Goal: Task Accomplishment & Management: Use online tool/utility

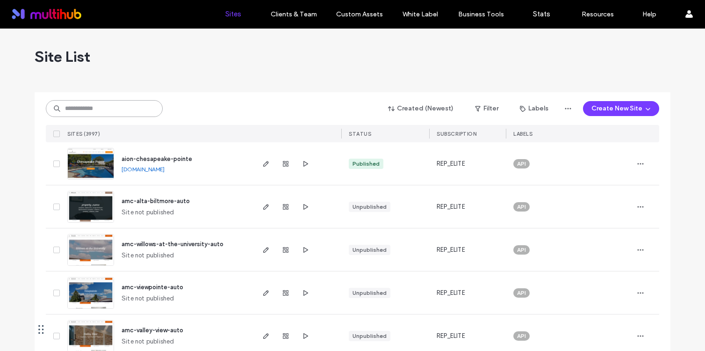
click at [129, 106] on input at bounding box center [104, 108] width 117 height 17
type input "*****"
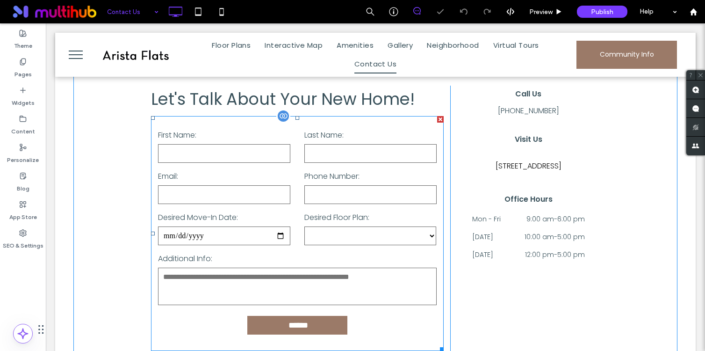
scroll to position [327, 0]
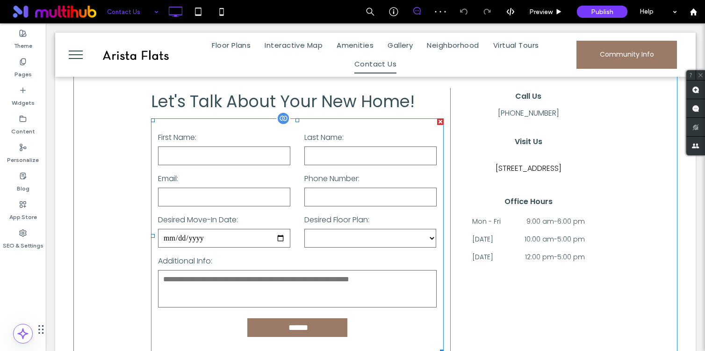
click at [333, 154] on input "text" at bounding box center [370, 155] width 132 height 19
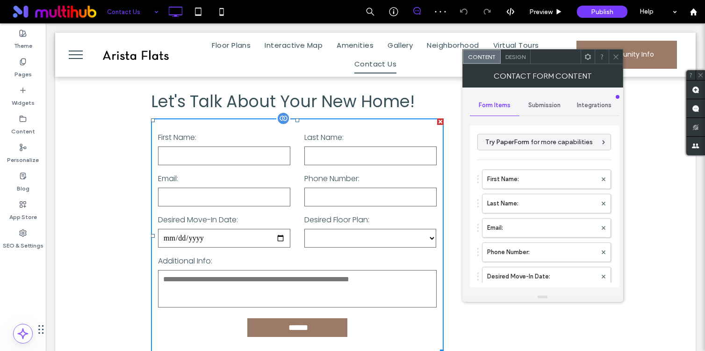
type input "******"
type input "**********"
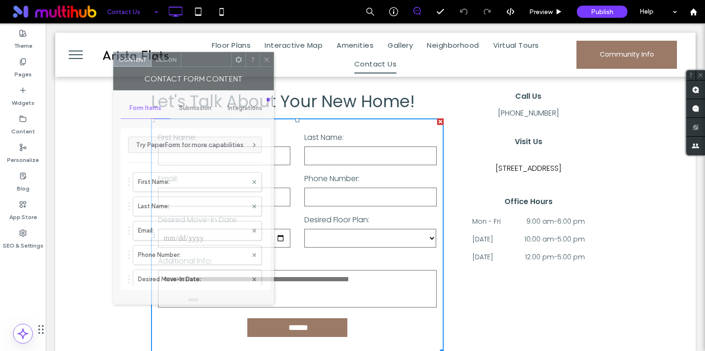
drag, startPoint x: 558, startPoint y: 56, endPoint x: 195, endPoint y: 60, distance: 363.4
click at [195, 60] on div at bounding box center [206, 59] width 50 height 14
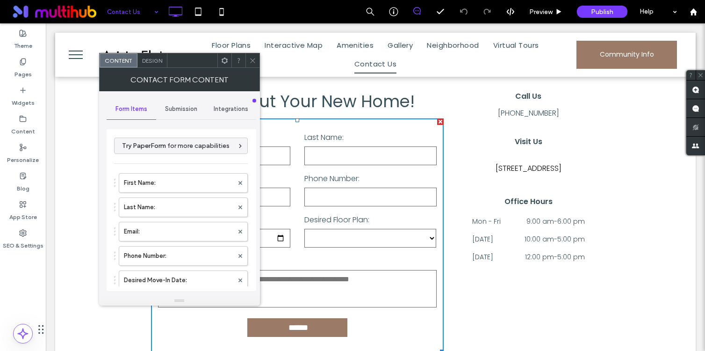
click at [222, 64] on icon at bounding box center [224, 60] width 7 height 7
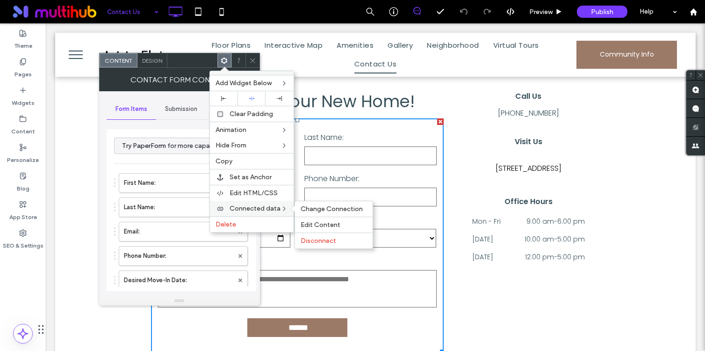
click at [264, 206] on span "Connected data" at bounding box center [255, 208] width 51 height 8
click at [337, 212] on span "Change Connection" at bounding box center [332, 209] width 62 height 8
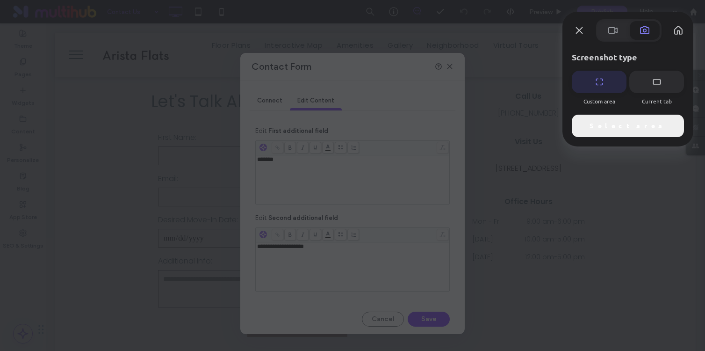
click at [620, 126] on span "Select area" at bounding box center [628, 126] width 77 height 10
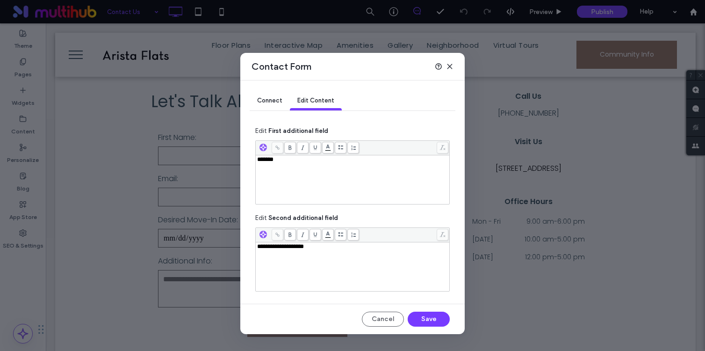
drag, startPoint x: 266, startPoint y: 103, endPoint x: 470, endPoint y: 337, distance: 310.5
click at [451, 68] on icon at bounding box center [449, 66] width 7 height 7
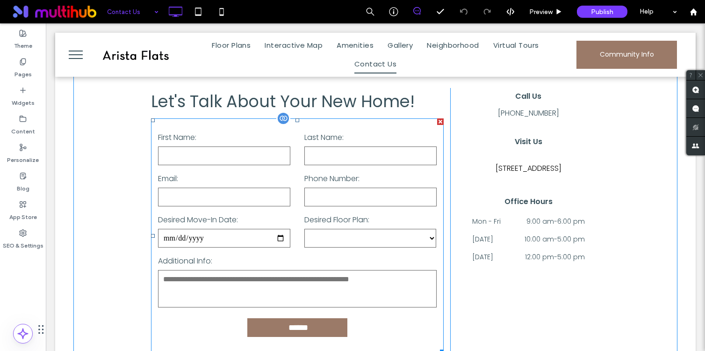
click at [267, 195] on input "email" at bounding box center [224, 197] width 132 height 19
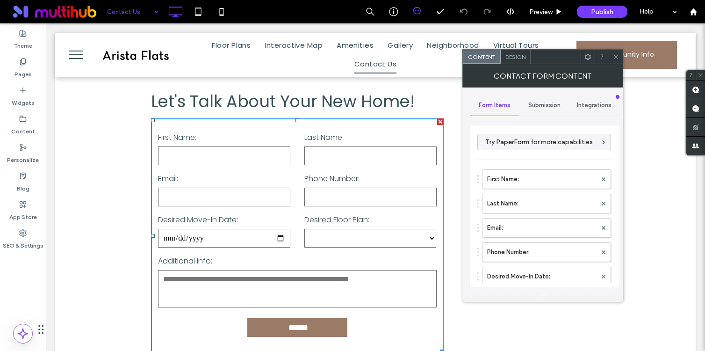
click at [585, 58] on icon at bounding box center [588, 56] width 7 height 7
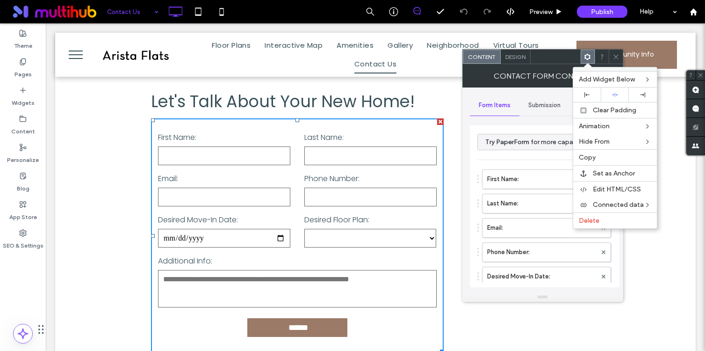
click at [620, 53] on div at bounding box center [616, 57] width 14 height 14
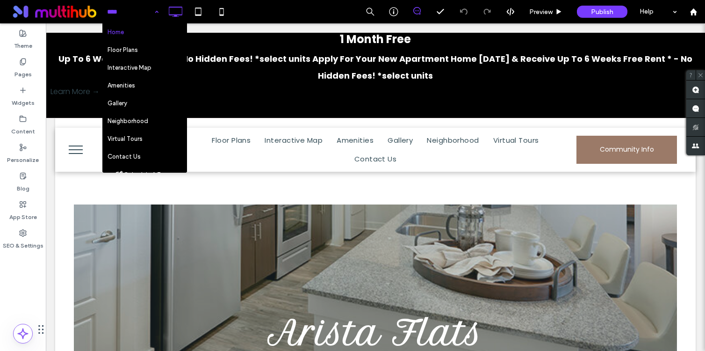
click at [292, 11] on div "Home Floor Plans Interactive Map Amenities Gallery Neighborhood Virtual Tours C…" at bounding box center [403, 11] width 603 height 23
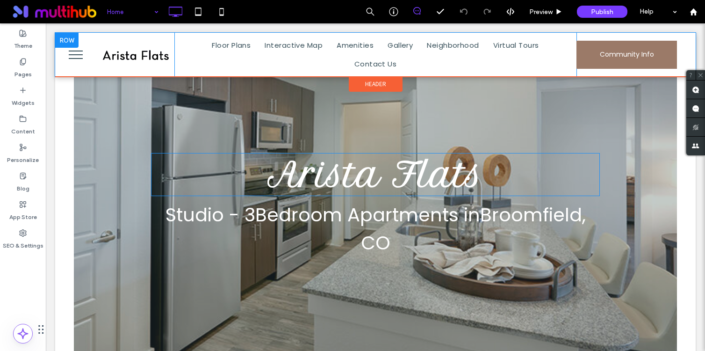
scroll to position [80, 0]
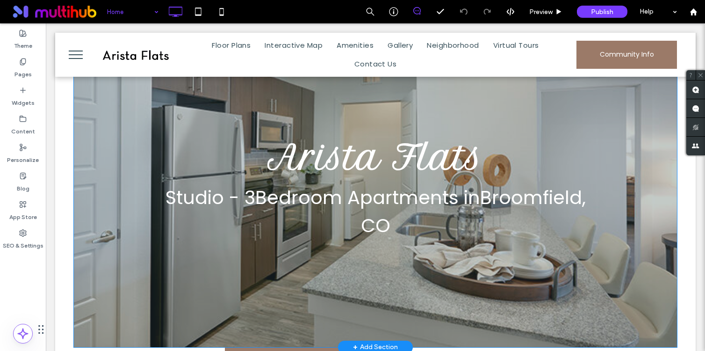
click at [99, 303] on div "Arista Flats Studio - 3 Bedroom Apartments in Broomfield , CO Click To Paste Ro…" at bounding box center [375, 188] width 603 height 318
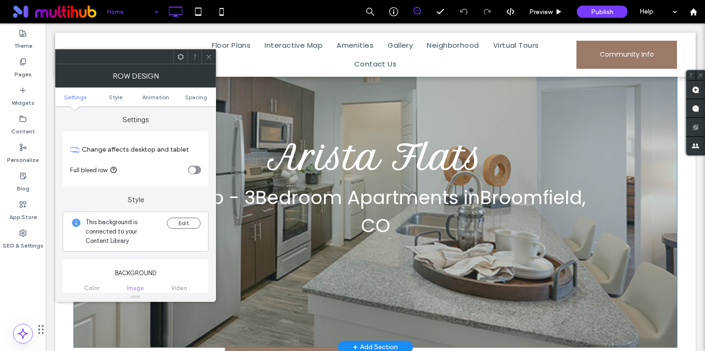
scroll to position [0, 0]
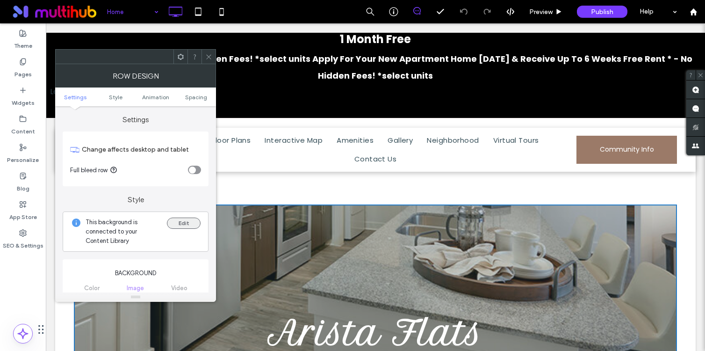
click at [174, 223] on button "Edit" at bounding box center [184, 222] width 34 height 11
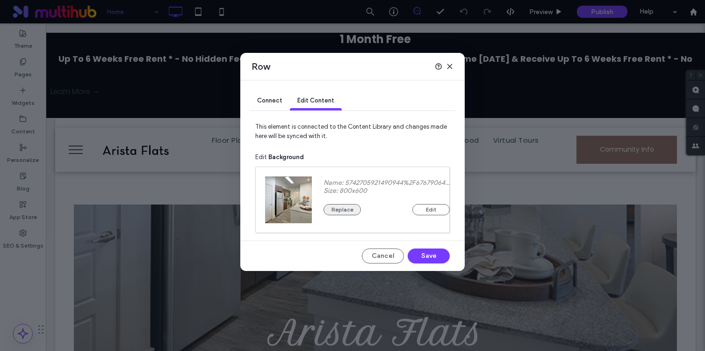
click at [347, 209] on button "Replace" at bounding box center [342, 209] width 37 height 11
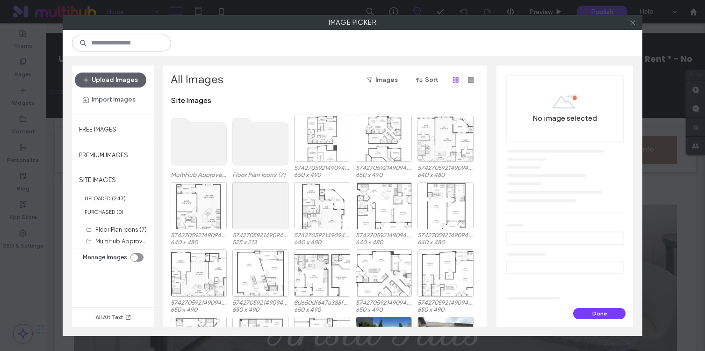
click at [633, 24] on icon at bounding box center [632, 22] width 7 height 7
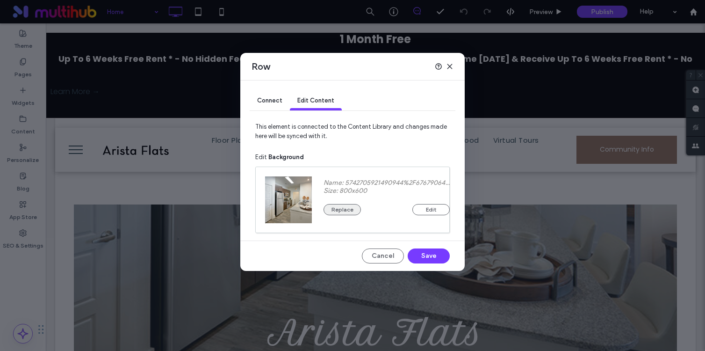
click at [339, 205] on button "Replace" at bounding box center [342, 209] width 37 height 11
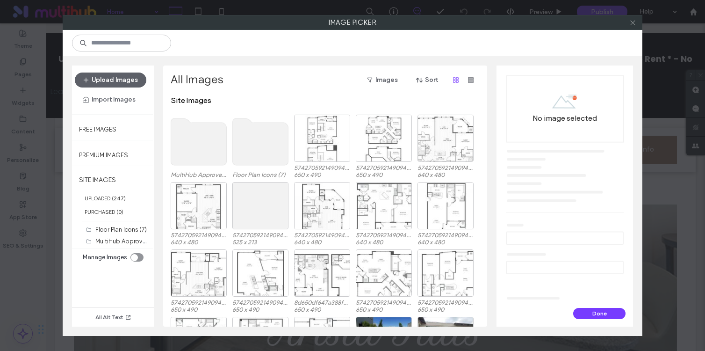
click at [632, 24] on icon at bounding box center [632, 22] width 7 height 7
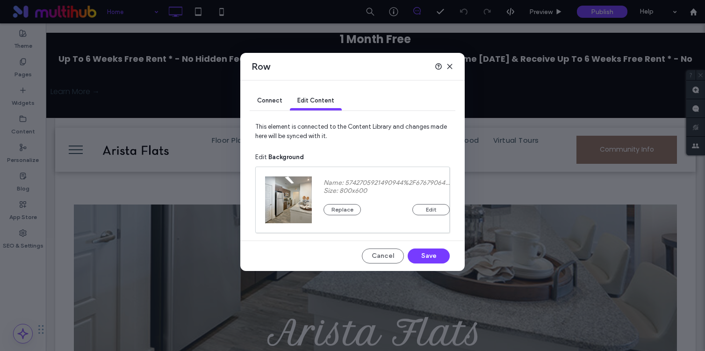
click at [448, 66] on icon at bounding box center [449, 66] width 7 height 7
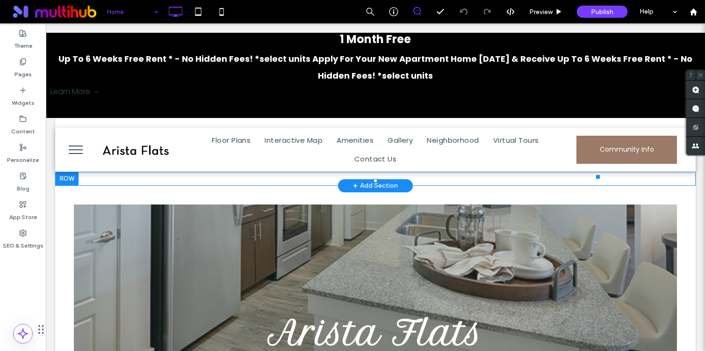
click at [183, 42] on div "1 Month Free" at bounding box center [376, 39] width 650 height 22
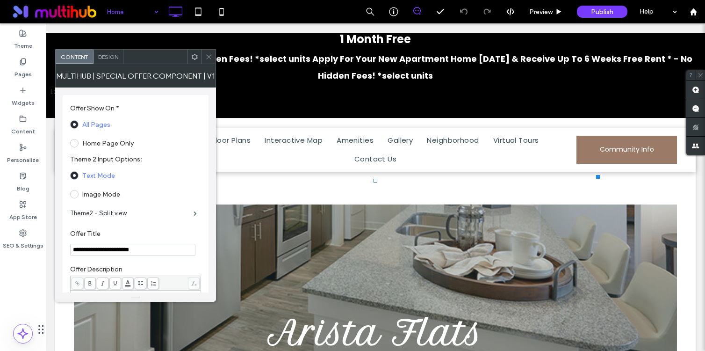
click at [108, 59] on span "Design" at bounding box center [108, 56] width 20 height 7
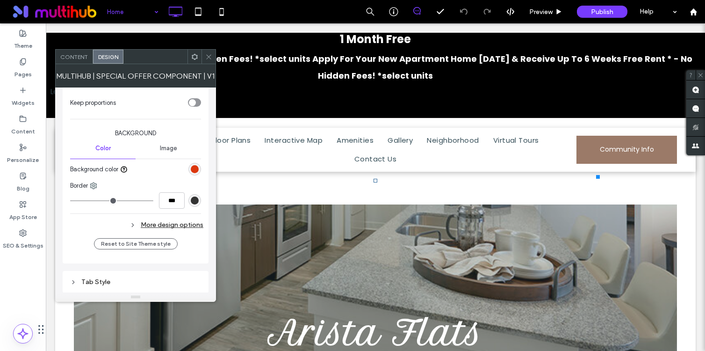
scroll to position [399, 0]
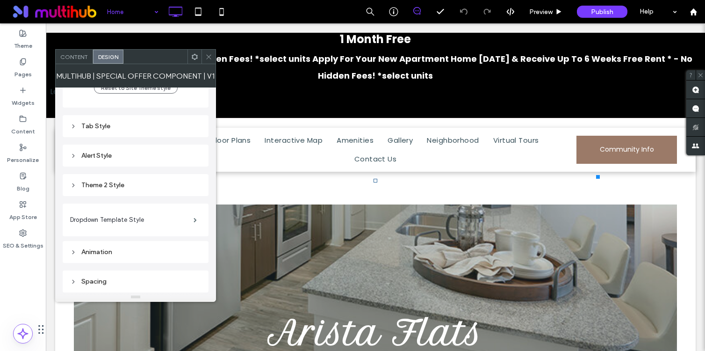
click at [110, 188] on div "Theme 2 Style" at bounding box center [135, 185] width 131 height 8
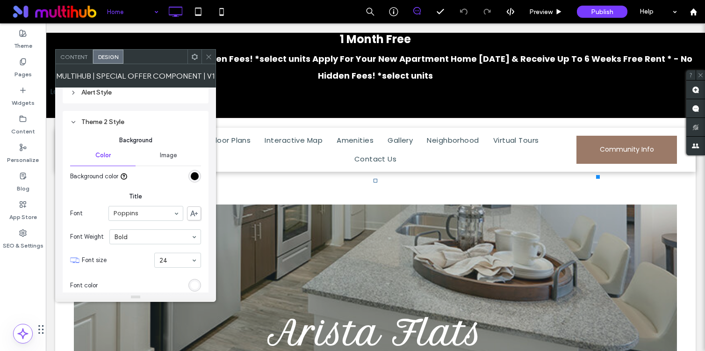
scroll to position [446, 0]
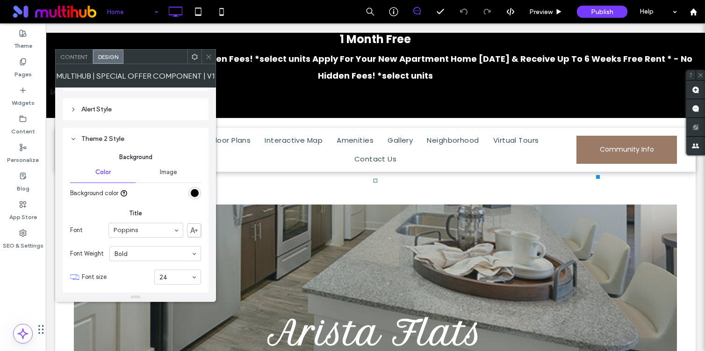
click at [195, 193] on div "rgb(0, 0, 0)" at bounding box center [195, 193] width 8 height 8
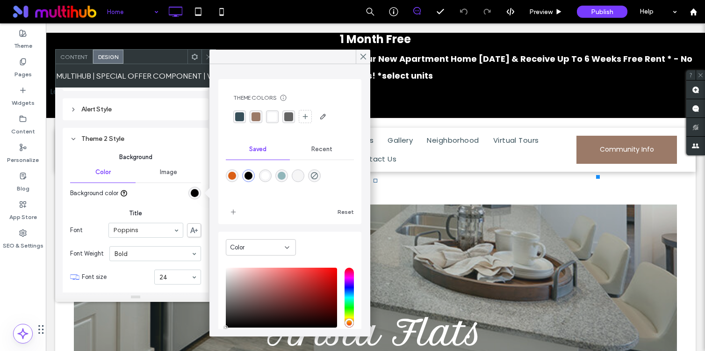
click at [240, 116] on div "rgba(56, 80, 90, 1)" at bounding box center [239, 116] width 9 height 9
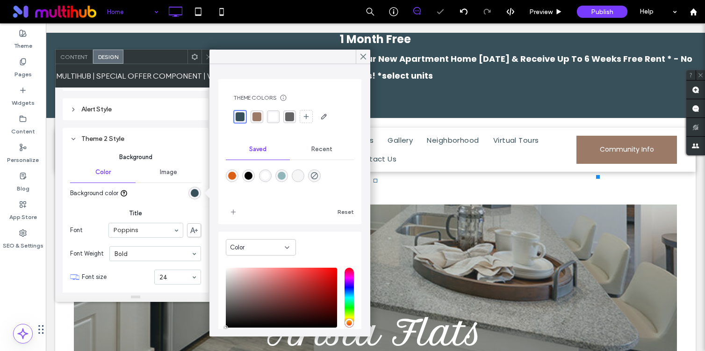
click at [210, 54] on div at bounding box center [290, 57] width 161 height 14
click at [362, 60] on icon at bounding box center [363, 56] width 8 height 8
click at [362, 60] on div "Up To 6 Weeks Free Rent * - No Hidden Fees! *select units Apply For Your New Ap…" at bounding box center [376, 68] width 650 height 34
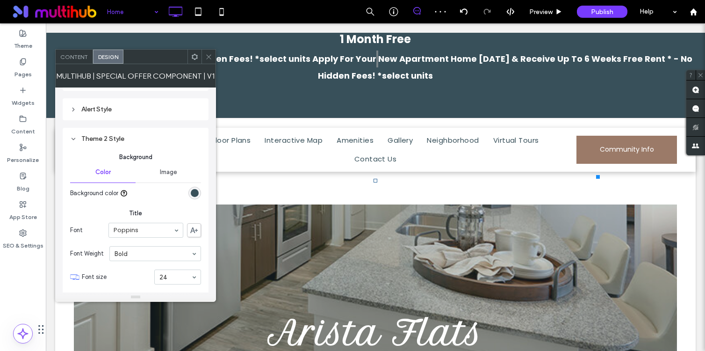
click at [78, 59] on span "Content" at bounding box center [74, 56] width 28 height 7
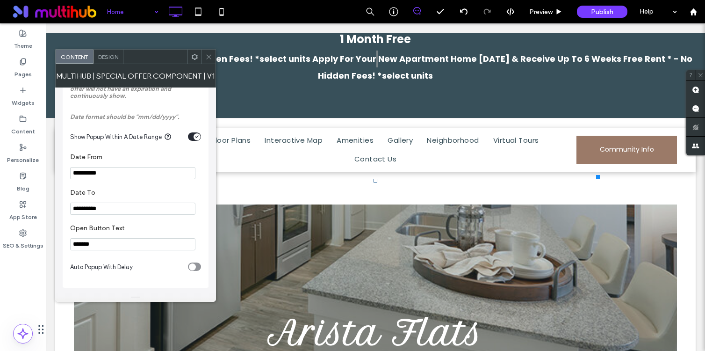
click at [195, 135] on icon "toggle" at bounding box center [197, 136] width 4 height 3
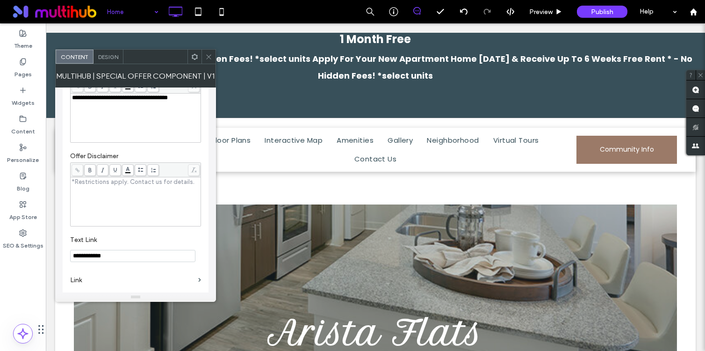
scroll to position [0, 0]
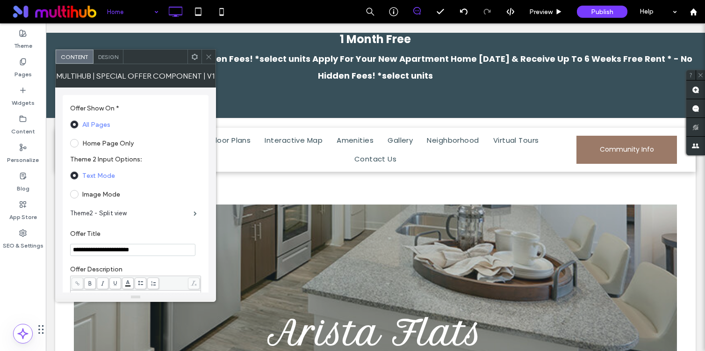
click at [103, 54] on span "Design" at bounding box center [108, 56] width 20 height 7
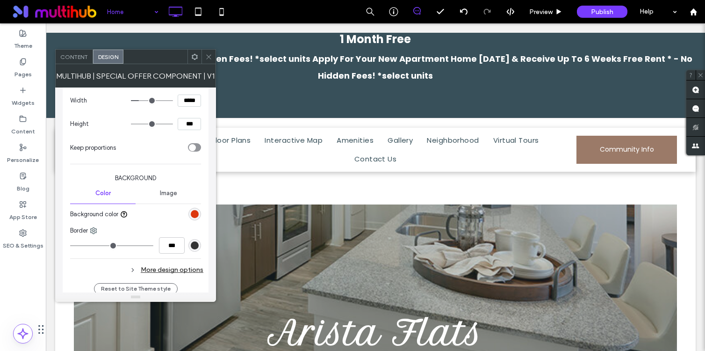
scroll to position [198, 0]
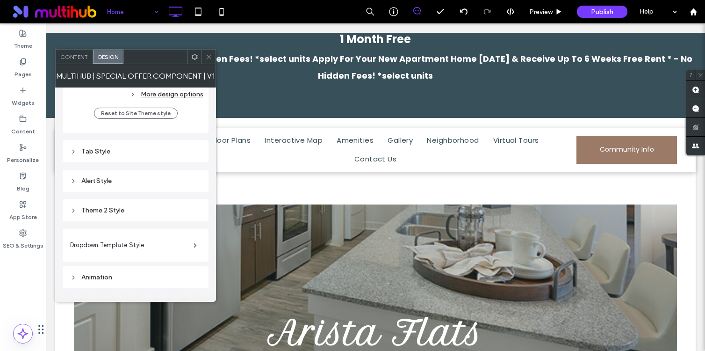
click at [112, 211] on div "Theme 2 Style" at bounding box center [135, 210] width 131 height 8
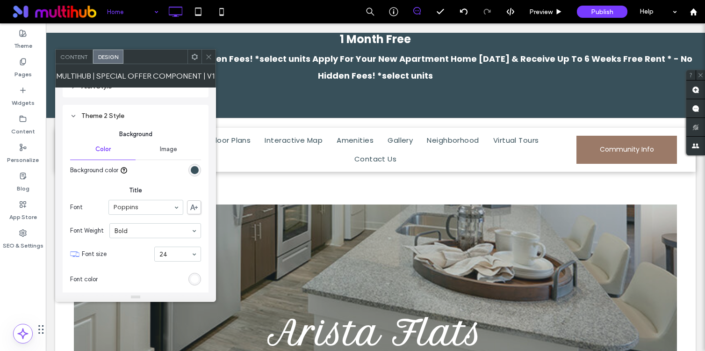
scroll to position [477, 0]
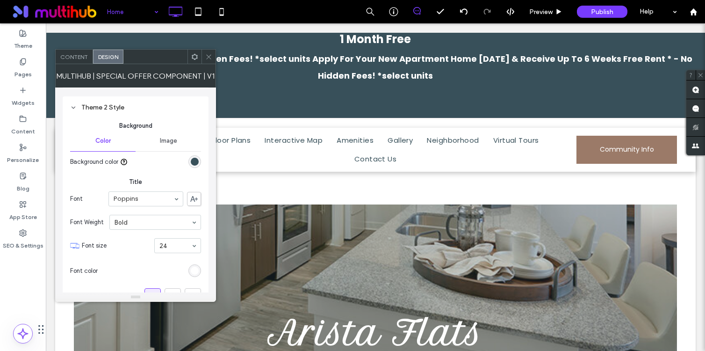
click at [212, 53] on icon at bounding box center [208, 56] width 7 height 7
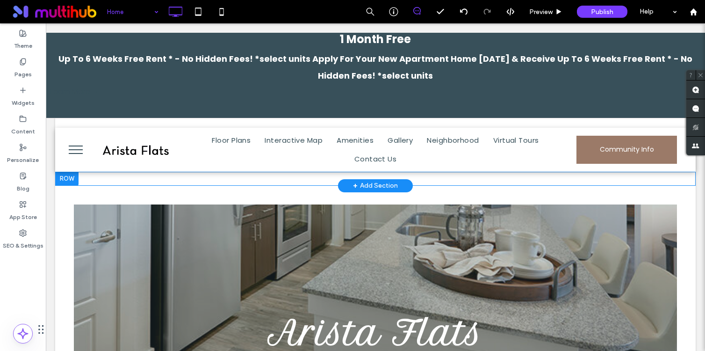
click at [267, 51] on div "Up To 6 Weeks Free Rent * - No Hidden Fees! *select units Apply For Your New Ap…" at bounding box center [376, 68] width 650 height 34
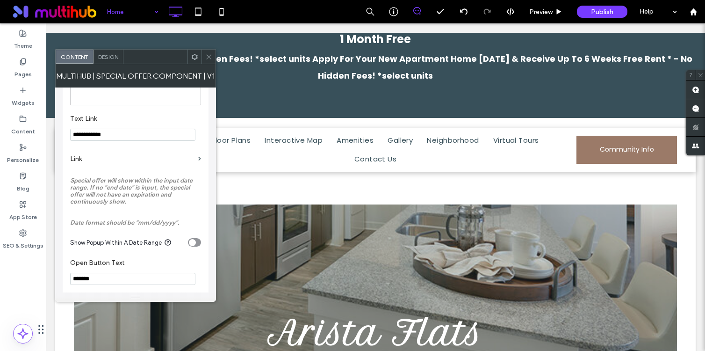
scroll to position [327, 0]
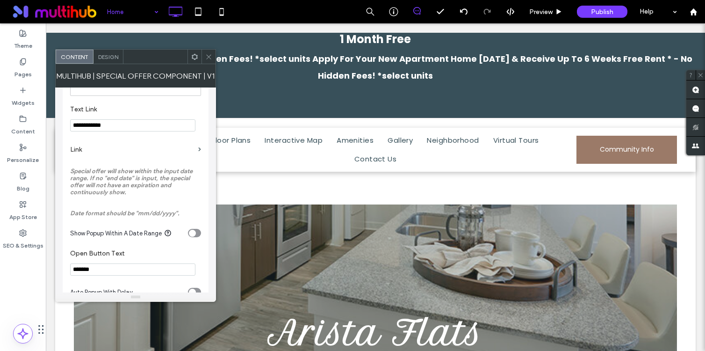
click at [87, 158] on label "Link" at bounding box center [132, 149] width 124 height 17
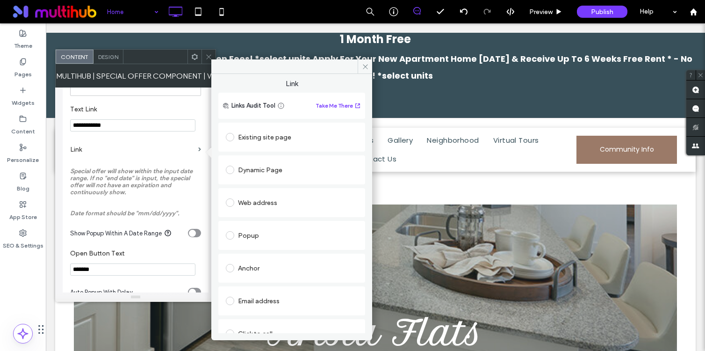
click at [230, 135] on span at bounding box center [230, 137] width 8 height 8
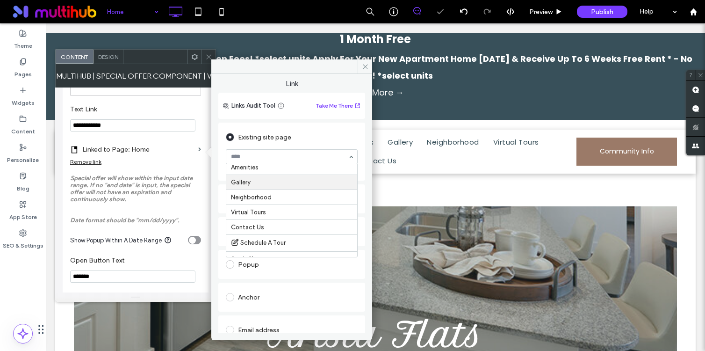
scroll to position [58, 0]
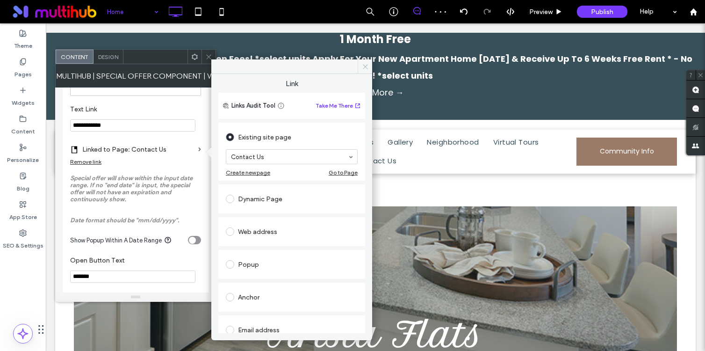
click at [365, 67] on use at bounding box center [365, 66] width 5 height 5
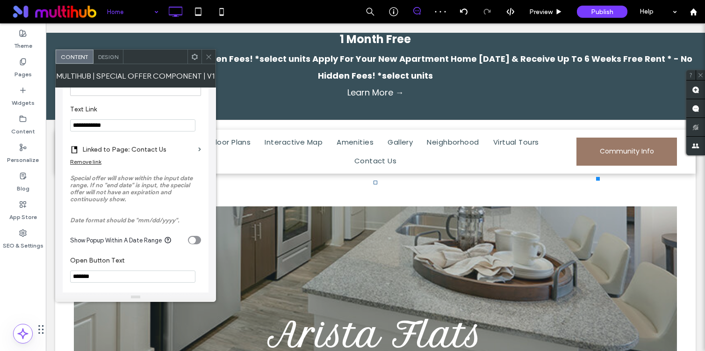
click at [209, 56] on icon at bounding box center [208, 56] width 7 height 7
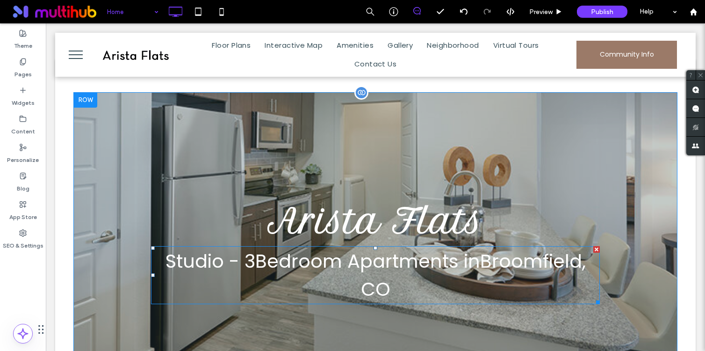
scroll to position [14, 0]
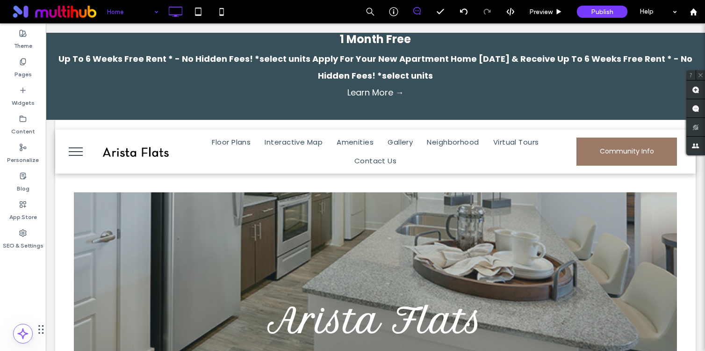
click at [73, 154] on button "menu" at bounding box center [76, 151] width 24 height 24
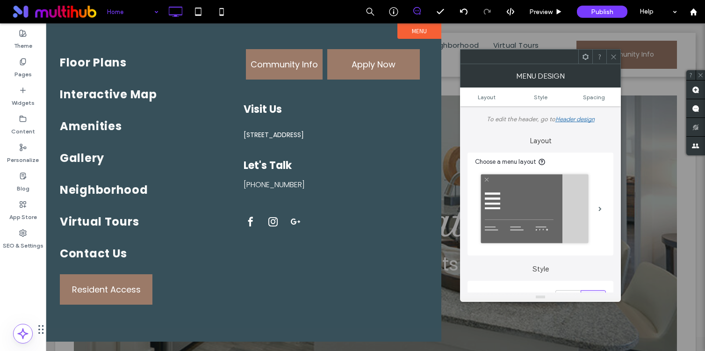
click at [614, 50] on span at bounding box center [613, 57] width 7 height 14
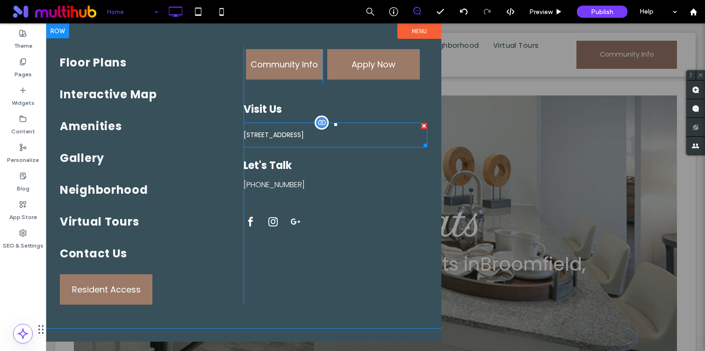
click at [304, 134] on span "[STREET_ADDRESS]" at bounding box center [274, 135] width 60 height 10
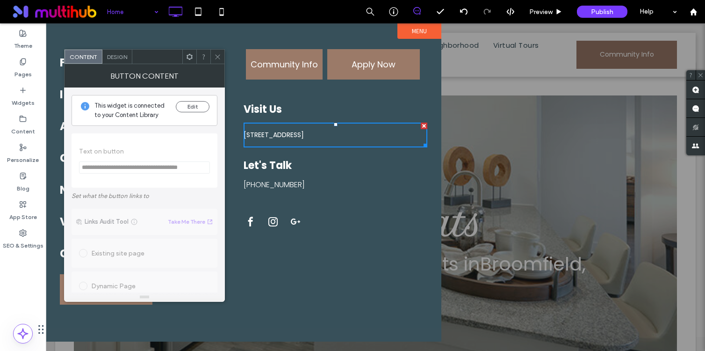
click at [215, 56] on icon at bounding box center [217, 56] width 7 height 7
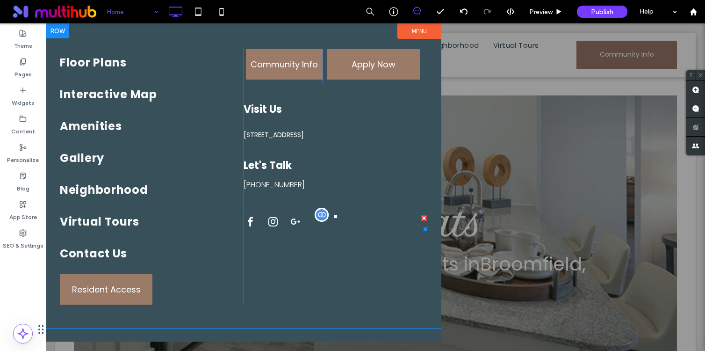
click at [316, 221] on div at bounding box center [336, 223] width 184 height 16
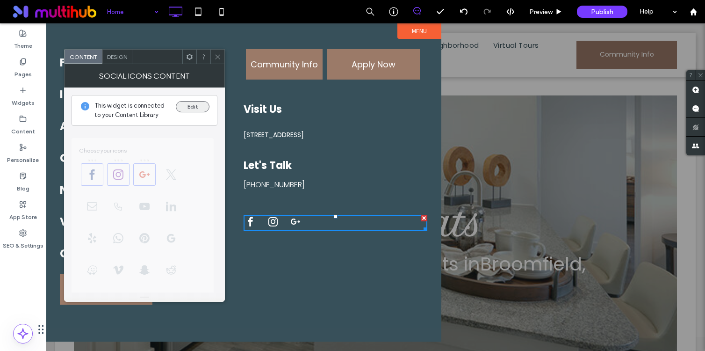
click at [193, 107] on button "Edit" at bounding box center [193, 106] width 34 height 11
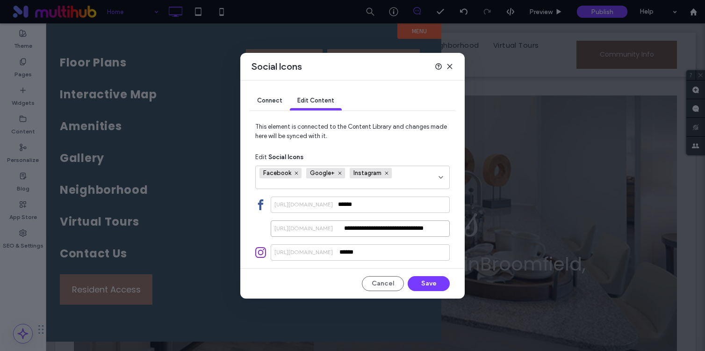
click at [398, 231] on input "**********" at bounding box center [360, 228] width 179 height 16
click at [341, 173] on icon at bounding box center [340, 173] width 5 height 5
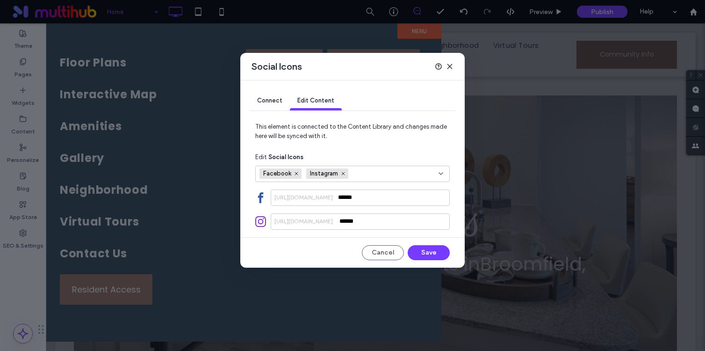
click at [367, 175] on input "fields-selection-dropdown" at bounding box center [385, 173] width 65 height 14
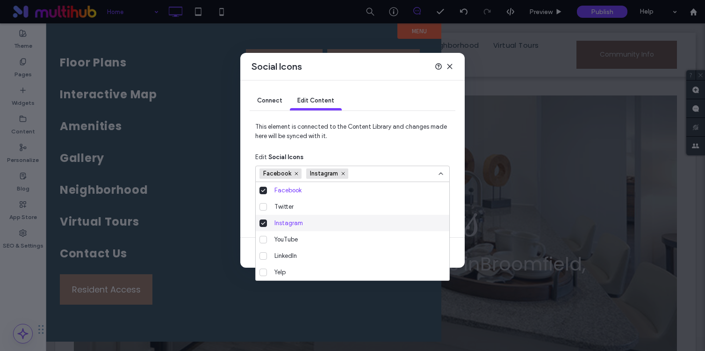
scroll to position [164, 0]
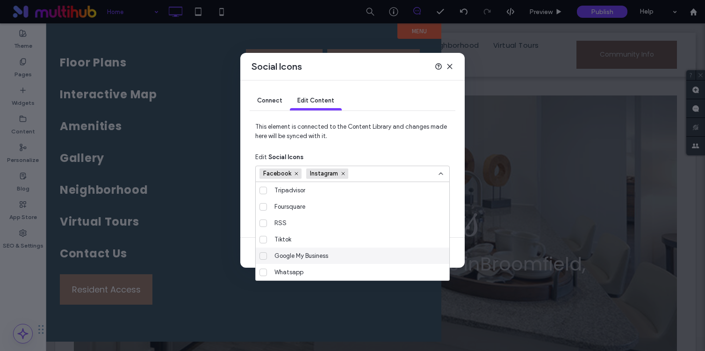
click at [263, 254] on icon at bounding box center [263, 256] width 5 height 4
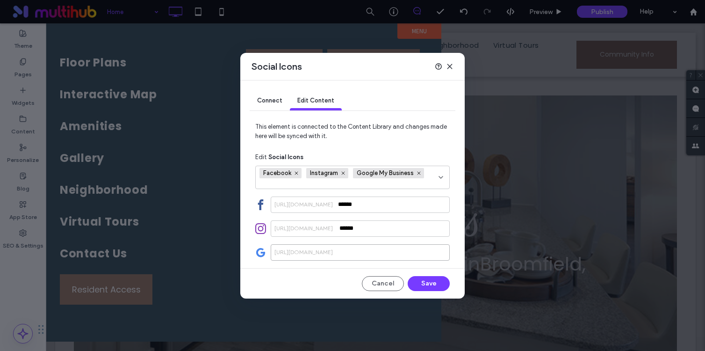
click at [371, 253] on input at bounding box center [360, 252] width 179 height 16
paste input "**********"
click at [393, 237] on input "******" at bounding box center [360, 228] width 179 height 16
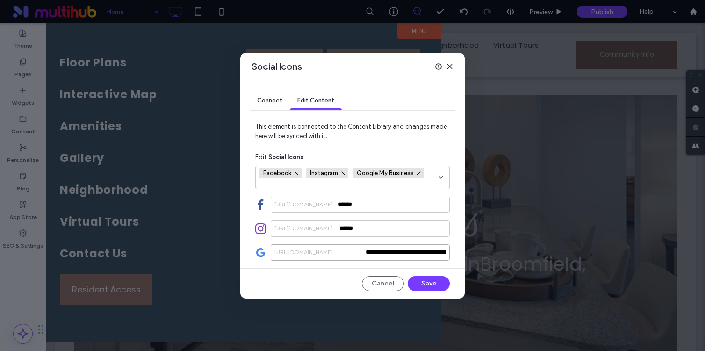
drag, startPoint x: 439, startPoint y: 253, endPoint x: 340, endPoint y: 252, distance: 99.2
click at [340, 252] on div "**********" at bounding box center [360, 252] width 179 height 16
drag, startPoint x: 403, startPoint y: 253, endPoint x: 306, endPoint y: 247, distance: 96.6
click at [306, 247] on input "**********" at bounding box center [360, 252] width 179 height 16
type input "**********"
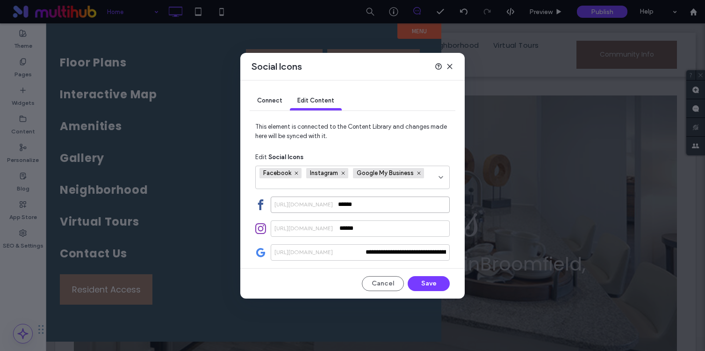
drag, startPoint x: 374, startPoint y: 207, endPoint x: 308, endPoint y: 207, distance: 65.5
click at [308, 207] on div "https://facebook.com/ ******" at bounding box center [360, 204] width 179 height 16
paste input "******"
type input "**********"
drag, startPoint x: 383, startPoint y: 233, endPoint x: 336, endPoint y: 233, distance: 46.3
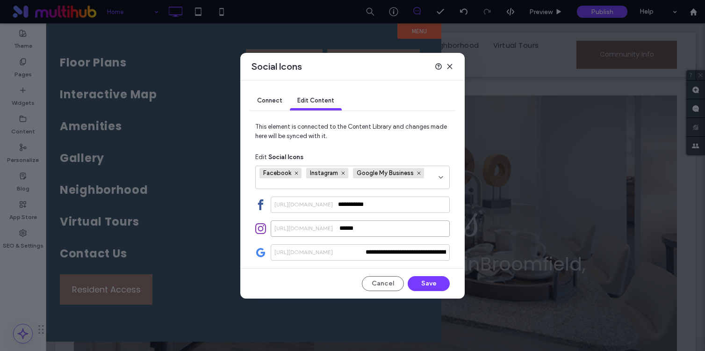
click at [336, 233] on div "https://instagram.com/ ******" at bounding box center [360, 228] width 179 height 16
paste input "******"
type input "**********"
click at [430, 283] on button "Save" at bounding box center [429, 283] width 42 height 15
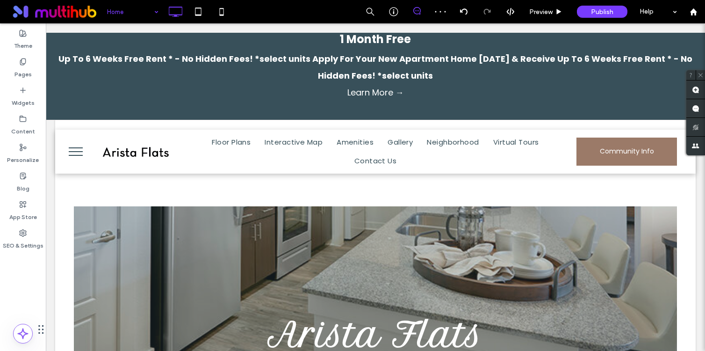
click at [72, 147] on span "menu" at bounding box center [76, 147] width 14 height 1
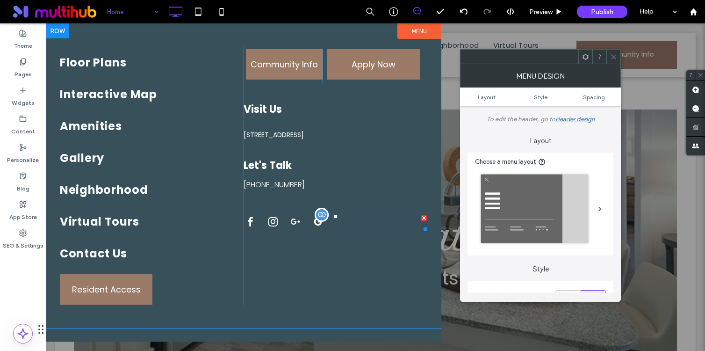
click at [342, 220] on div at bounding box center [336, 223] width 184 height 16
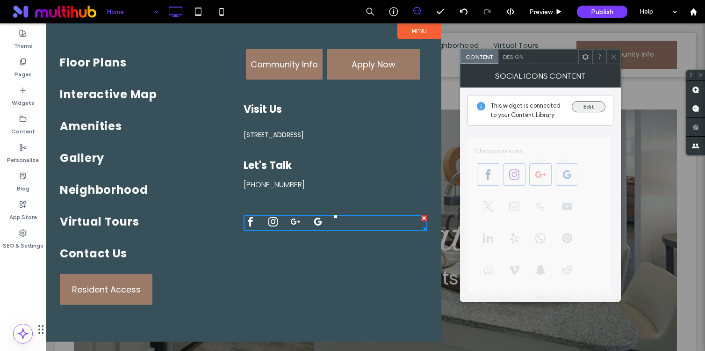
click at [588, 109] on button "Edit" at bounding box center [589, 106] width 34 height 11
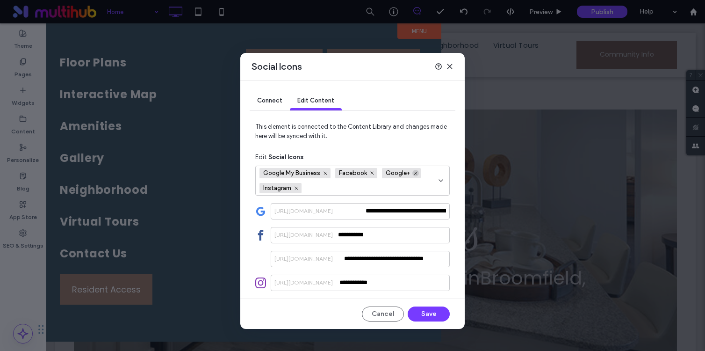
click at [414, 173] on use at bounding box center [415, 173] width 3 height 3
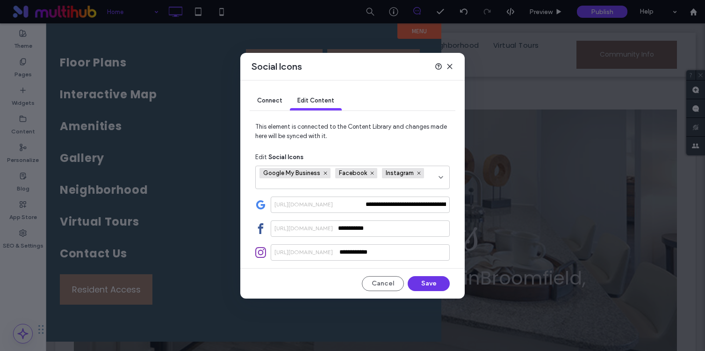
click at [430, 282] on button "Save" at bounding box center [429, 283] width 42 height 15
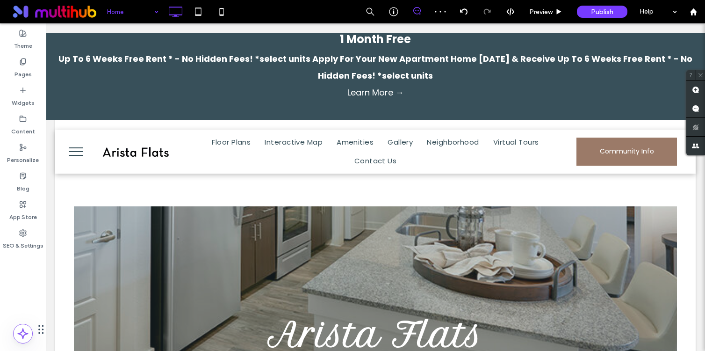
click at [68, 153] on button "menu" at bounding box center [76, 151] width 24 height 24
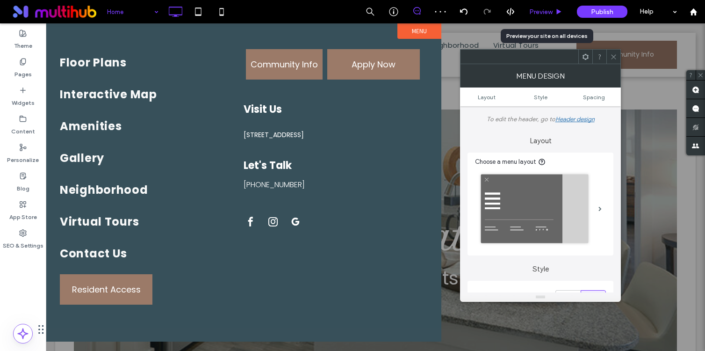
click at [540, 13] on span "Preview" at bounding box center [540, 12] width 23 height 8
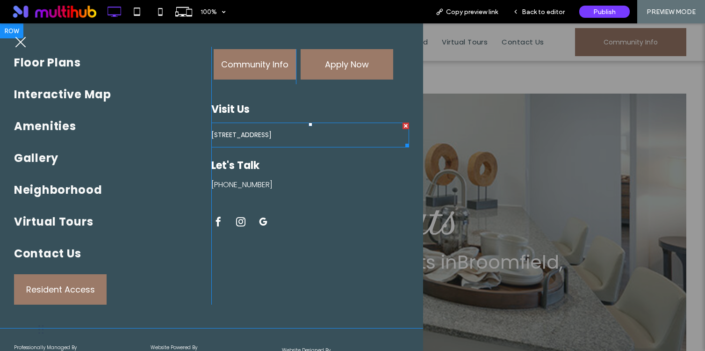
click at [272, 133] on span "[STREET_ADDRESS]" at bounding box center [241, 135] width 60 height 10
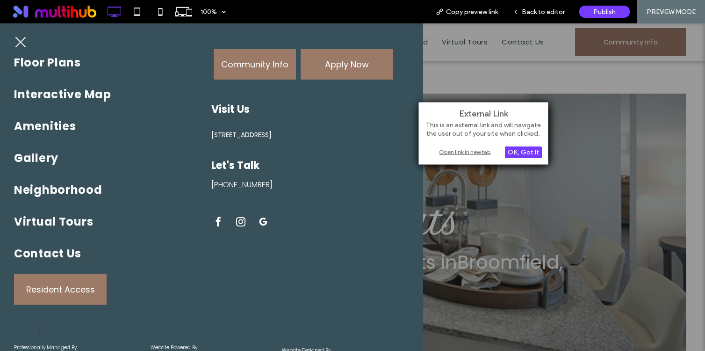
click at [468, 153] on div "Open link in new tab" at bounding box center [483, 152] width 117 height 10
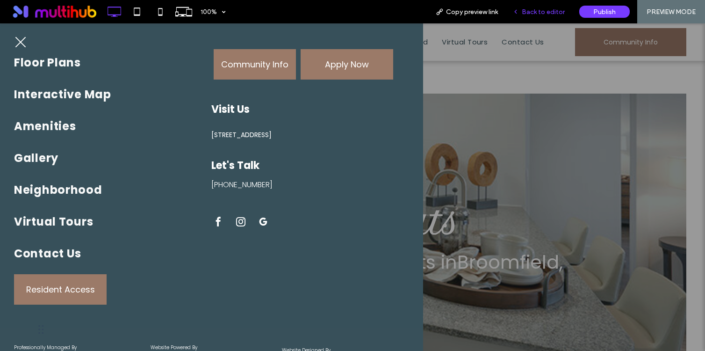
click at [540, 14] on span "Back to editor" at bounding box center [543, 12] width 43 height 8
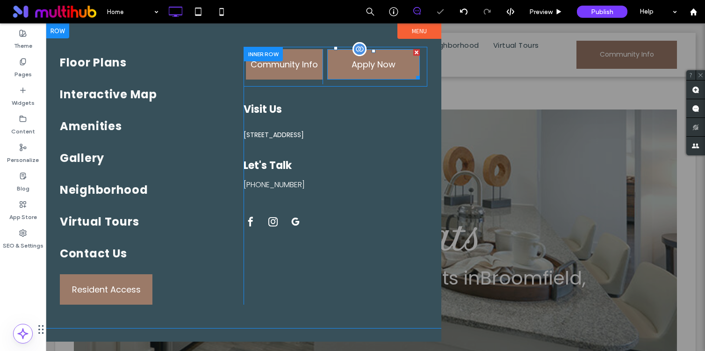
click at [360, 66] on span at bounding box center [373, 64] width 93 height 30
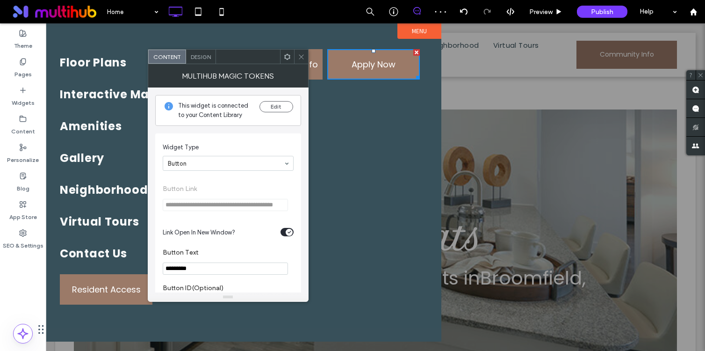
click at [289, 53] on icon at bounding box center [287, 56] width 7 height 7
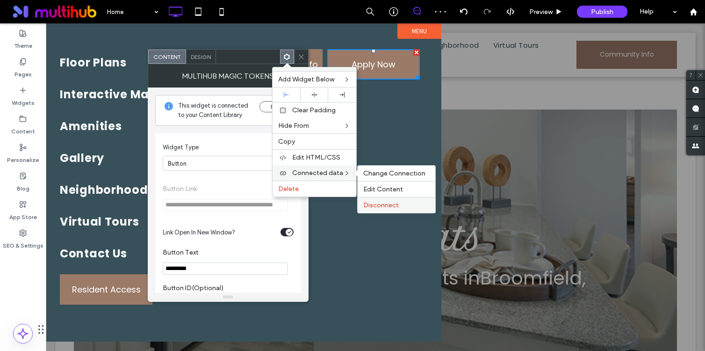
click at [383, 207] on span "Disconnect" at bounding box center [381, 205] width 36 height 8
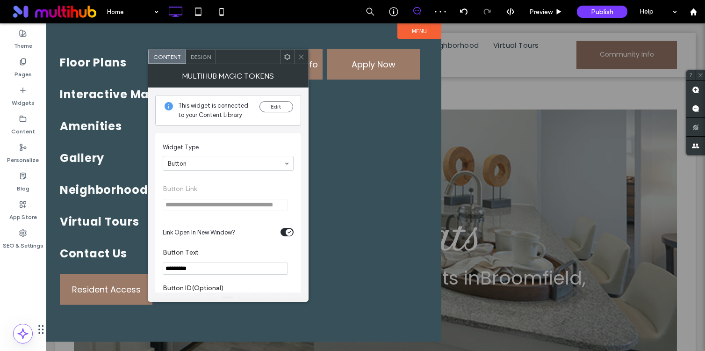
click at [299, 54] on use at bounding box center [301, 56] width 5 height 5
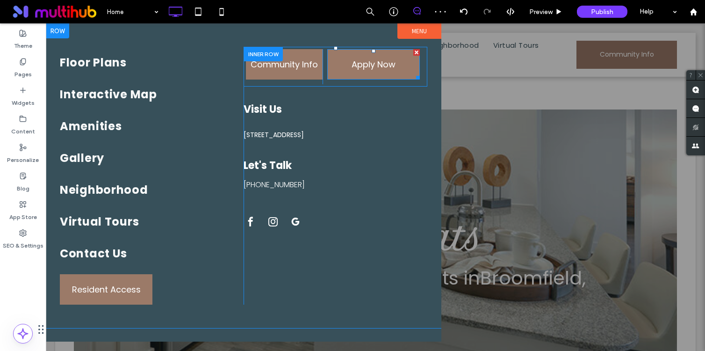
click at [361, 72] on span at bounding box center [373, 64] width 93 height 30
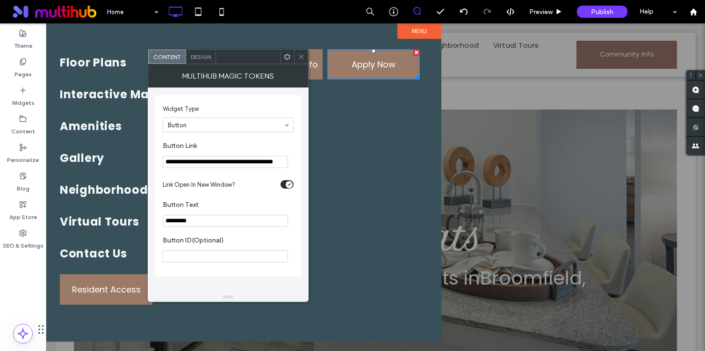
click at [227, 157] on input "**********" at bounding box center [225, 162] width 125 height 12
click at [186, 159] on input "**********" at bounding box center [225, 162] width 125 height 12
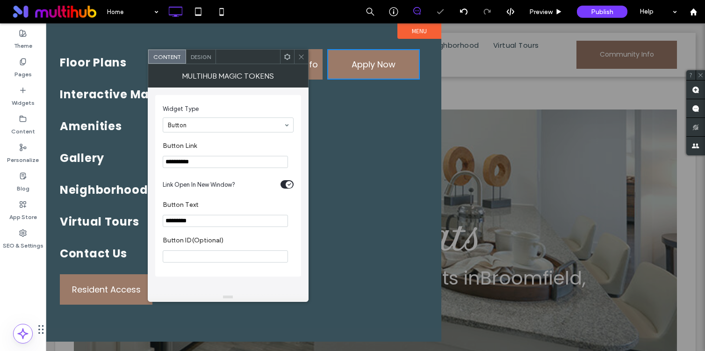
click at [186, 159] on input "**********" at bounding box center [225, 162] width 125 height 12
type input "**********"
click at [301, 55] on icon at bounding box center [301, 56] width 7 height 7
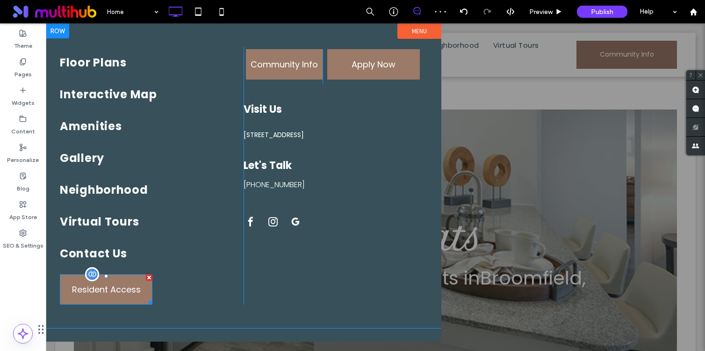
click at [121, 285] on span at bounding box center [106, 289] width 93 height 30
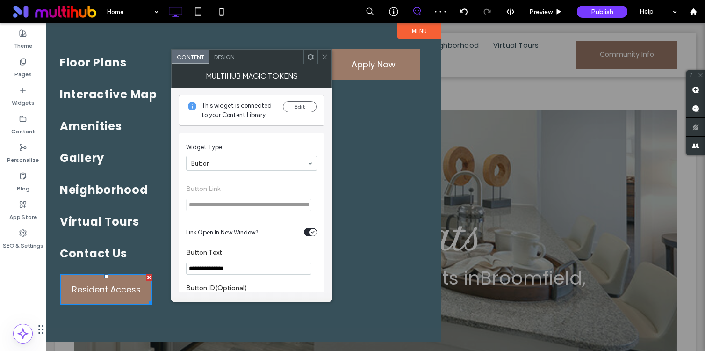
click at [325, 57] on use at bounding box center [324, 56] width 5 height 5
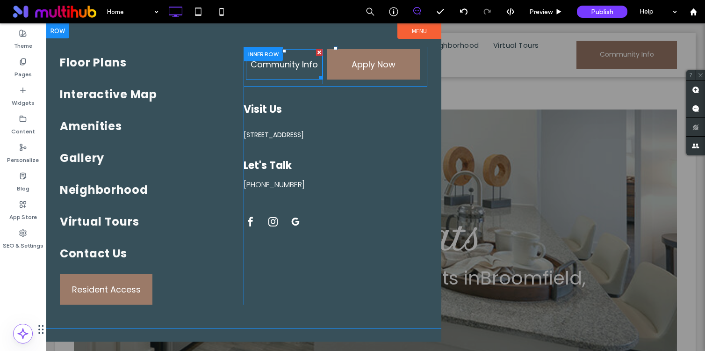
click at [284, 70] on span "Community Info" at bounding box center [284, 65] width 67 height 28
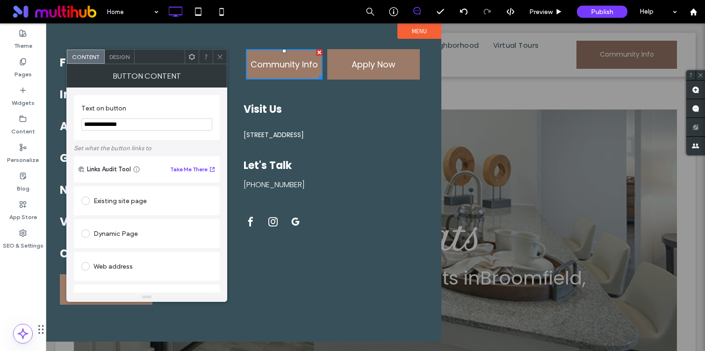
click at [224, 58] on div at bounding box center [220, 57] width 14 height 14
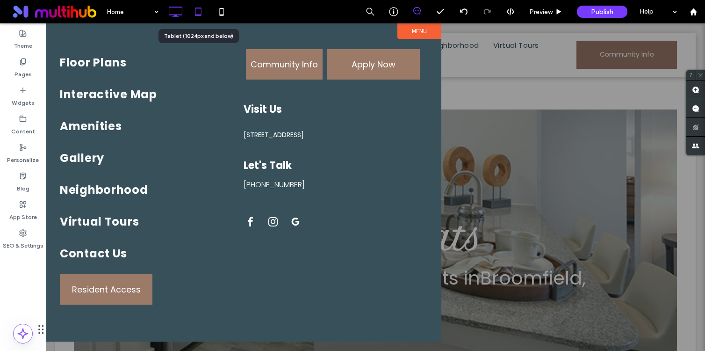
click at [198, 10] on icon at bounding box center [198, 11] width 19 height 19
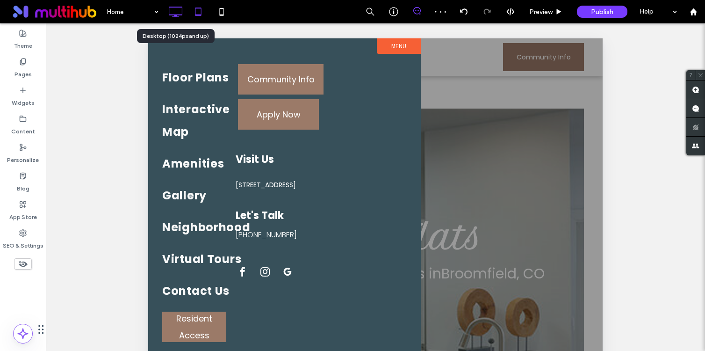
click at [181, 16] on icon at bounding box center [175, 11] width 19 height 19
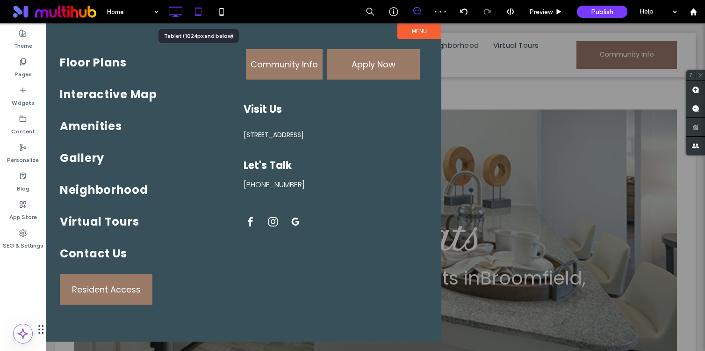
click at [197, 12] on icon at bounding box center [198, 11] width 19 height 19
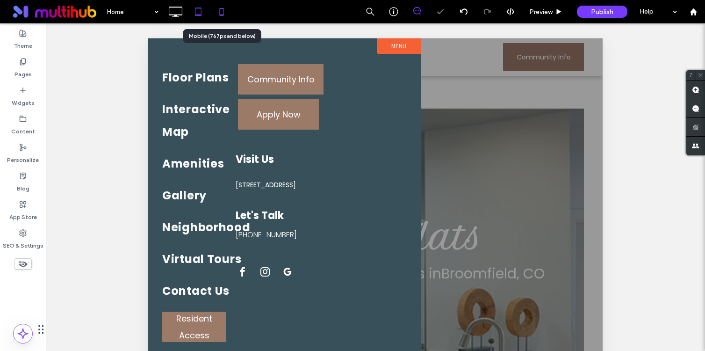
click at [228, 12] on icon at bounding box center [221, 11] width 19 height 19
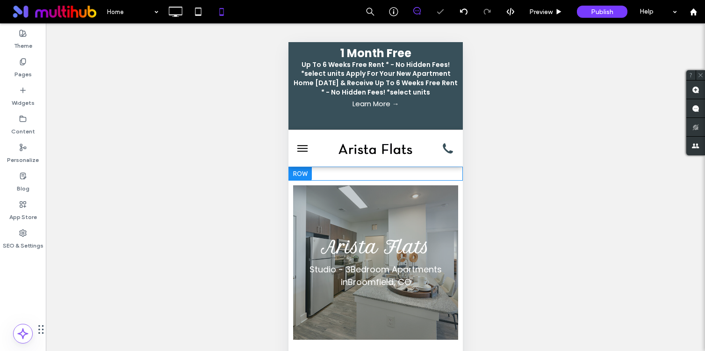
click at [301, 60] on div "Up To 6 Weeks Free Rent * - No Hidden Fees! *select units Apply For Your New Ap…" at bounding box center [375, 78] width 165 height 36
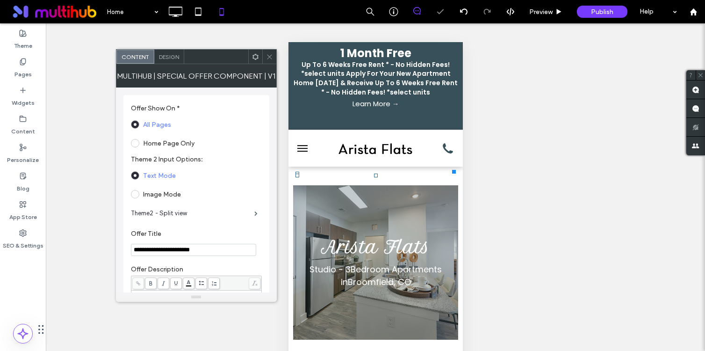
click at [306, 140] on button "menu" at bounding box center [302, 148] width 19 height 19
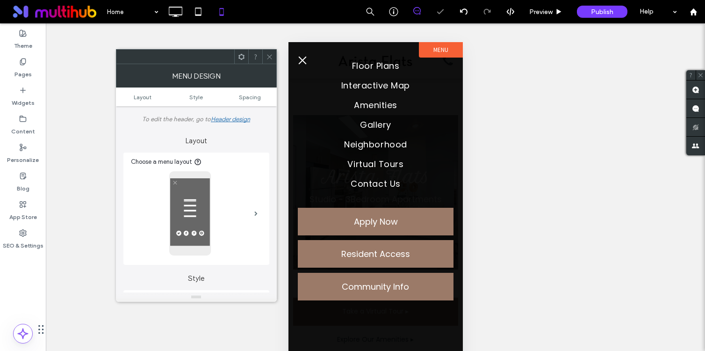
click at [268, 56] on icon at bounding box center [269, 56] width 7 height 7
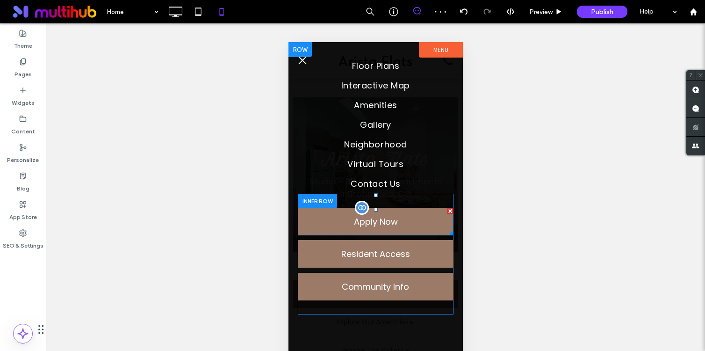
click at [401, 219] on span at bounding box center [375, 222] width 156 height 28
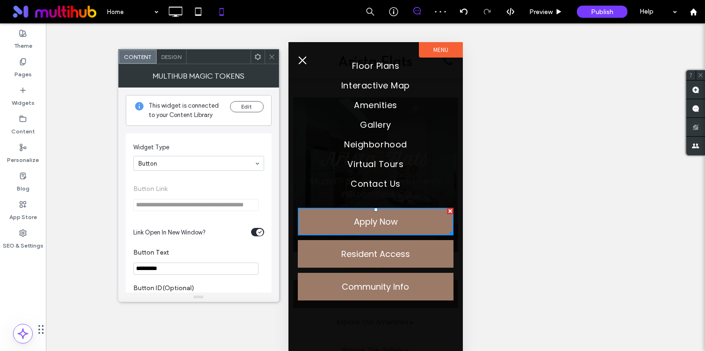
click at [252, 57] on div at bounding box center [258, 57] width 14 height 14
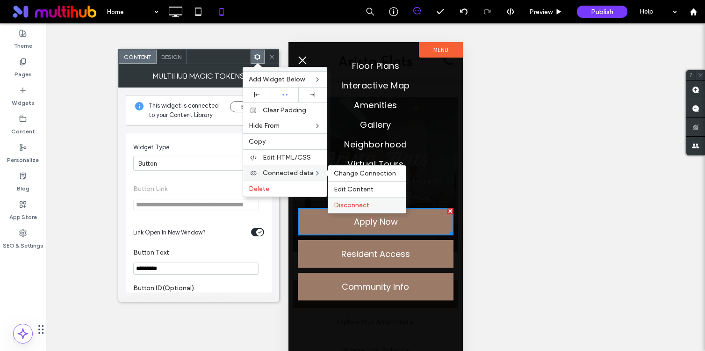
click at [346, 200] on div "Disconnect" at bounding box center [367, 205] width 78 height 16
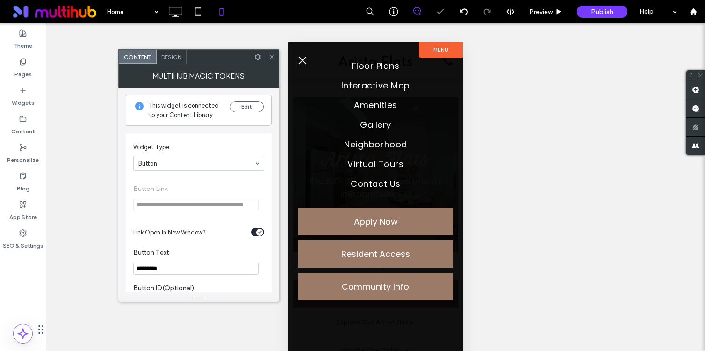
click at [268, 49] on div "Unhide? Yes Unhide? Yes Unhide? Yes" at bounding box center [375, 198] width 659 height 351
click at [268, 45] on div "Unhide? Yes Unhide? Yes Unhide? Yes" at bounding box center [375, 198] width 659 height 351
click at [268, 53] on icon at bounding box center [271, 56] width 7 height 7
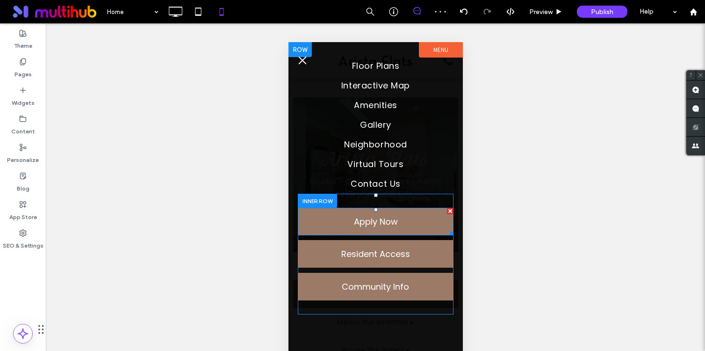
click at [385, 211] on span at bounding box center [375, 222] width 156 height 28
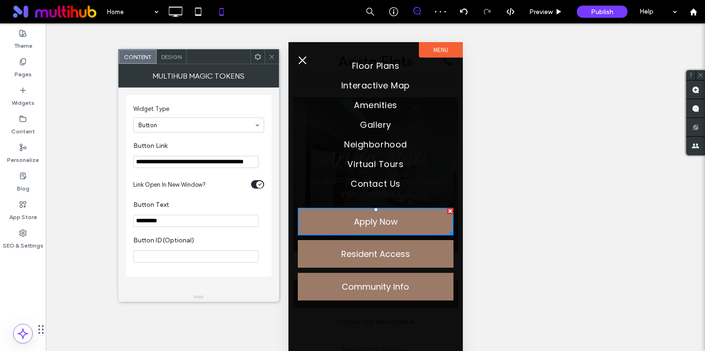
click at [210, 156] on input "**********" at bounding box center [195, 162] width 125 height 12
paste input "Button Link"
type input "**********"
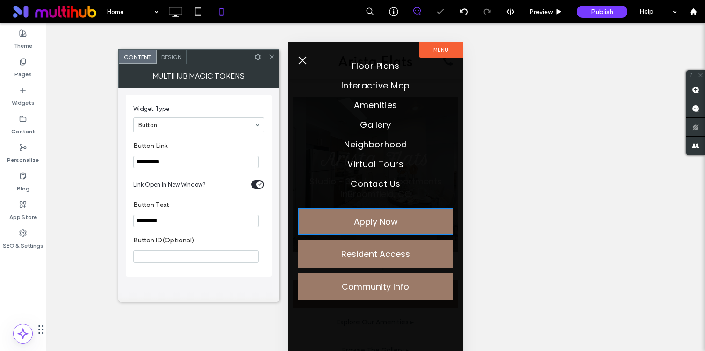
click at [225, 144] on label "Button Link" at bounding box center [196, 147] width 127 height 10
click at [270, 58] on icon at bounding box center [271, 56] width 7 height 7
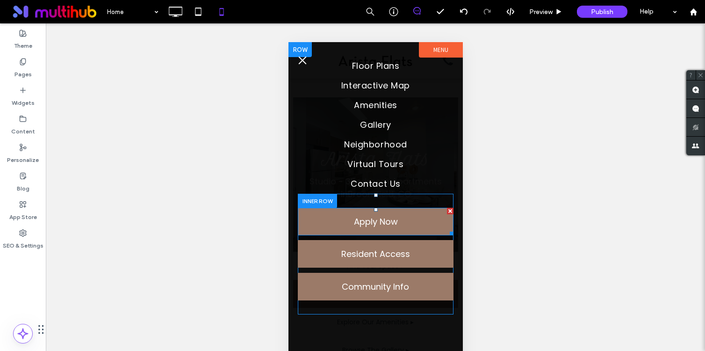
click at [395, 223] on span at bounding box center [375, 222] width 156 height 28
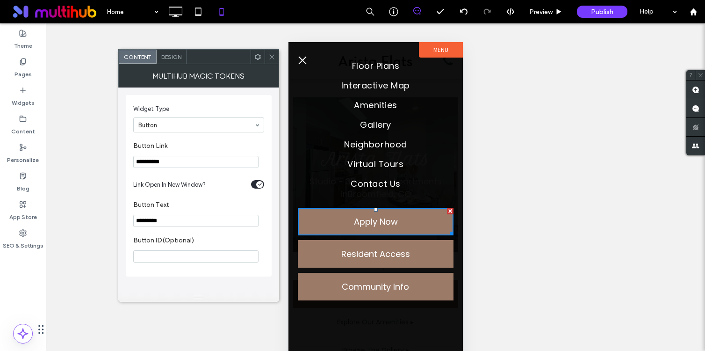
click at [276, 52] on div at bounding box center [272, 57] width 14 height 14
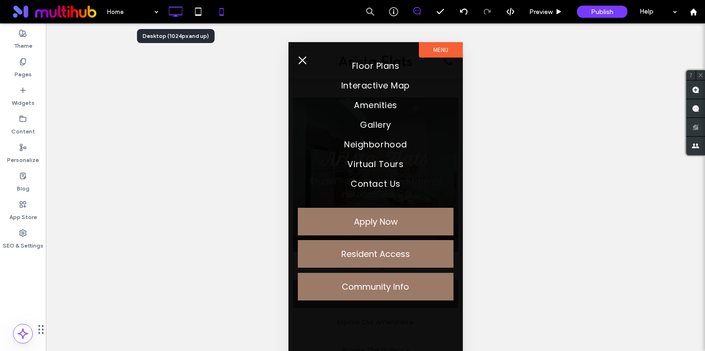
click at [178, 12] on icon at bounding box center [175, 11] width 19 height 19
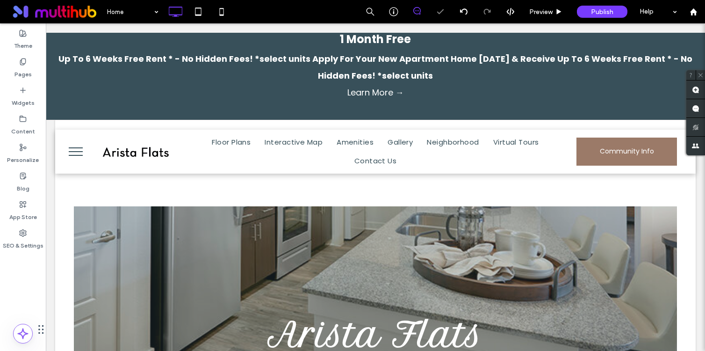
click at [73, 152] on button "menu" at bounding box center [76, 151] width 24 height 24
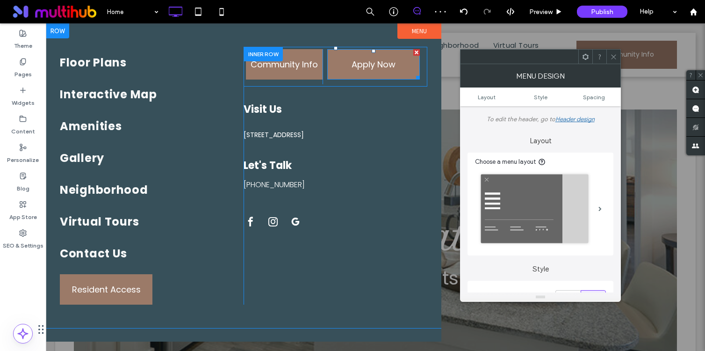
click at [375, 70] on span at bounding box center [373, 64] width 93 height 30
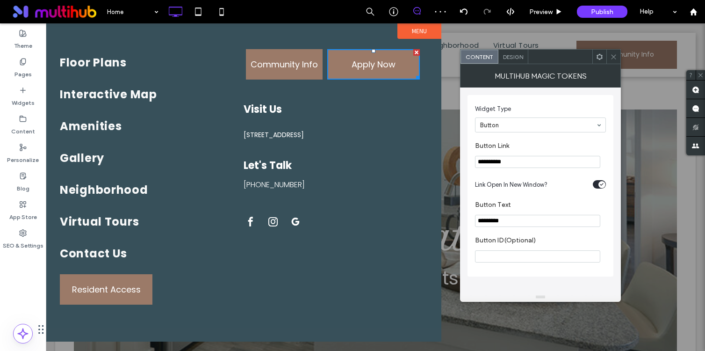
click at [614, 56] on icon at bounding box center [613, 56] width 7 height 7
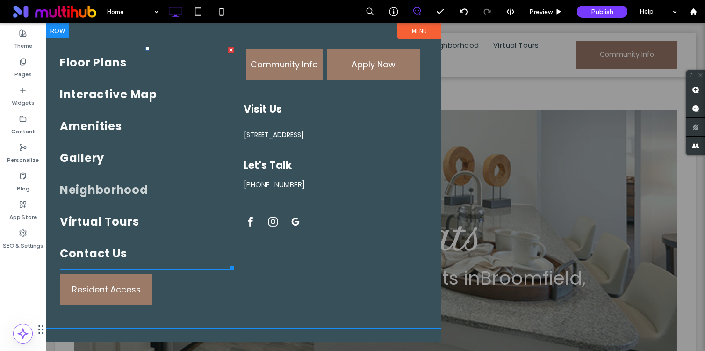
scroll to position [52, 0]
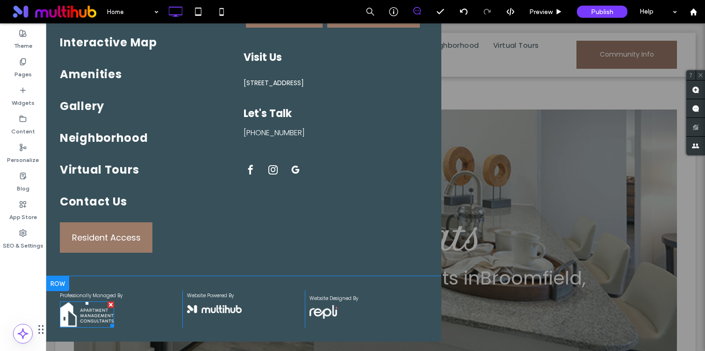
click at [95, 313] on img at bounding box center [87, 314] width 54 height 26
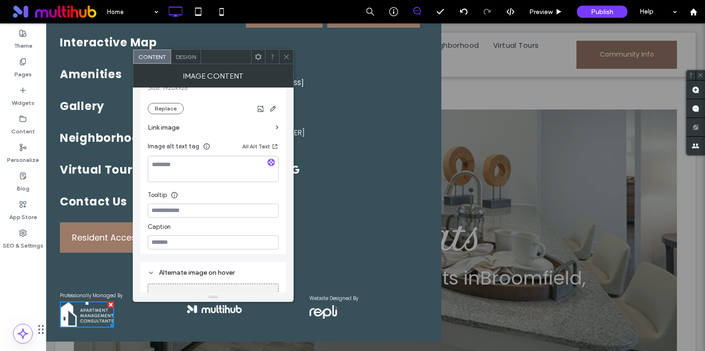
scroll to position [194, 0]
click at [163, 123] on label "Link image" at bounding box center [210, 128] width 124 height 17
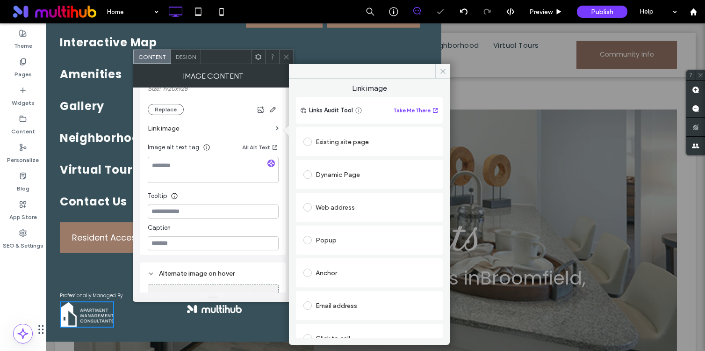
click at [311, 213] on div at bounding box center [310, 207] width 12 height 15
click at [309, 208] on span at bounding box center [308, 207] width 8 height 8
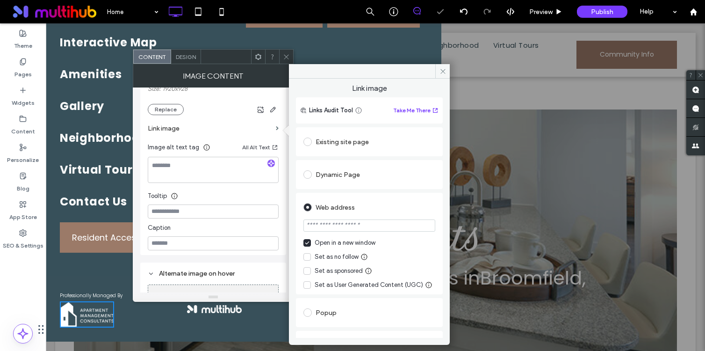
click at [350, 222] on input "url" at bounding box center [370, 225] width 132 height 12
type input "**********"
click at [393, 205] on div "Web address" at bounding box center [370, 207] width 132 height 15
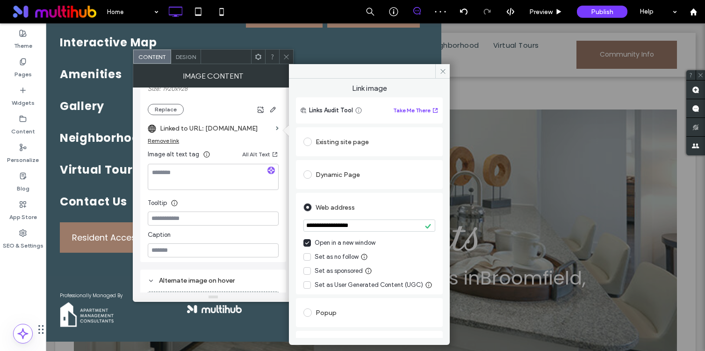
click at [348, 225] on input "**********" at bounding box center [370, 225] width 132 height 12
click at [285, 54] on icon at bounding box center [286, 56] width 7 height 7
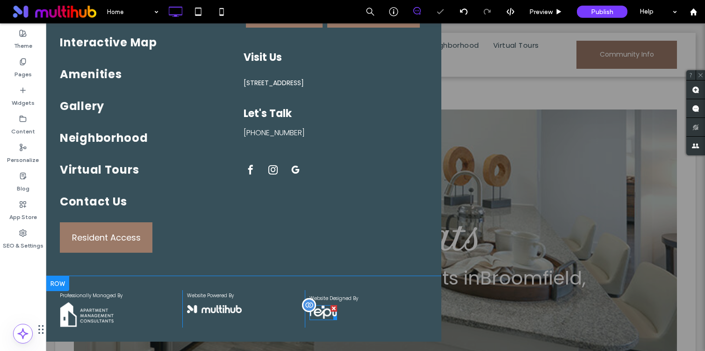
click at [320, 312] on img at bounding box center [324, 312] width 28 height 14
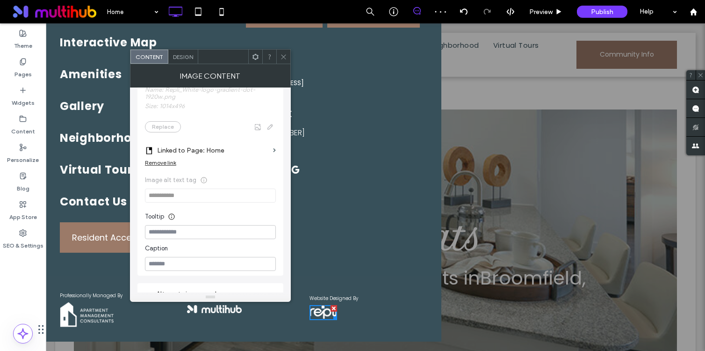
scroll to position [147, 0]
click at [170, 156] on label "Linked to Page: Home" at bounding box center [213, 150] width 112 height 17
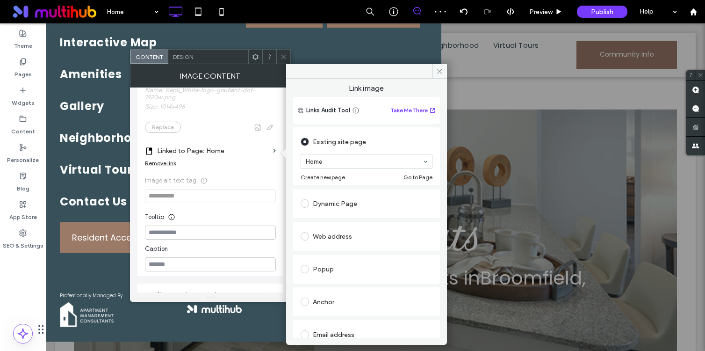
click at [165, 162] on div "Remove link" at bounding box center [160, 162] width 31 height 7
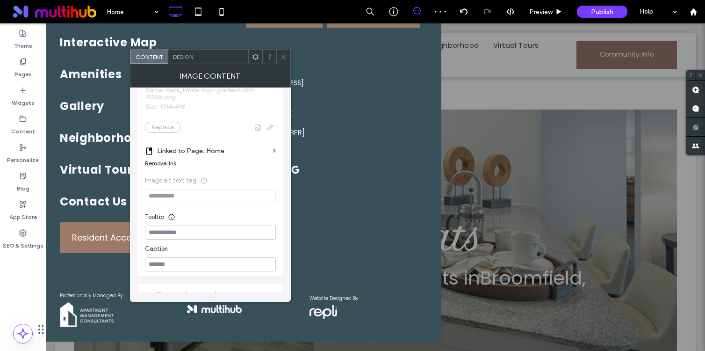
click at [166, 164] on div "Remove link" at bounding box center [160, 162] width 31 height 7
click at [183, 155] on label "Link image" at bounding box center [207, 150] width 124 height 17
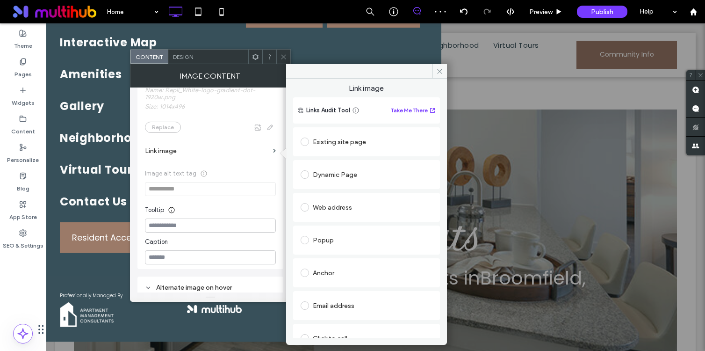
click at [304, 208] on span at bounding box center [305, 207] width 8 height 8
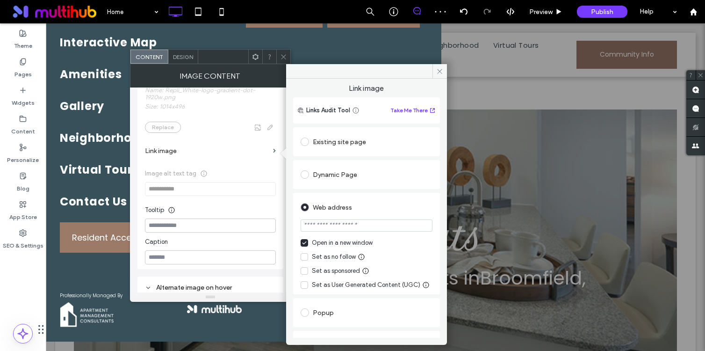
click at [343, 225] on input "url" at bounding box center [367, 225] width 132 height 12
type input "**********"
click at [392, 204] on div "Web address" at bounding box center [367, 207] width 132 height 15
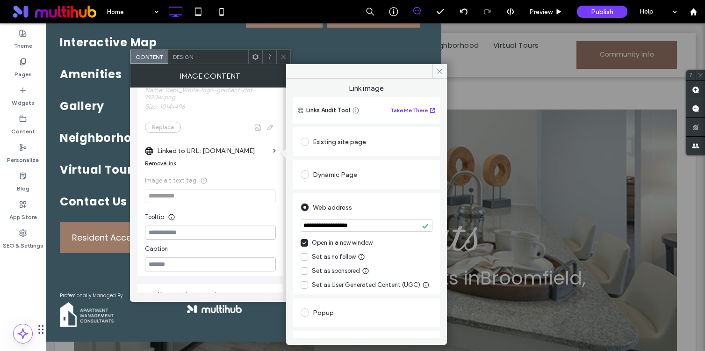
click at [282, 56] on icon at bounding box center [283, 56] width 7 height 7
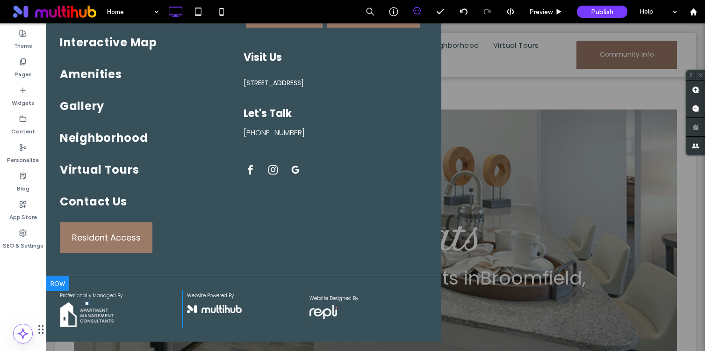
click at [93, 318] on img at bounding box center [87, 314] width 54 height 26
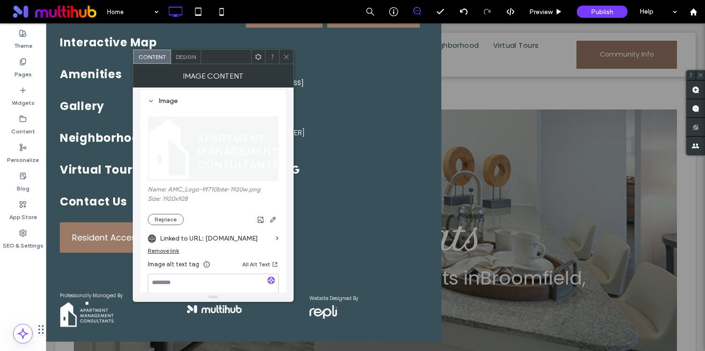
scroll to position [83, 0]
click at [289, 56] on icon at bounding box center [286, 56] width 7 height 7
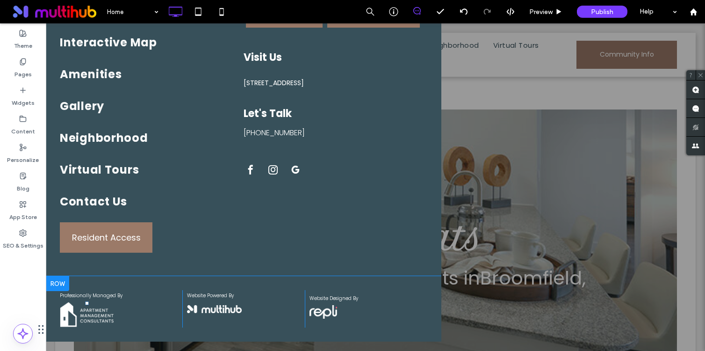
click at [326, 314] on img at bounding box center [324, 312] width 28 height 14
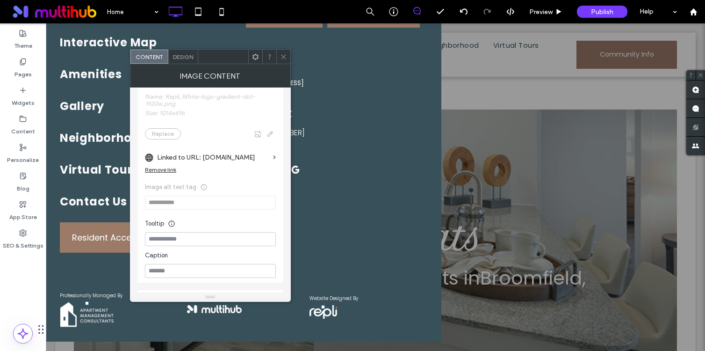
scroll to position [145, 0]
click at [286, 56] on icon at bounding box center [283, 56] width 7 height 7
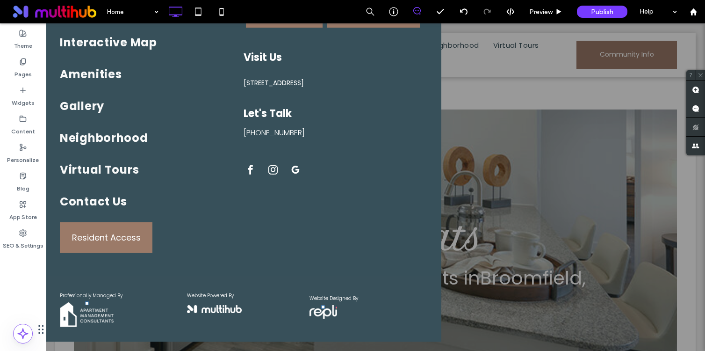
click at [520, 146] on div at bounding box center [375, 186] width 659 height 327
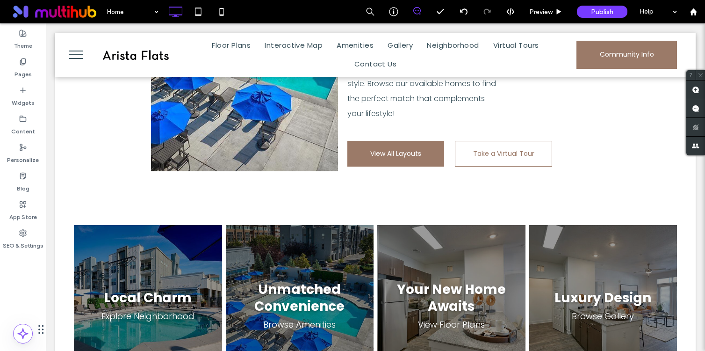
scroll to position [1393, 0]
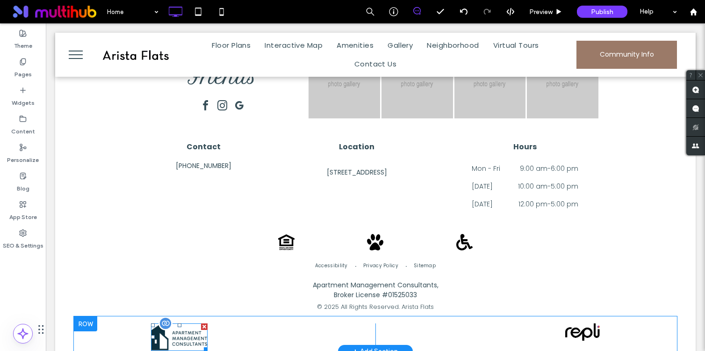
click at [180, 331] on img at bounding box center [179, 336] width 57 height 27
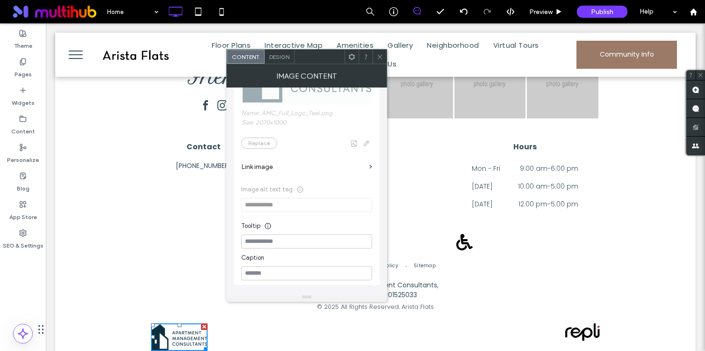
scroll to position [123, 0]
click at [262, 167] on label "Link image" at bounding box center [303, 167] width 124 height 17
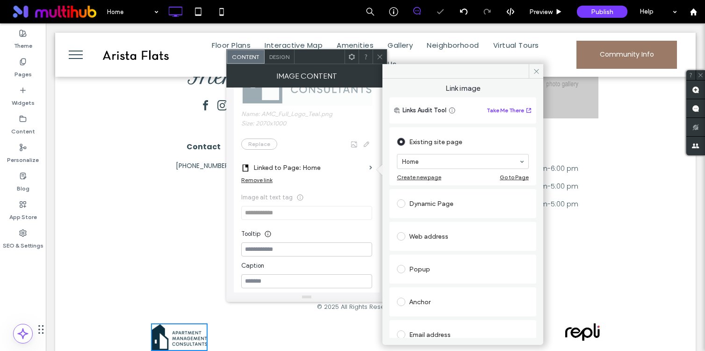
click at [405, 236] on span at bounding box center [401, 236] width 8 height 8
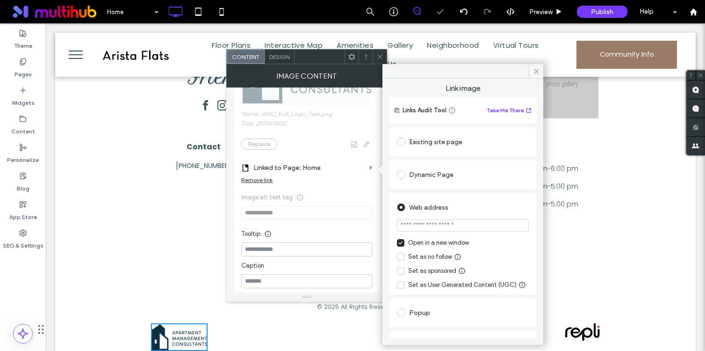
click at [443, 228] on input "url" at bounding box center [463, 225] width 132 height 12
paste input "**********"
type input "**********"
click at [472, 209] on div "Web address" at bounding box center [463, 207] width 132 height 15
click at [381, 57] on use at bounding box center [379, 56] width 5 height 5
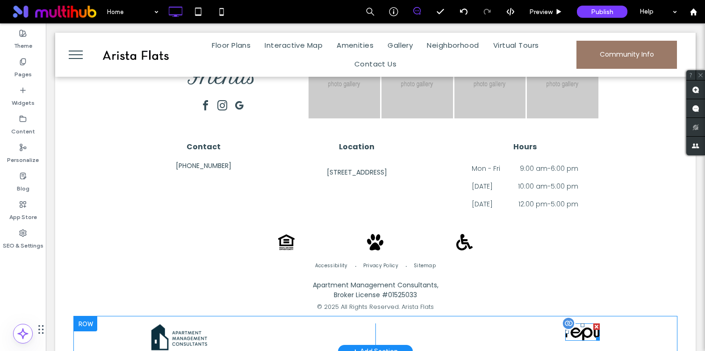
click at [577, 323] on img at bounding box center [582, 331] width 35 height 17
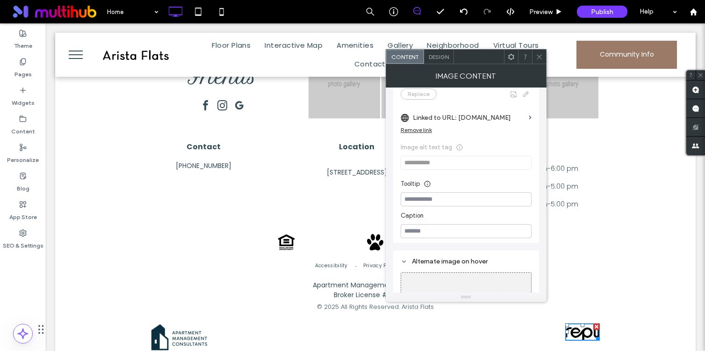
scroll to position [193, 0]
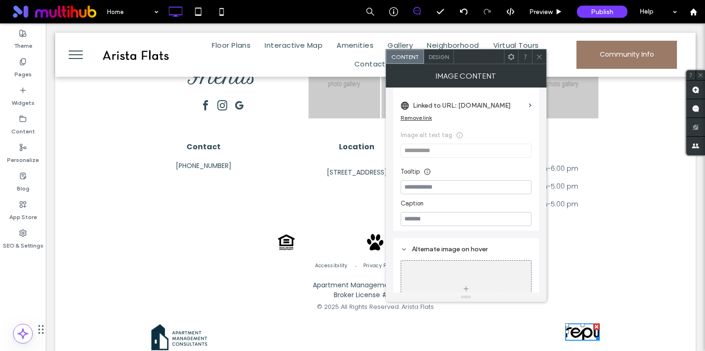
click at [537, 57] on icon at bounding box center [539, 56] width 7 height 7
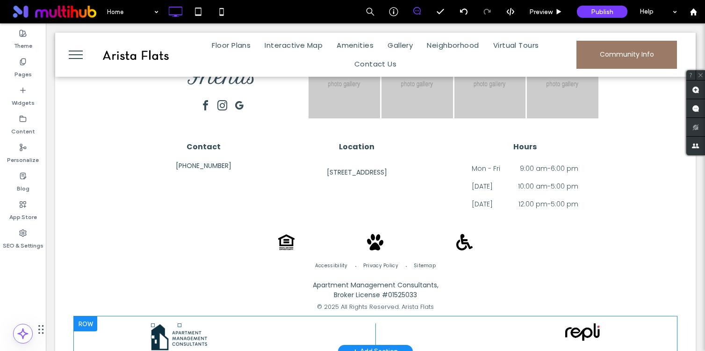
click at [174, 328] on img at bounding box center [179, 336] width 57 height 27
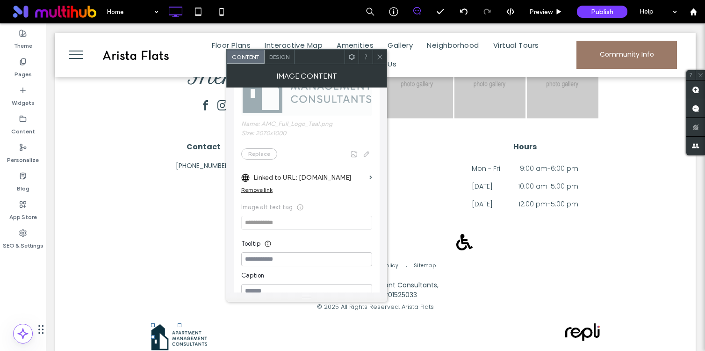
scroll to position [113, 0]
click at [389, 50] on span "Gallery" at bounding box center [400, 45] width 25 height 19
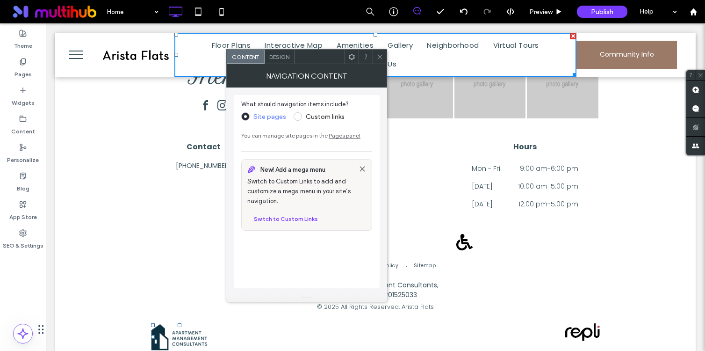
click at [81, 51] on span "menu" at bounding box center [76, 51] width 14 height 1
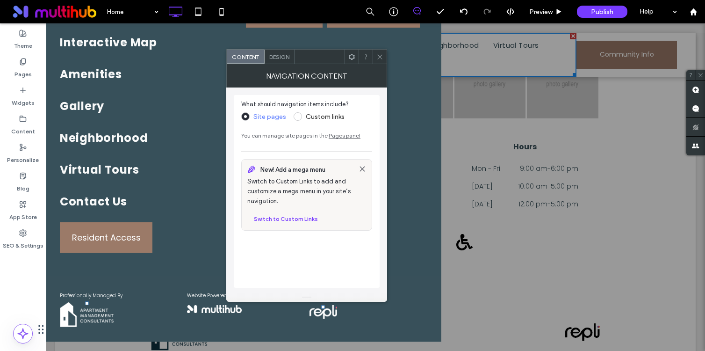
scroll to position [1383, 0]
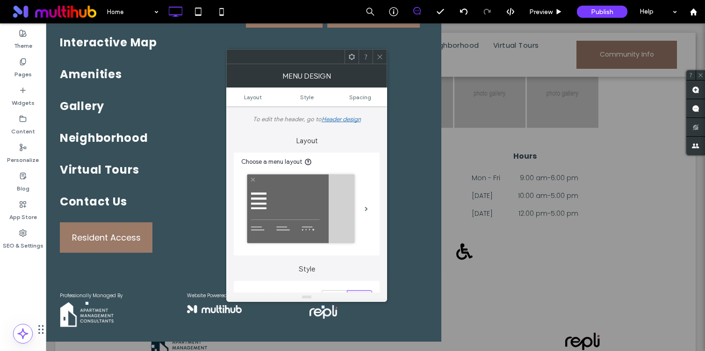
click at [386, 57] on div at bounding box center [380, 57] width 14 height 14
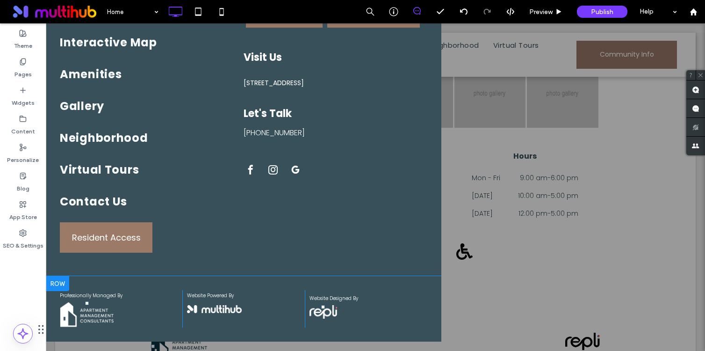
click at [80, 321] on img at bounding box center [87, 314] width 54 height 26
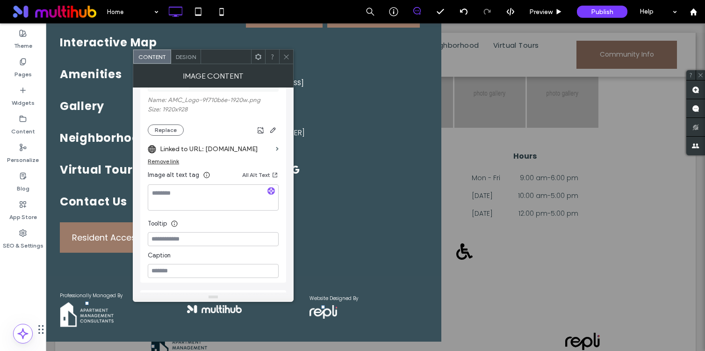
scroll to position [184, 0]
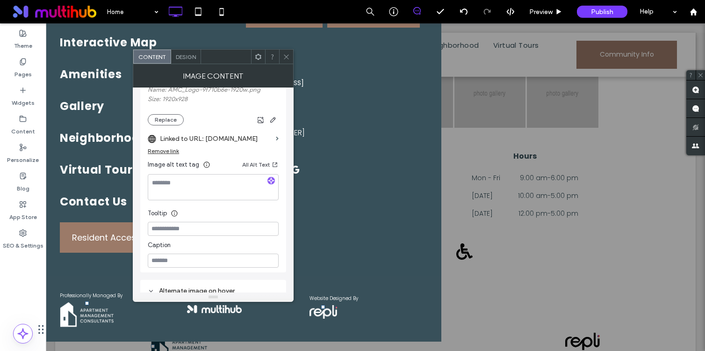
click at [285, 58] on use at bounding box center [286, 56] width 5 height 5
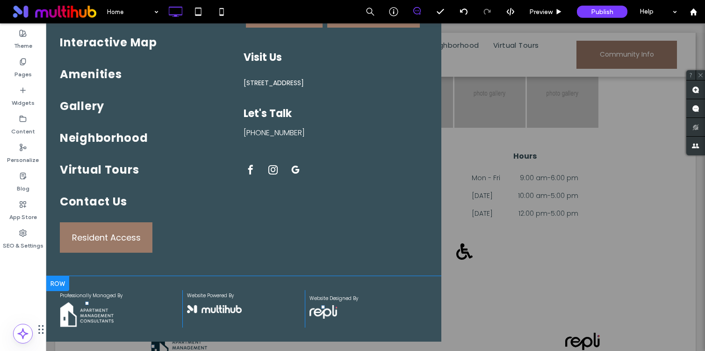
click at [323, 309] on img at bounding box center [324, 312] width 28 height 14
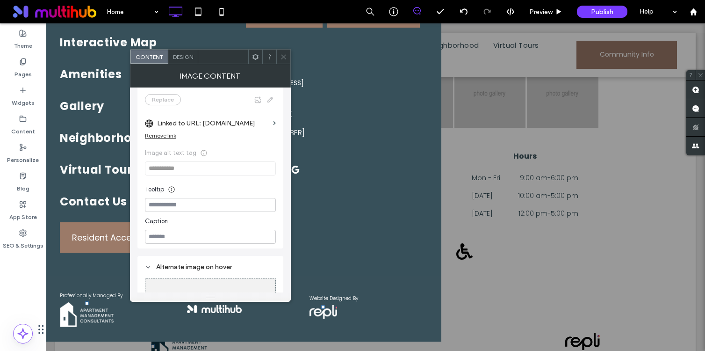
scroll to position [187, 0]
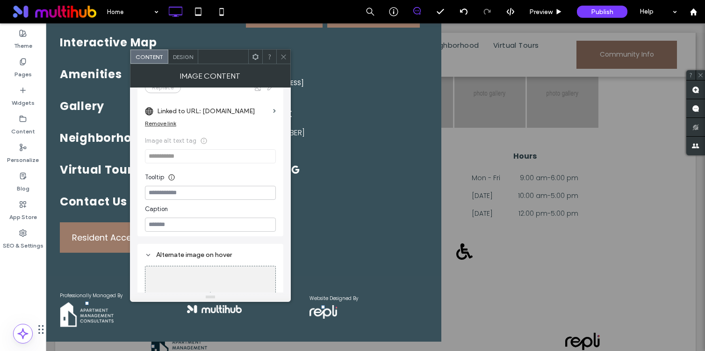
click at [283, 57] on icon at bounding box center [283, 56] width 7 height 7
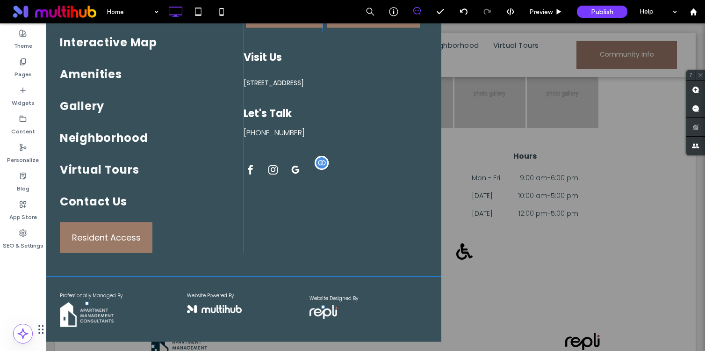
scroll to position [0, 0]
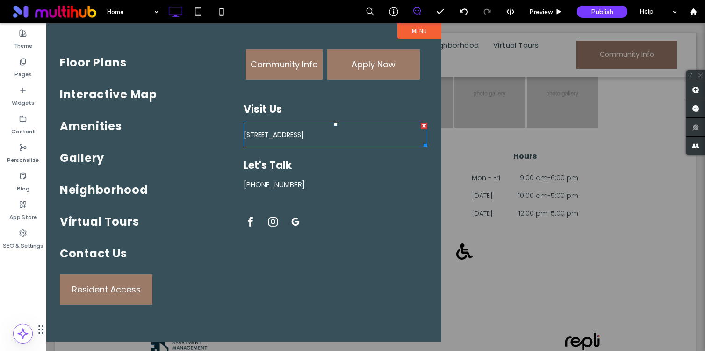
click at [511, 88] on div at bounding box center [375, 186] width 659 height 327
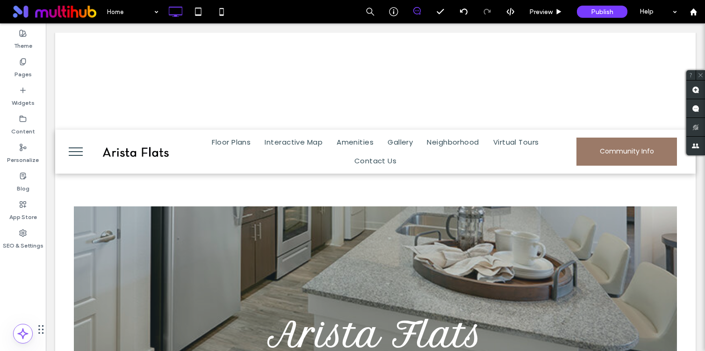
click at [77, 145] on button "menu" at bounding box center [76, 151] width 24 height 24
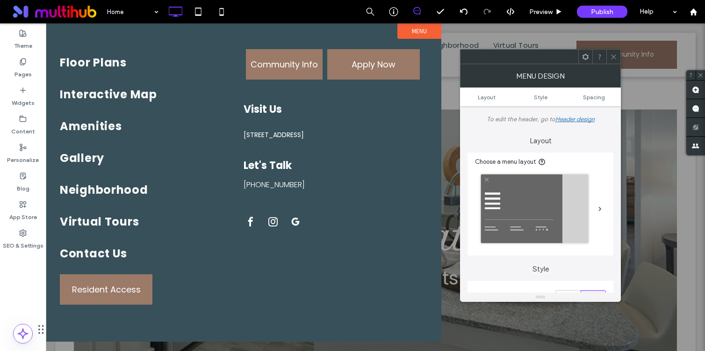
click at [613, 57] on icon at bounding box center [613, 56] width 7 height 7
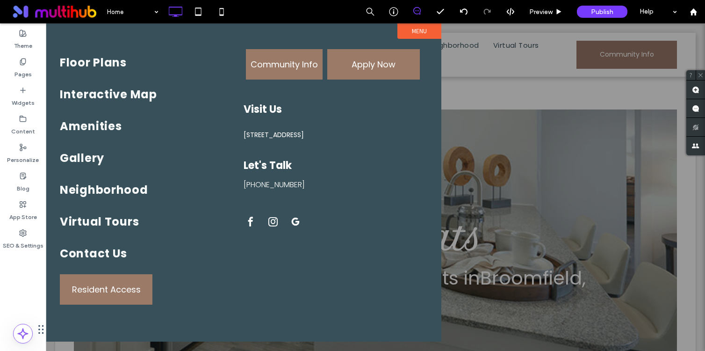
click at [463, 53] on div at bounding box center [375, 186] width 659 height 327
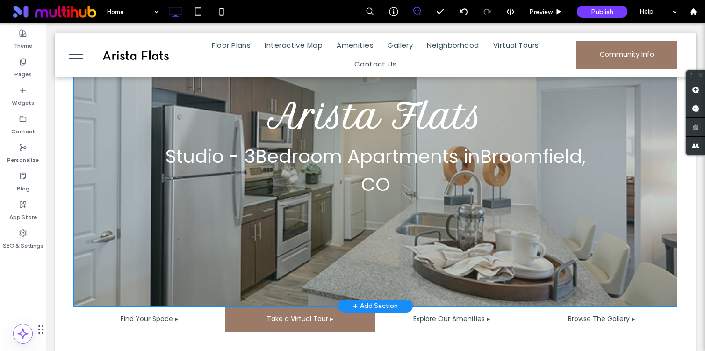
scroll to position [133, 0]
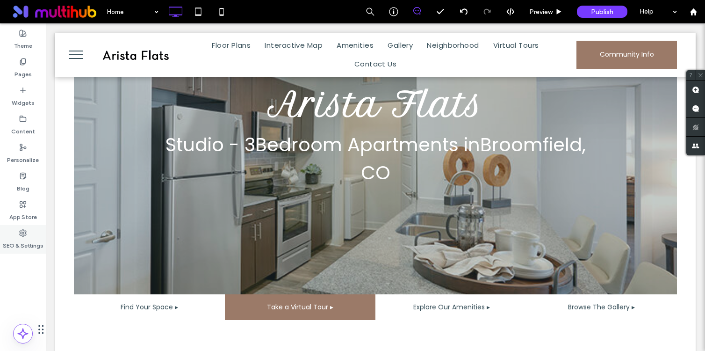
click at [20, 235] on icon at bounding box center [22, 232] width 7 height 7
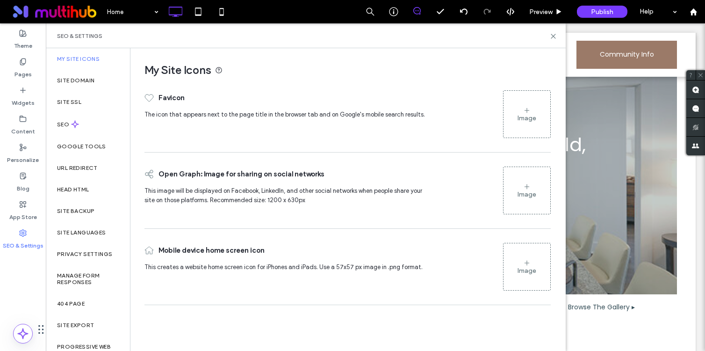
click at [517, 125] on div "Image" at bounding box center [527, 114] width 47 height 45
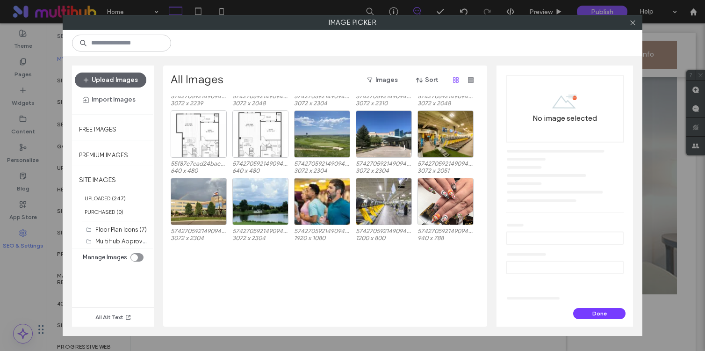
scroll to position [403, 0]
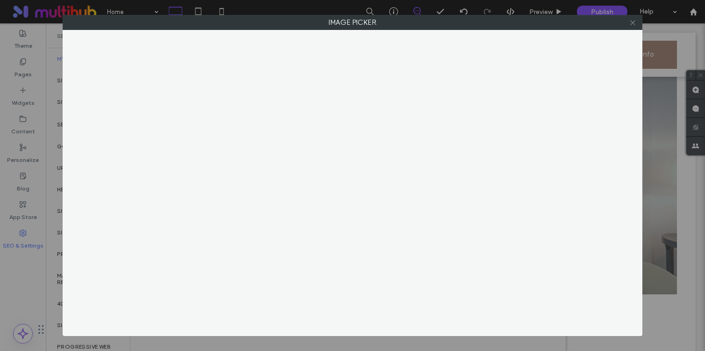
click at [630, 22] on icon at bounding box center [632, 22] width 7 height 7
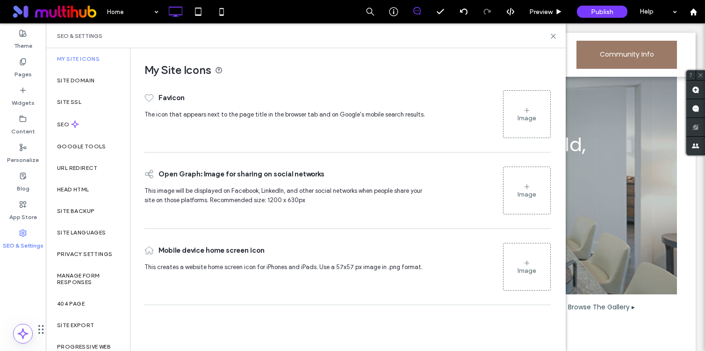
click at [527, 117] on div "Image" at bounding box center [527, 118] width 19 height 8
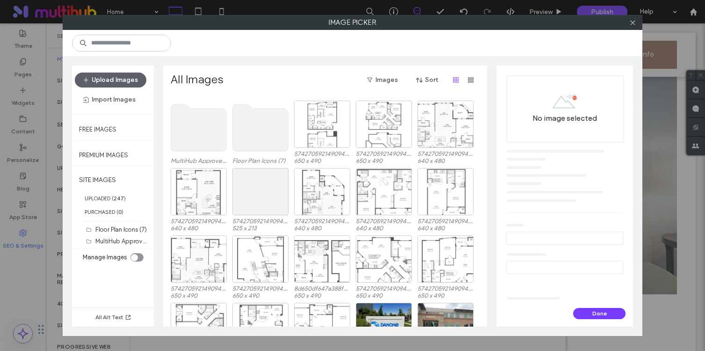
scroll to position [0, 0]
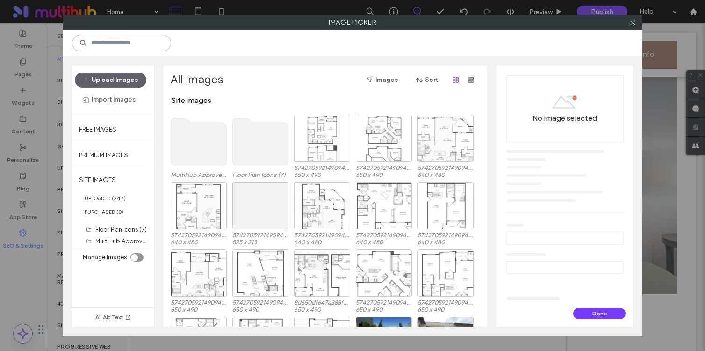
click at [152, 46] on input at bounding box center [121, 43] width 99 height 17
type input "******"
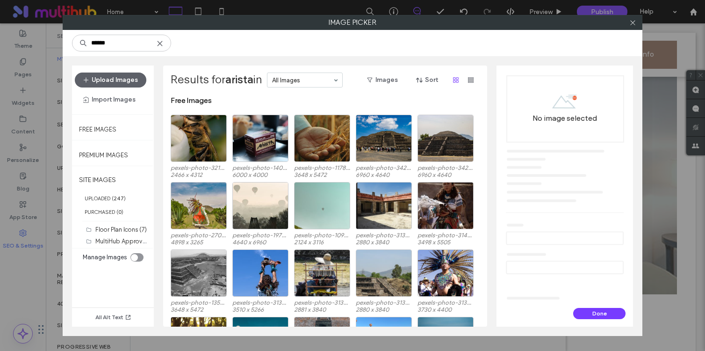
click at [159, 45] on icon at bounding box center [159, 43] width 7 height 7
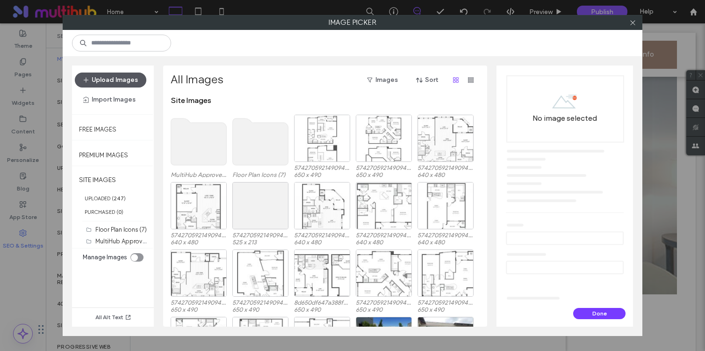
click at [120, 74] on button "Upload Images" at bounding box center [111, 79] width 72 height 15
click at [134, 82] on button "Upload Images" at bounding box center [111, 79] width 72 height 15
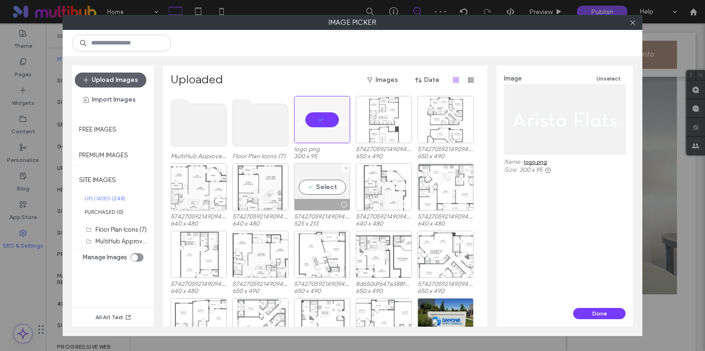
click at [316, 180] on div "Select" at bounding box center [322, 186] width 56 height 47
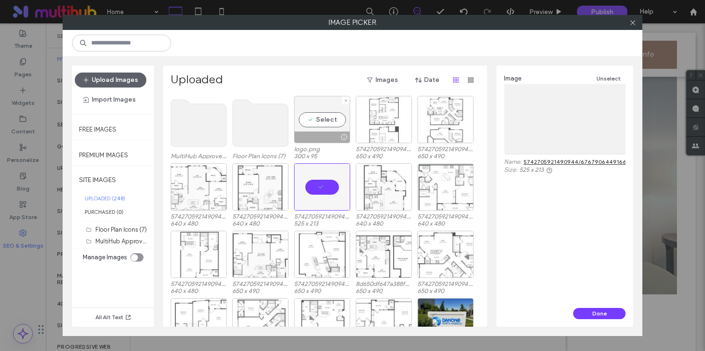
click at [312, 123] on div "Select" at bounding box center [322, 119] width 56 height 47
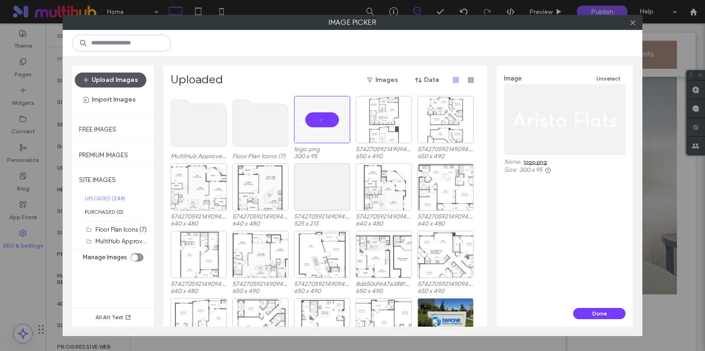
click at [120, 78] on button "Upload Images" at bounding box center [111, 79] width 72 height 15
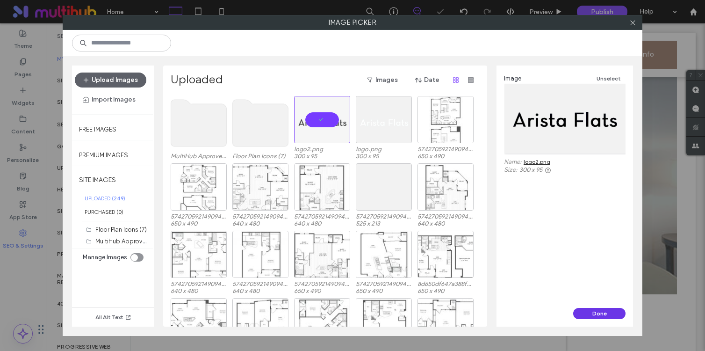
click at [606, 318] on button "Done" at bounding box center [599, 313] width 52 height 11
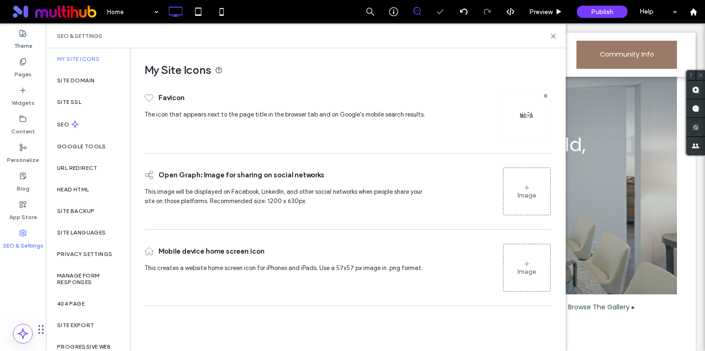
click at [519, 288] on div "Image" at bounding box center [527, 267] width 47 height 45
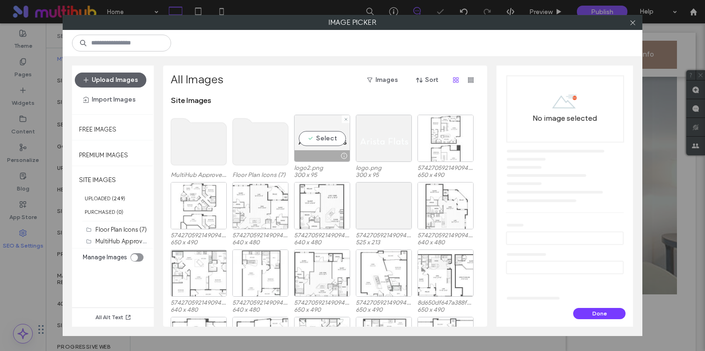
click at [321, 127] on div "Select" at bounding box center [322, 138] width 56 height 47
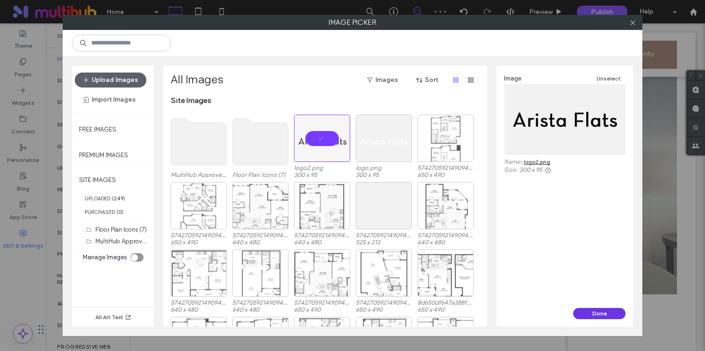
click at [591, 310] on button "Done" at bounding box center [599, 313] width 52 height 11
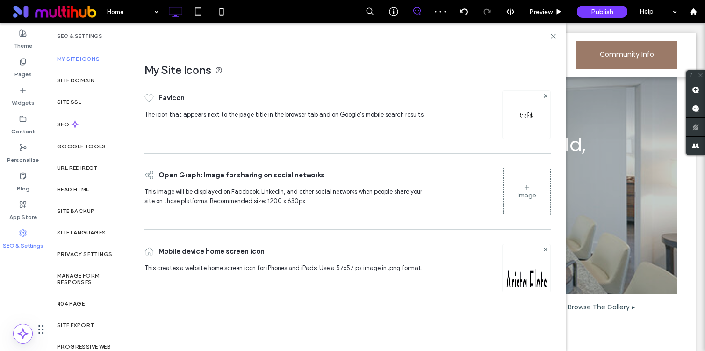
click at [539, 206] on div "Image" at bounding box center [527, 191] width 47 height 45
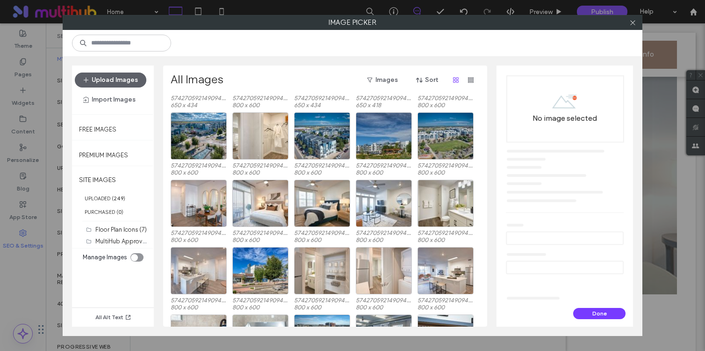
scroll to position [1558, 0]
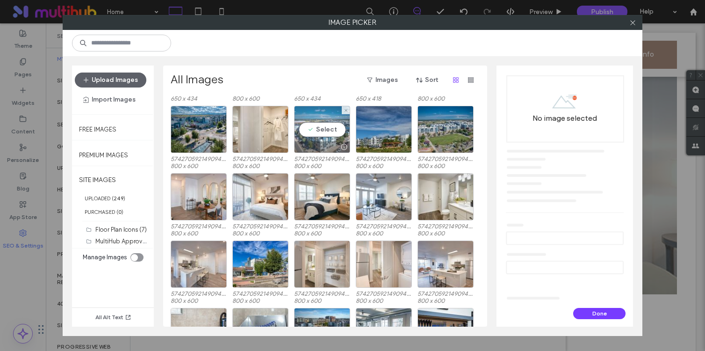
click at [331, 137] on div "Select" at bounding box center [322, 129] width 56 height 47
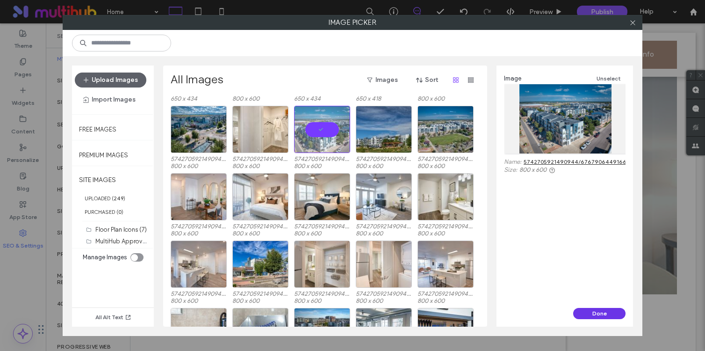
click at [589, 318] on button "Done" at bounding box center [599, 313] width 52 height 11
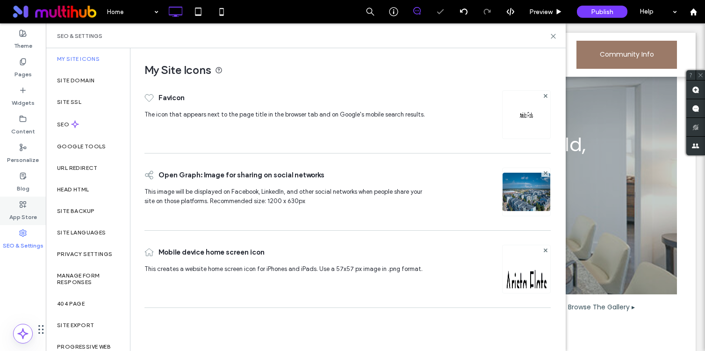
click at [24, 207] on use at bounding box center [23, 204] width 6 height 6
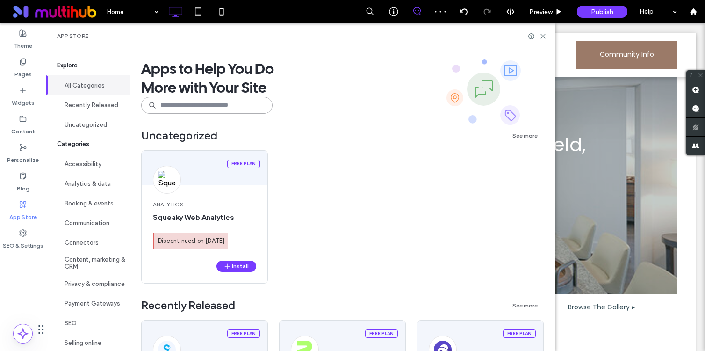
click at [228, 101] on input at bounding box center [206, 105] width 131 height 17
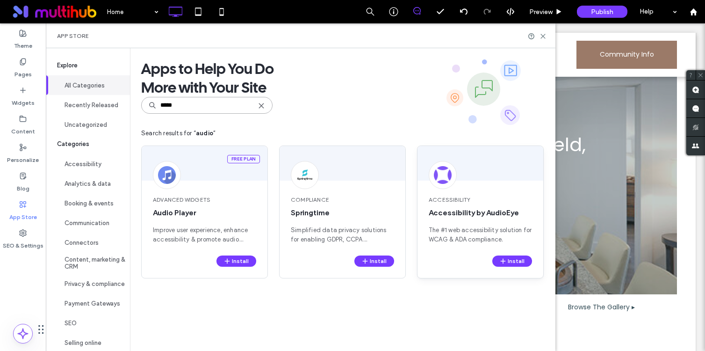
type input "*****"
click at [518, 255] on div "Accessibility Accessibility by AudioEye The #1 web accessibility solution for W…" at bounding box center [481, 219] width 126 height 71
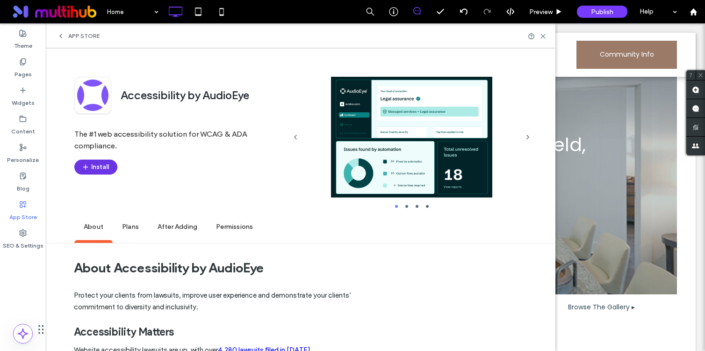
click at [104, 171] on button "Install" at bounding box center [95, 166] width 43 height 15
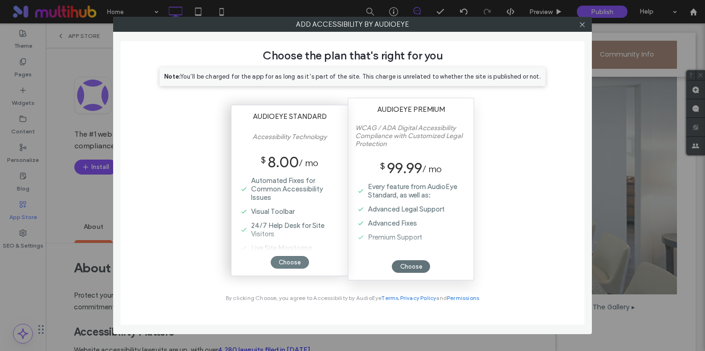
click at [281, 262] on div "Choose" at bounding box center [290, 262] width 38 height 13
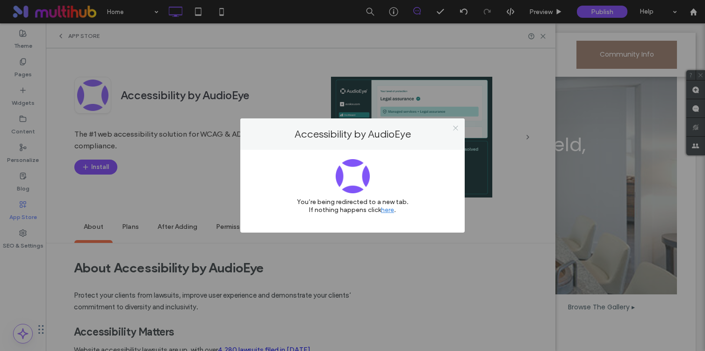
click at [455, 128] on icon at bounding box center [455, 127] width 7 height 7
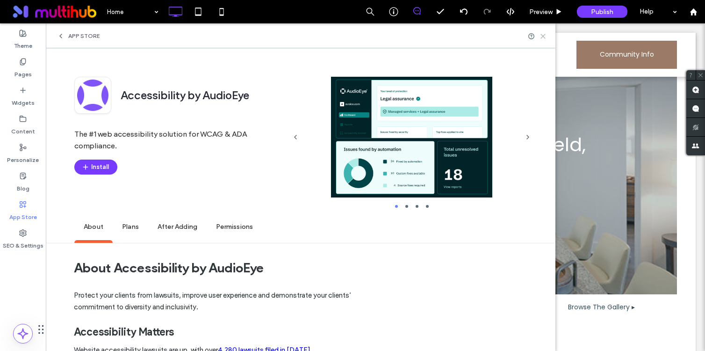
click at [546, 35] on icon at bounding box center [543, 36] width 7 height 7
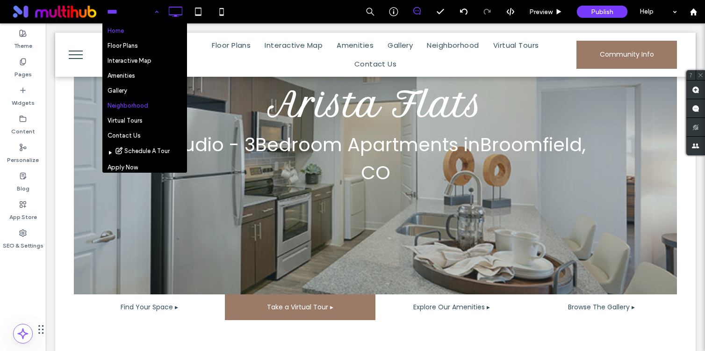
scroll to position [119, 0]
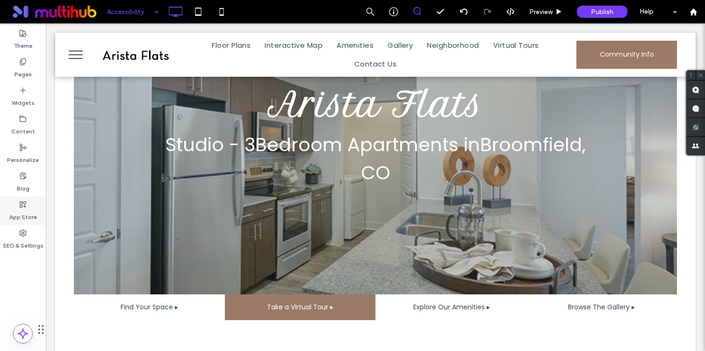
click at [20, 218] on label "App Store" at bounding box center [23, 214] width 28 height 13
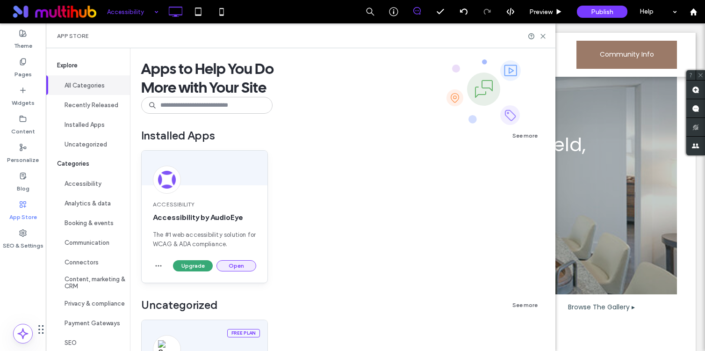
click at [238, 269] on button "Open" at bounding box center [237, 265] width 40 height 11
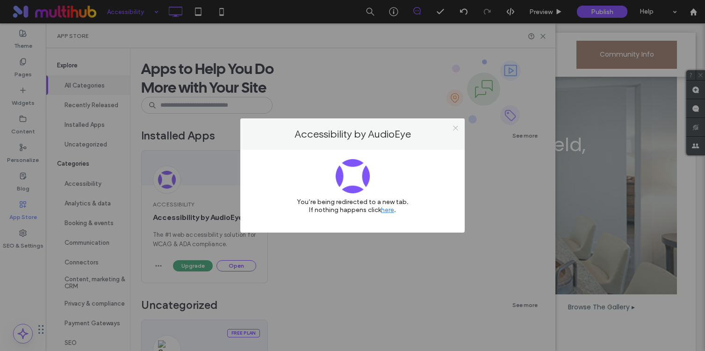
click at [454, 130] on icon at bounding box center [455, 127] width 7 height 7
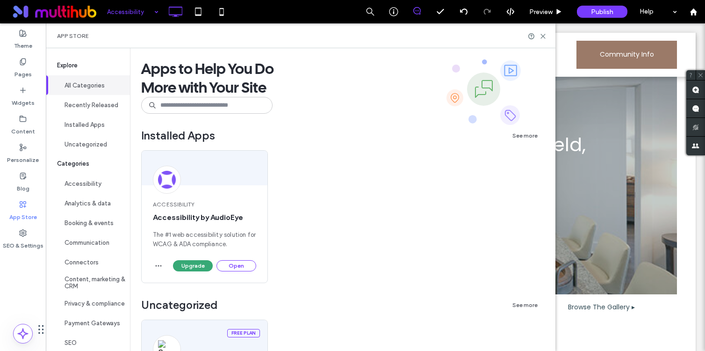
click at [540, 40] on div "App Store" at bounding box center [301, 35] width 510 height 25
click at [541, 36] on icon at bounding box center [543, 36] width 7 height 7
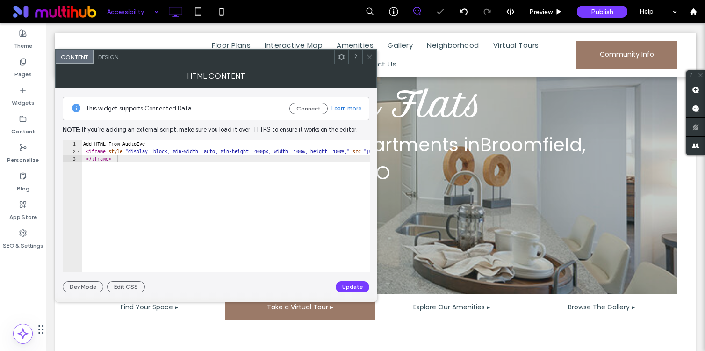
click at [165, 199] on div "Add HTML From AudioEye < iframe style = "display: block; min-width: auto; min-h…" at bounding box center [421, 213] width 680 height 147
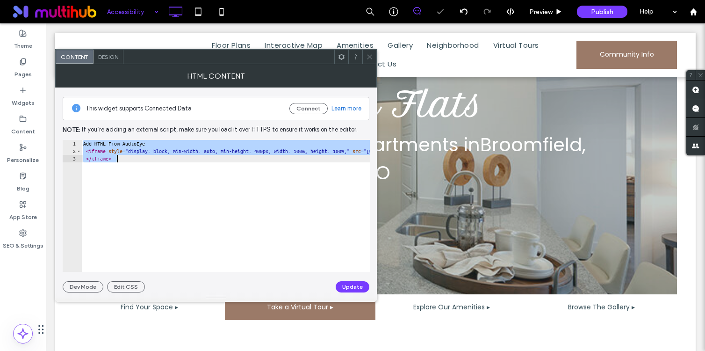
paste textarea "Cursor at row 3"
type textarea "**********"
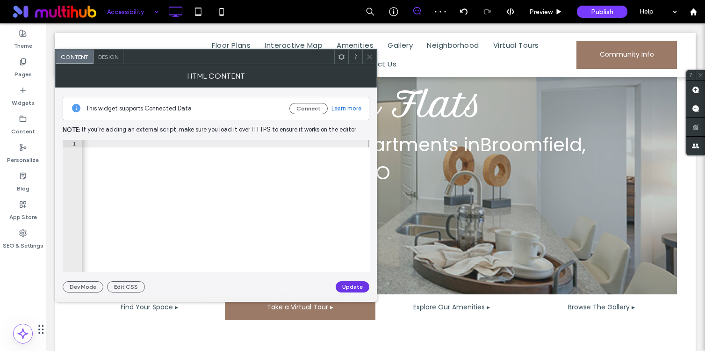
click at [344, 284] on button "Update" at bounding box center [353, 286] width 34 height 11
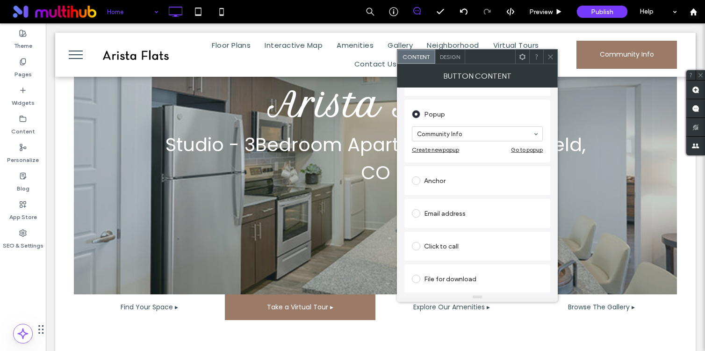
scroll to position [187, 0]
click at [528, 151] on div "Go to popup" at bounding box center [527, 148] width 32 height 7
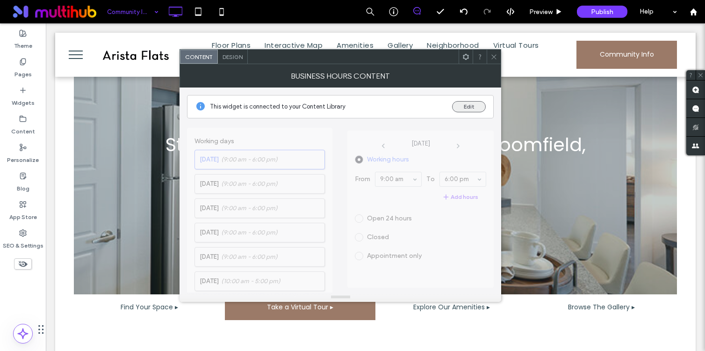
click at [472, 105] on button "Edit" at bounding box center [469, 106] width 34 height 11
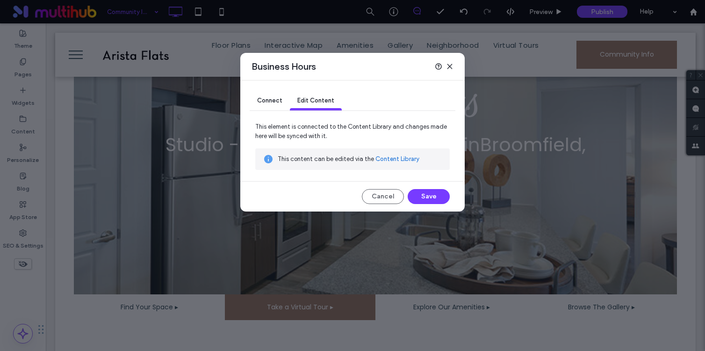
click at [397, 157] on link "Content Library" at bounding box center [398, 158] width 44 height 9
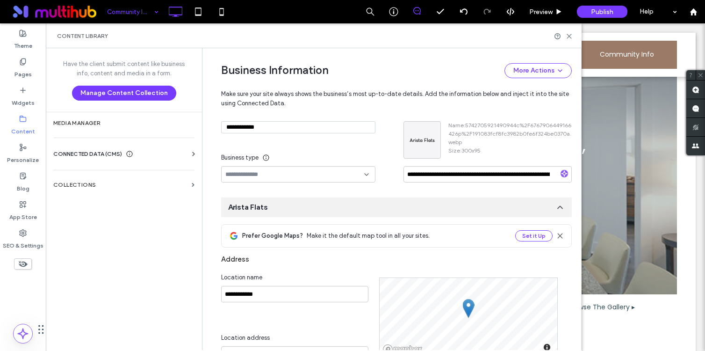
scroll to position [146, 0]
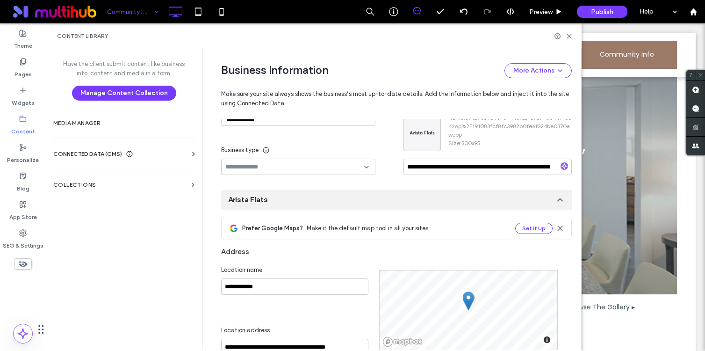
click at [112, 155] on span "CONNECTED DATA (CMS)" at bounding box center [87, 153] width 69 height 9
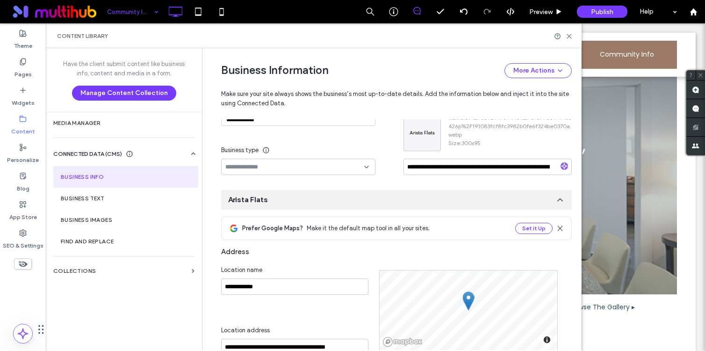
click at [101, 174] on section "Business Info" at bounding box center [125, 177] width 145 height 22
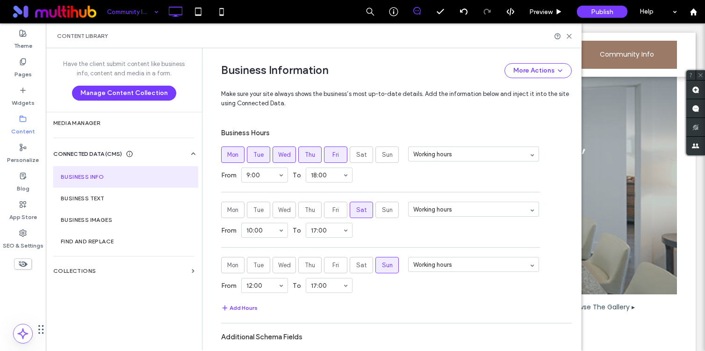
scroll to position [698, 0]
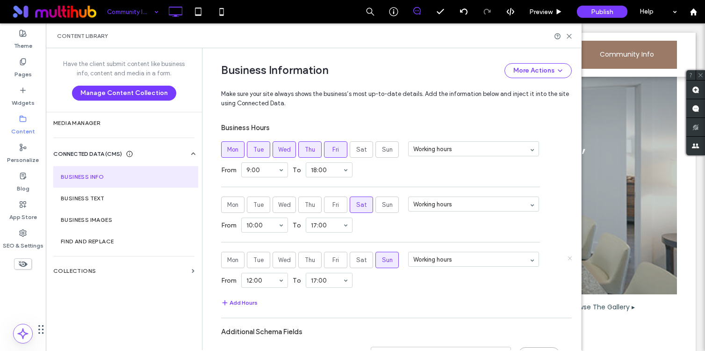
click at [567, 258] on icon at bounding box center [569, 257] width 5 height 5
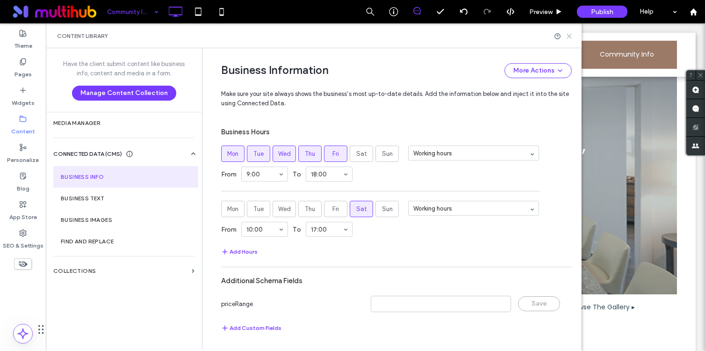
click at [568, 36] on icon at bounding box center [569, 36] width 7 height 7
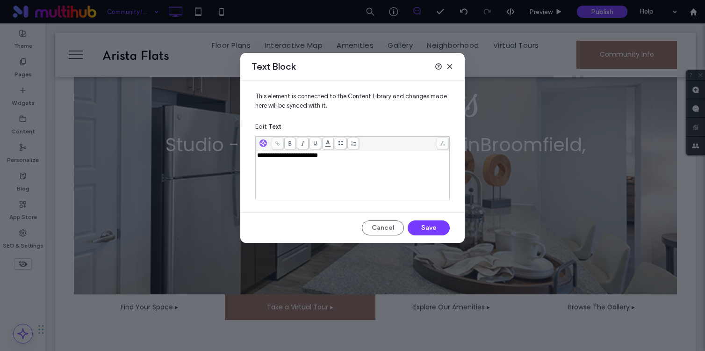
click at [305, 171] on div "**********" at bounding box center [352, 175] width 191 height 47
click at [434, 227] on button "Save" at bounding box center [429, 227] width 42 height 15
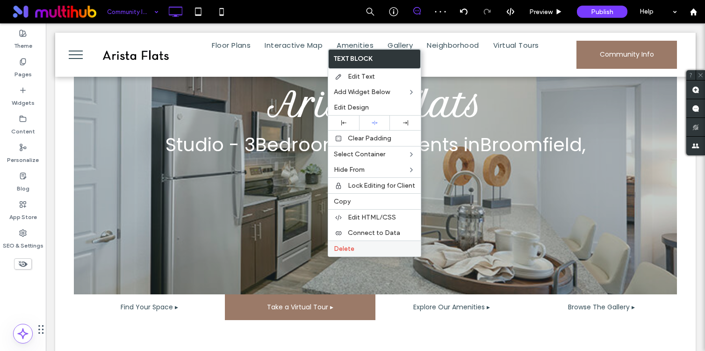
click at [351, 250] on span "Delete" at bounding box center [344, 249] width 21 height 8
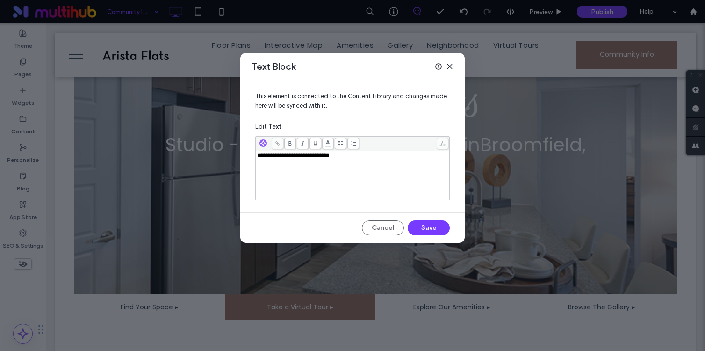
click at [353, 167] on div "**********" at bounding box center [352, 175] width 191 height 47
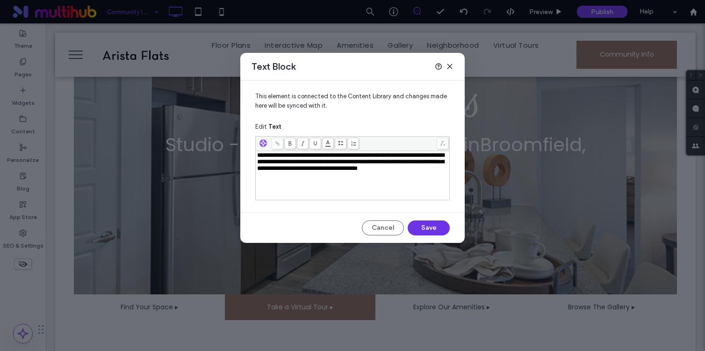
click at [438, 222] on button "Save" at bounding box center [429, 227] width 42 height 15
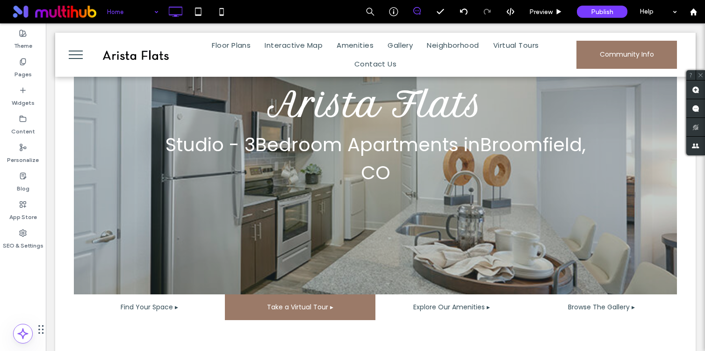
click at [274, 17] on div "Home Preview Publish Help" at bounding box center [403, 11] width 603 height 23
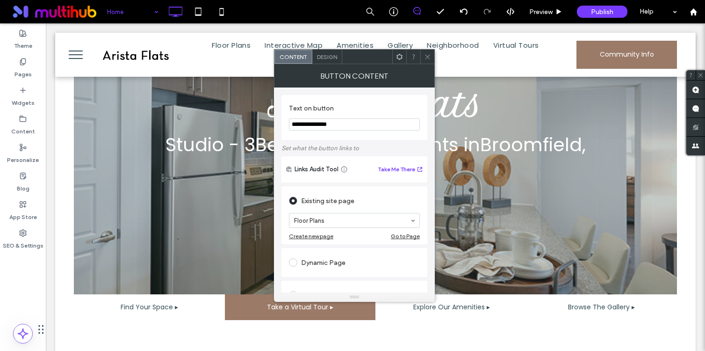
click at [426, 53] on icon at bounding box center [427, 56] width 7 height 7
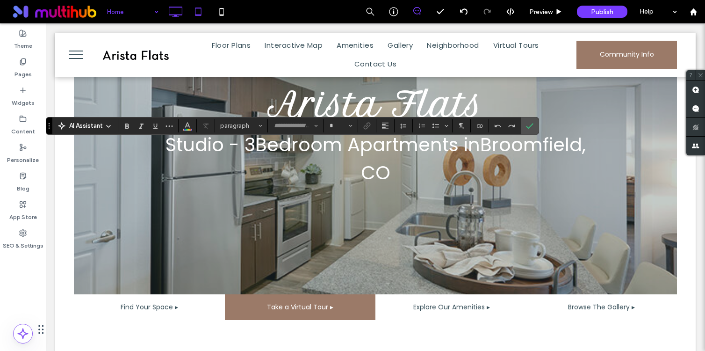
type input "*******"
type input "**"
click at [482, 130] on span "Connect To Data" at bounding box center [479, 126] width 7 height 12
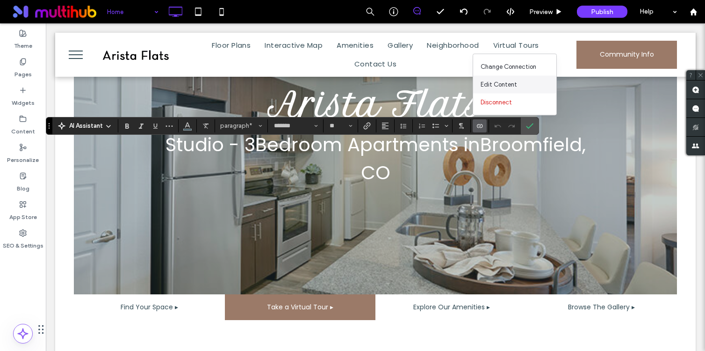
click at [502, 81] on span "Edit Content" at bounding box center [499, 84] width 36 height 9
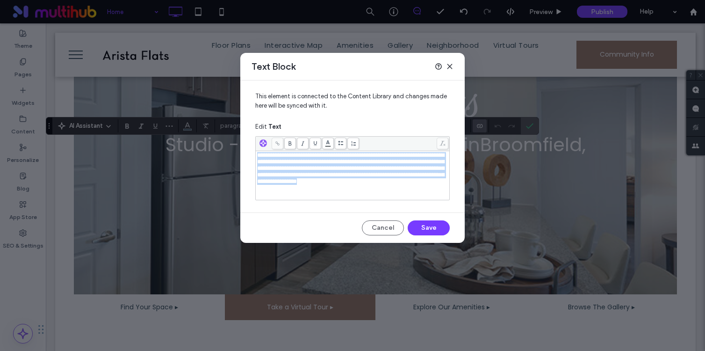
drag, startPoint x: 291, startPoint y: 190, endPoint x: 233, endPoint y: 125, distance: 87.5
click at [233, 125] on div "**********" at bounding box center [352, 175] width 705 height 351
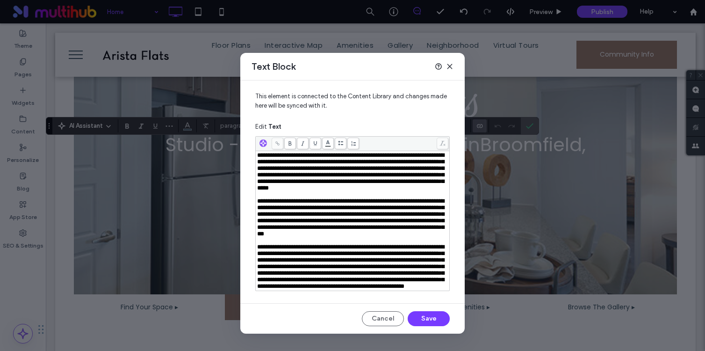
scroll to position [42, 0]
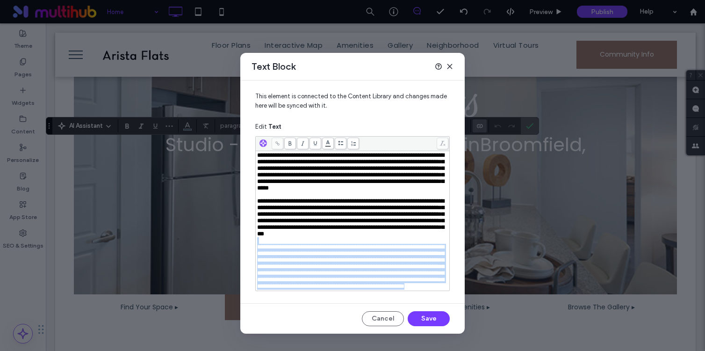
drag, startPoint x: 326, startPoint y: 291, endPoint x: 251, endPoint y: 229, distance: 98.0
click at [251, 229] on div "**********" at bounding box center [352, 187] width 224 height 215
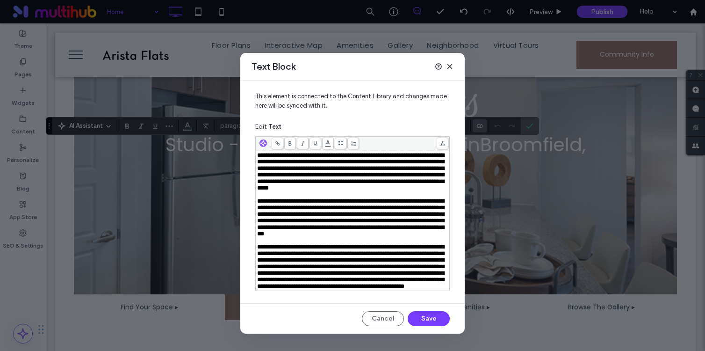
scroll to position [0, 0]
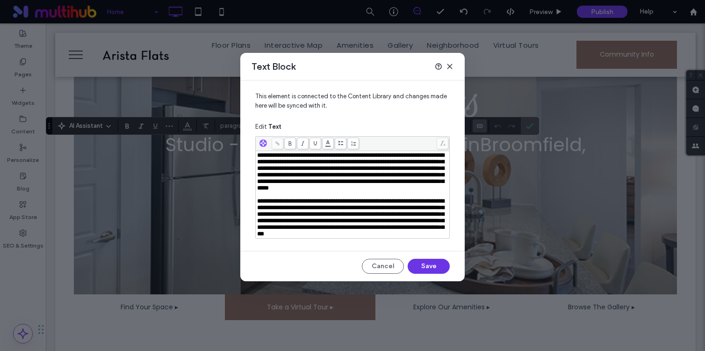
click at [427, 274] on button "Save" at bounding box center [429, 266] width 42 height 15
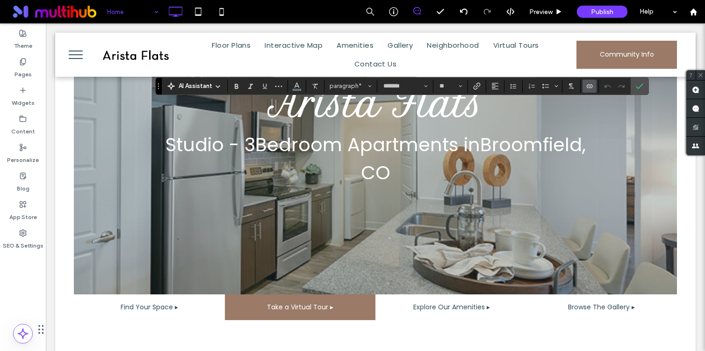
click at [585, 89] on label "Connect To Data" at bounding box center [590, 86] width 14 height 13
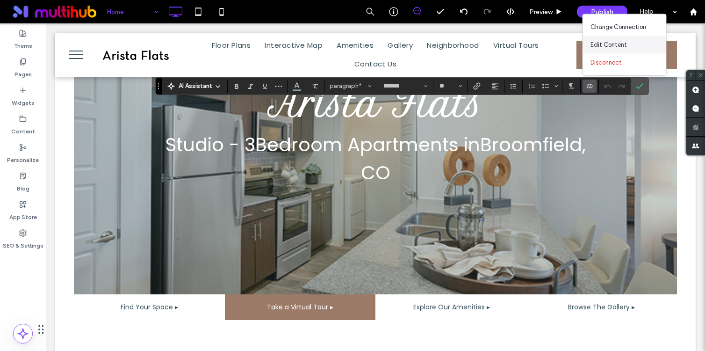
click at [612, 43] on span "Edit Content" at bounding box center [609, 44] width 36 height 9
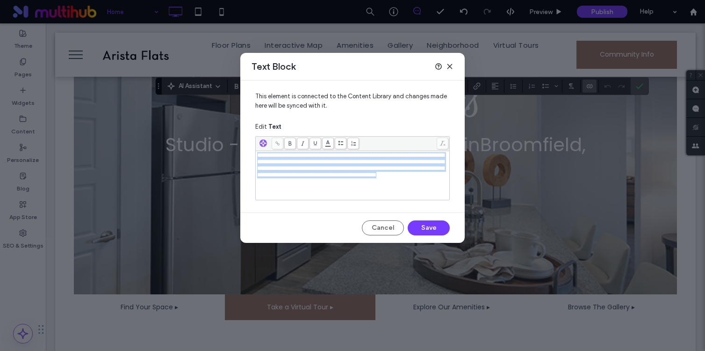
drag, startPoint x: 359, startPoint y: 185, endPoint x: 244, endPoint y: 153, distance: 119.2
click at [244, 153] on div "**********" at bounding box center [352, 142] width 224 height 124
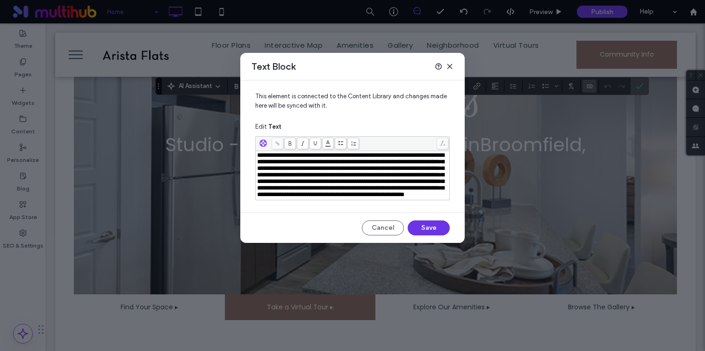
click at [427, 235] on button "Save" at bounding box center [429, 227] width 42 height 15
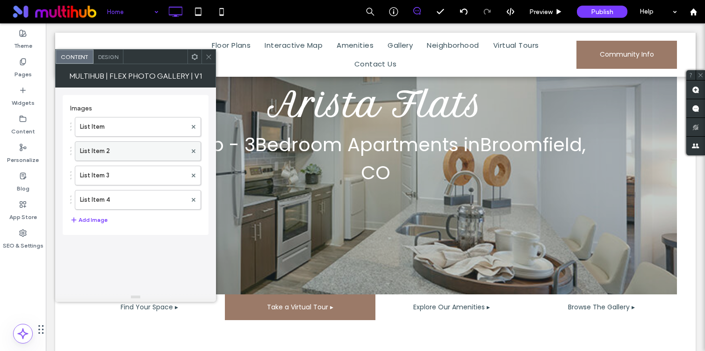
click at [137, 153] on label "List Item 2" at bounding box center [133, 151] width 107 height 19
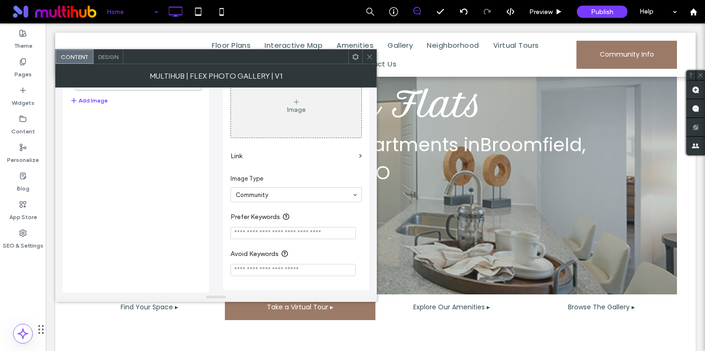
scroll to position [124, 0]
click at [243, 154] on label "Link" at bounding box center [293, 153] width 125 height 17
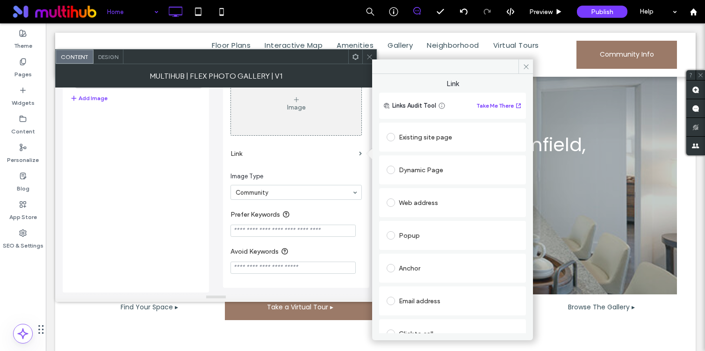
click at [394, 139] on span at bounding box center [391, 137] width 8 height 8
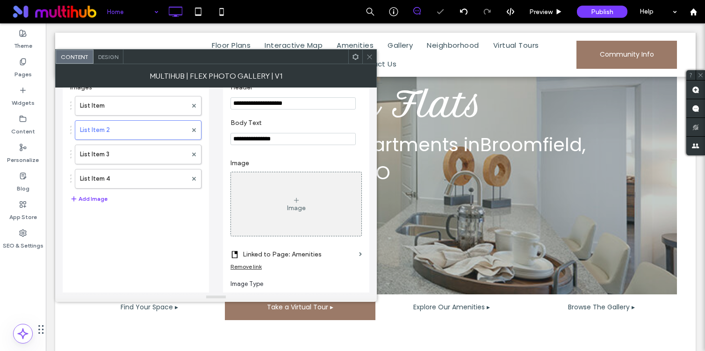
scroll to position [13, 0]
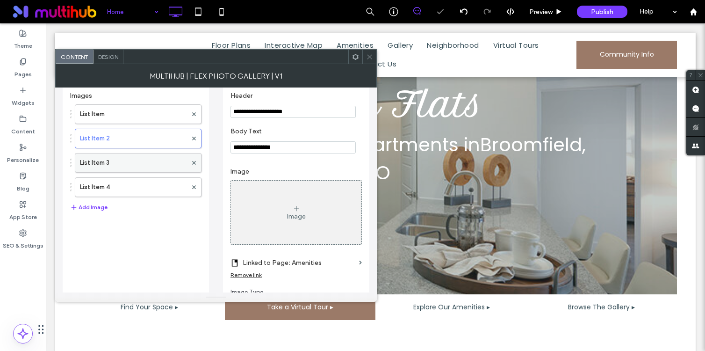
click at [128, 164] on label "List Item 3" at bounding box center [133, 162] width 107 height 19
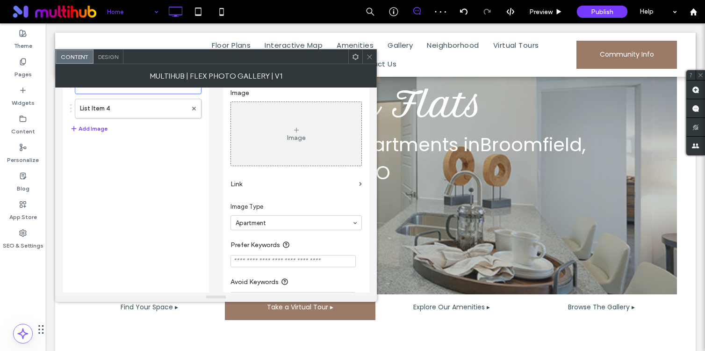
scroll to position [97, 0]
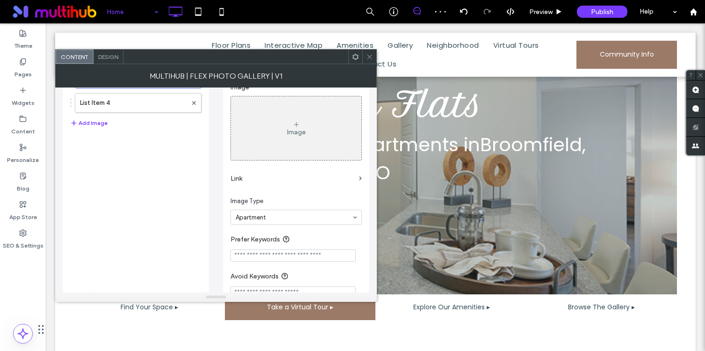
click at [247, 176] on label "Link" at bounding box center [293, 178] width 125 height 17
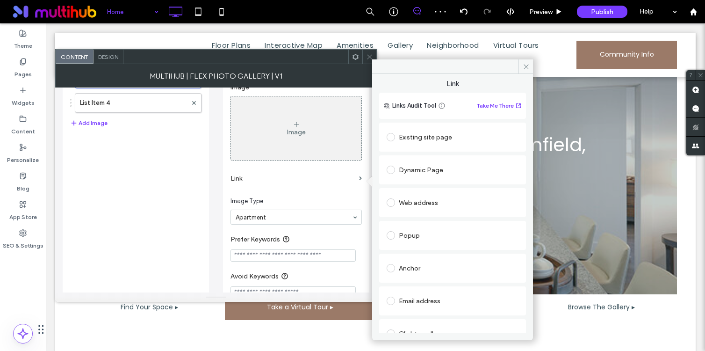
click at [389, 136] on span at bounding box center [391, 137] width 8 height 8
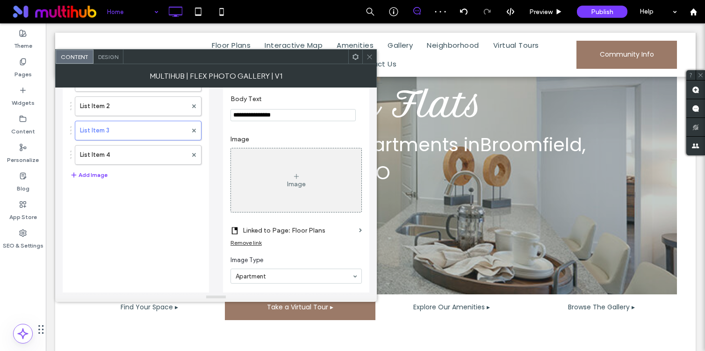
scroll to position [46, 0]
click at [131, 152] on label "List Item 4" at bounding box center [133, 154] width 107 height 19
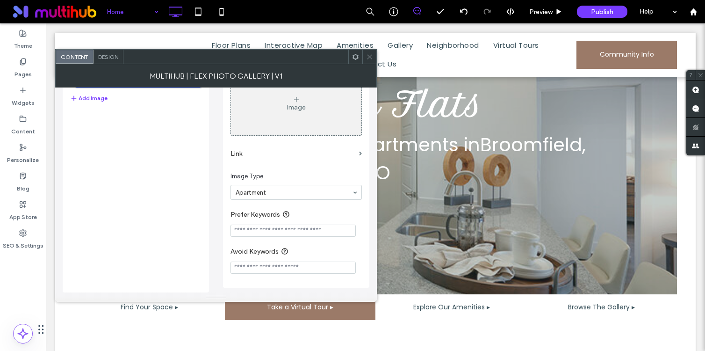
scroll to position [124, 0]
click at [238, 151] on label "Link" at bounding box center [293, 153] width 125 height 17
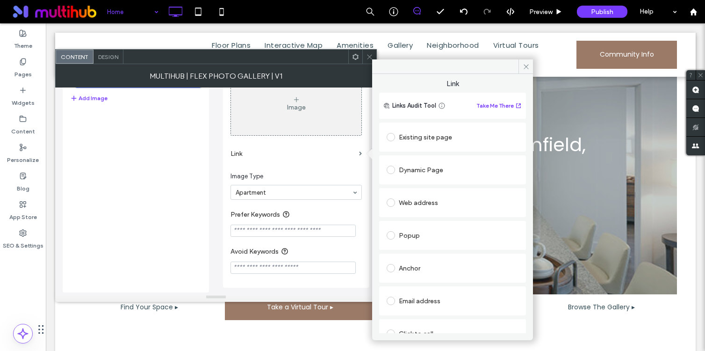
click at [388, 133] on label at bounding box center [393, 137] width 12 height 8
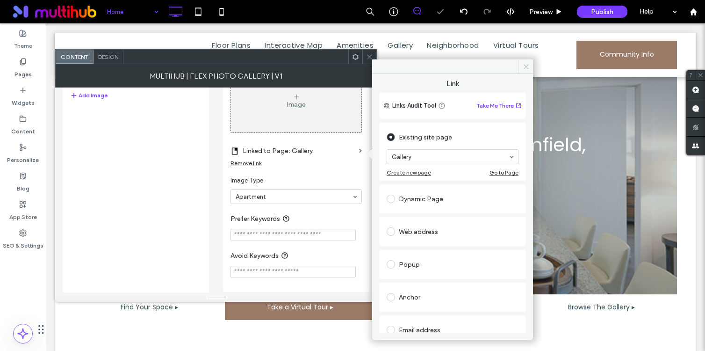
click at [532, 66] on span at bounding box center [526, 66] width 14 height 14
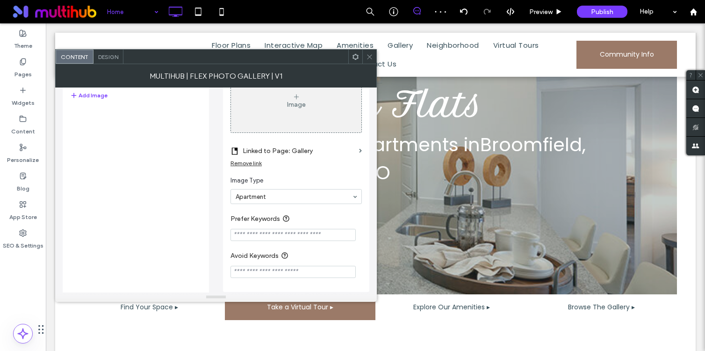
click at [375, 54] on div at bounding box center [369, 57] width 14 height 14
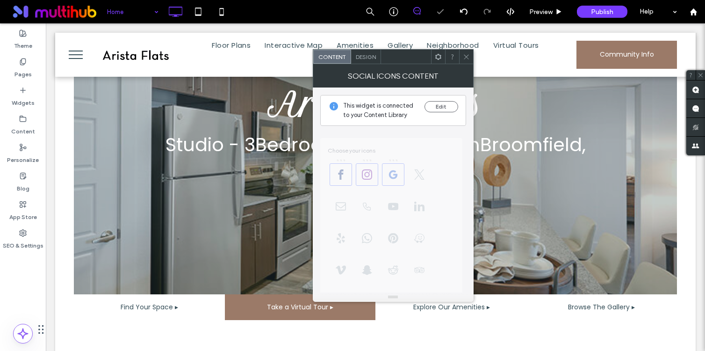
click at [462, 54] on div at bounding box center [466, 57] width 14 height 14
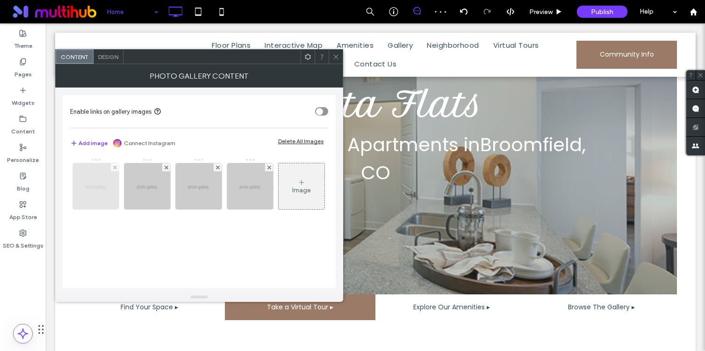
click at [97, 181] on img at bounding box center [96, 186] width 58 height 46
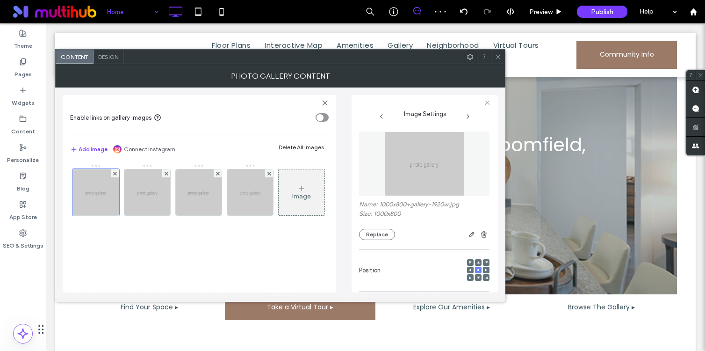
click at [287, 148] on div "Delete All Images" at bounding box center [301, 147] width 45 height 7
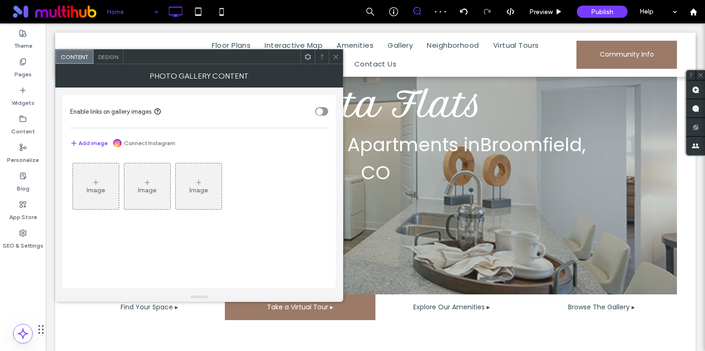
click at [96, 196] on div "Image" at bounding box center [96, 186] width 46 height 44
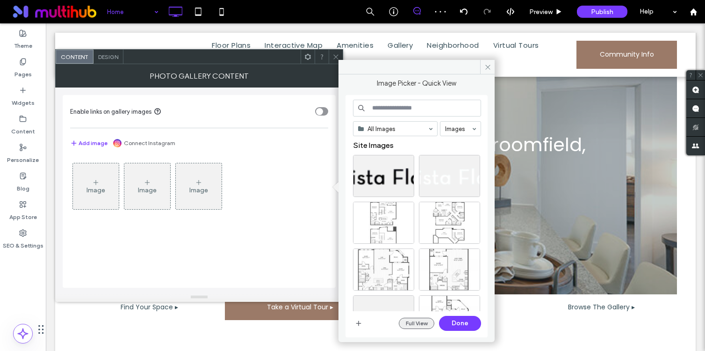
click at [408, 321] on button "Full View" at bounding box center [417, 323] width 36 height 11
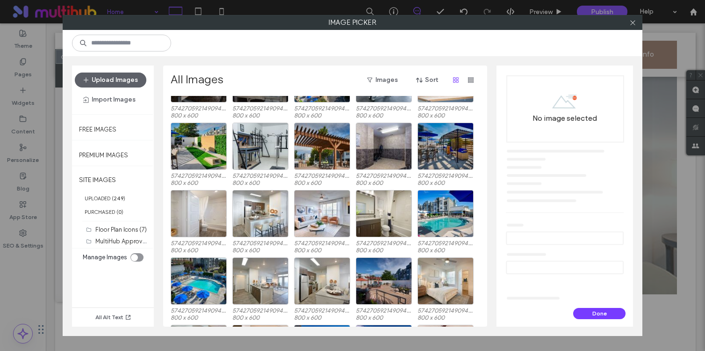
scroll to position [1817, 0]
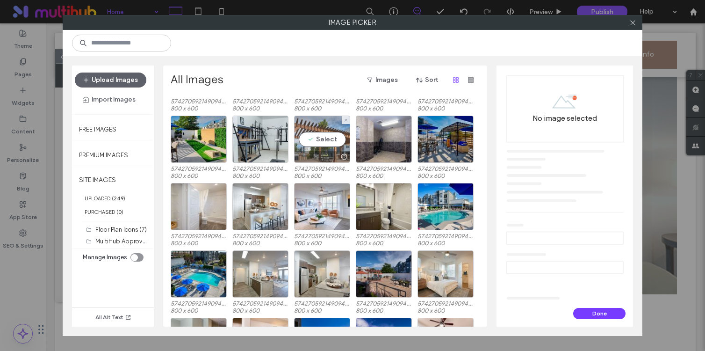
click at [327, 140] on div "Select" at bounding box center [322, 139] width 56 height 47
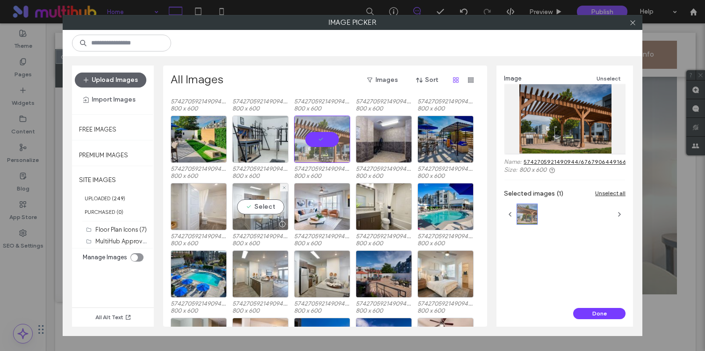
click at [259, 198] on div "Select" at bounding box center [260, 206] width 56 height 47
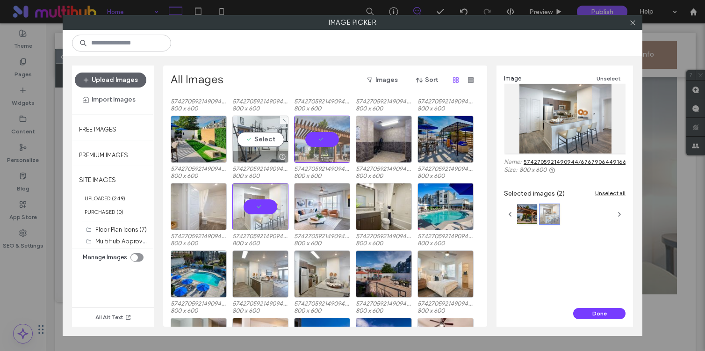
click at [265, 142] on div "Select" at bounding box center [260, 139] width 56 height 47
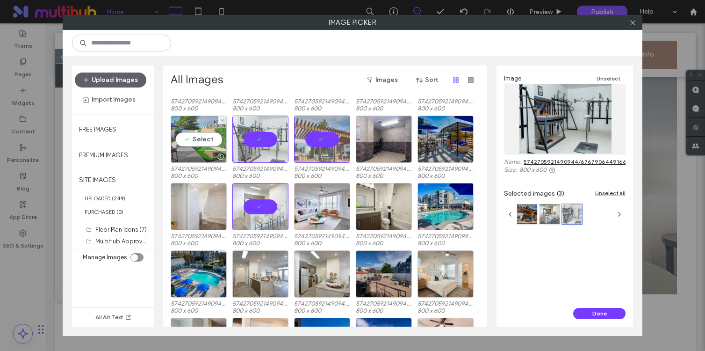
click at [207, 146] on div "Select" at bounding box center [199, 139] width 56 height 47
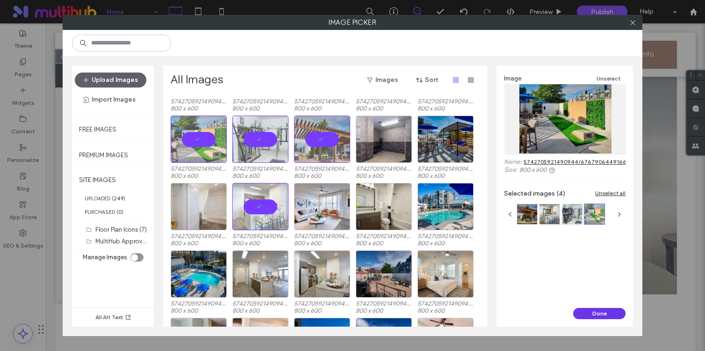
click at [615, 316] on button "Done" at bounding box center [599, 313] width 52 height 11
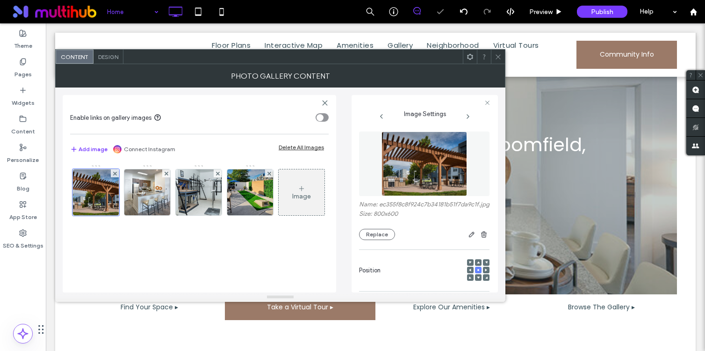
click at [503, 58] on div at bounding box center [498, 57] width 14 height 14
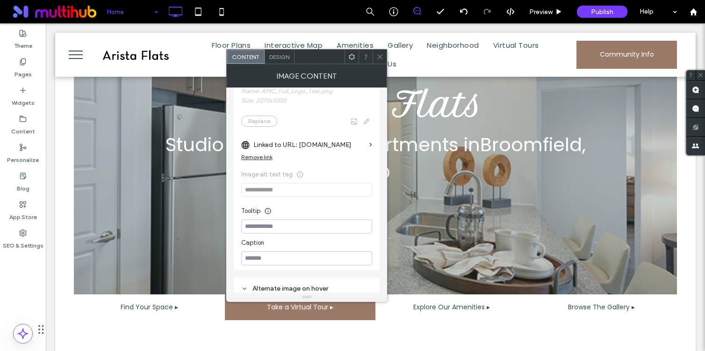
scroll to position [152, 0]
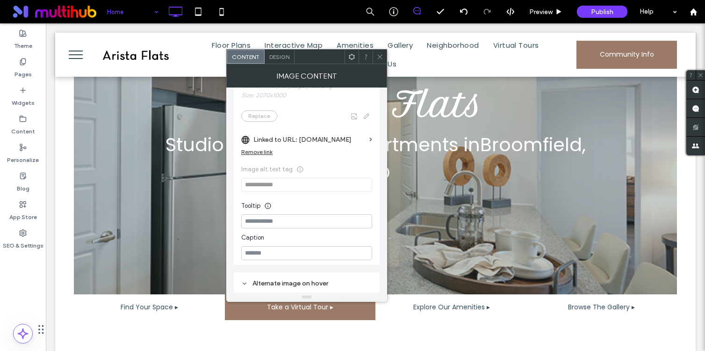
click at [380, 52] on span at bounding box center [379, 57] width 7 height 14
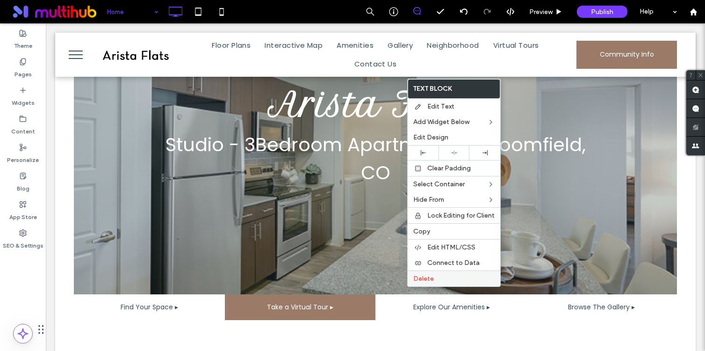
click at [425, 281] on span "Delete" at bounding box center [423, 279] width 21 height 8
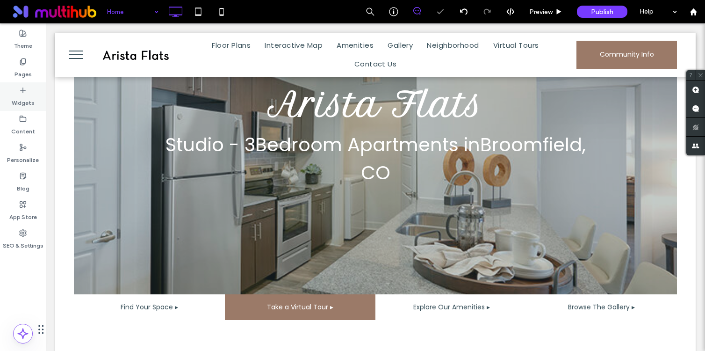
click at [15, 96] on label "Widgets" at bounding box center [23, 100] width 23 height 13
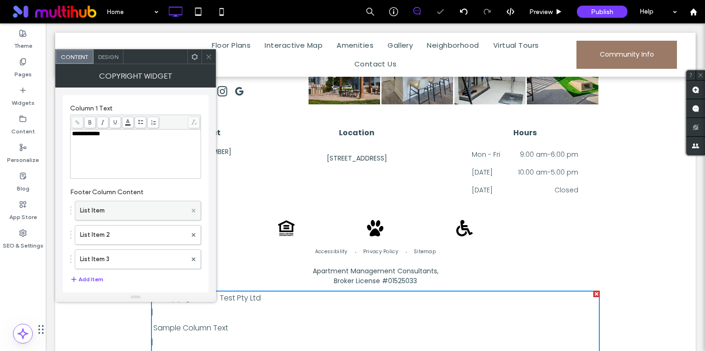
click at [195, 210] on icon at bounding box center [194, 211] width 4 height 4
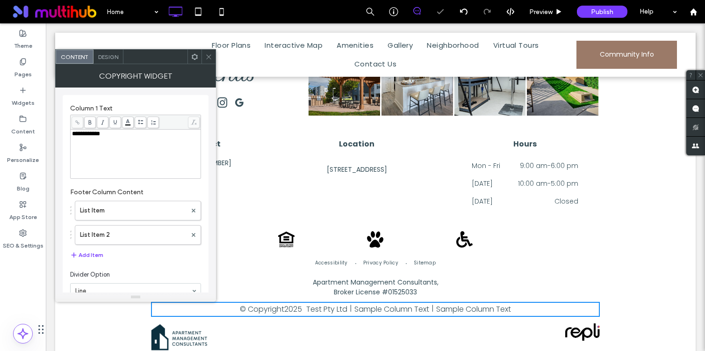
click at [195, 210] on icon at bounding box center [194, 211] width 4 height 4
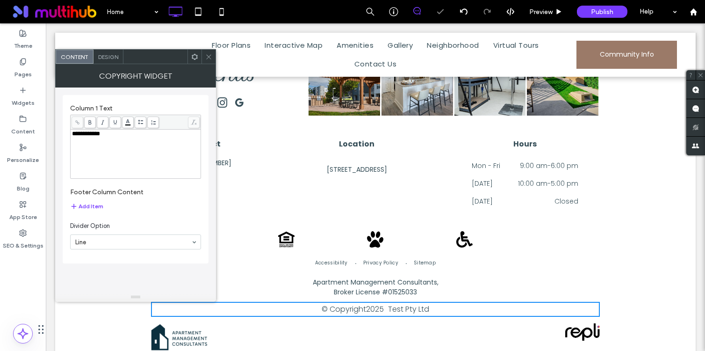
click at [140, 150] on div "**********" at bounding box center [136, 153] width 128 height 47
click at [208, 53] on icon at bounding box center [208, 56] width 7 height 7
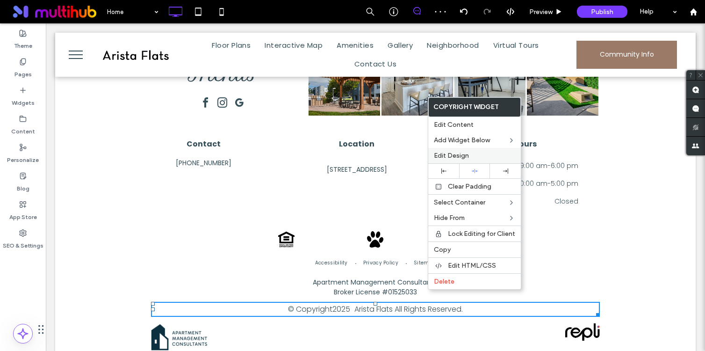
click at [460, 153] on span "Edit Design" at bounding box center [451, 156] width 35 height 8
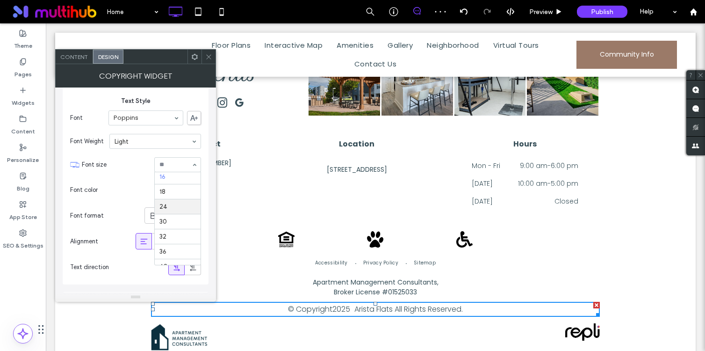
scroll to position [66, 0]
click at [207, 54] on icon at bounding box center [208, 56] width 7 height 7
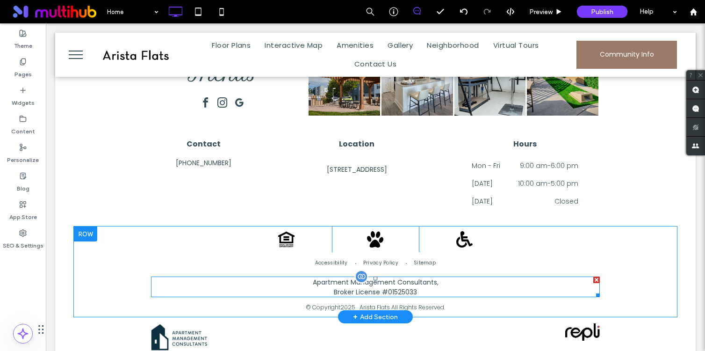
click at [410, 287] on span "01525033" at bounding box center [402, 291] width 29 height 9
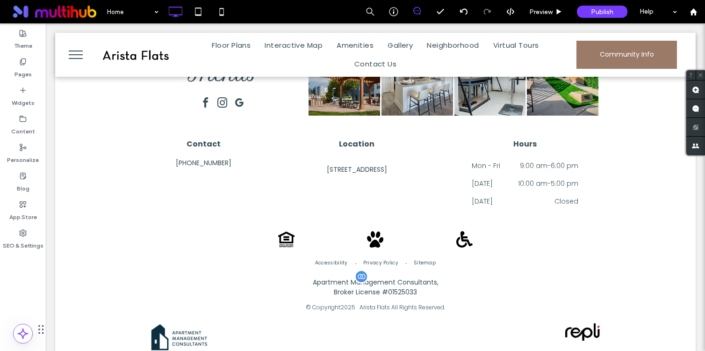
type input "*******"
type input "**"
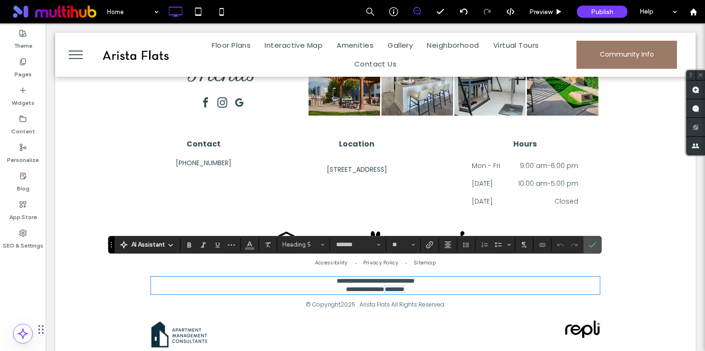
click at [405, 286] on span "********" at bounding box center [395, 289] width 20 height 7
click at [540, 242] on icon "Connect To Data" at bounding box center [542, 244] width 7 height 7
click at [571, 202] on span "Edit Content" at bounding box center [561, 203] width 36 height 9
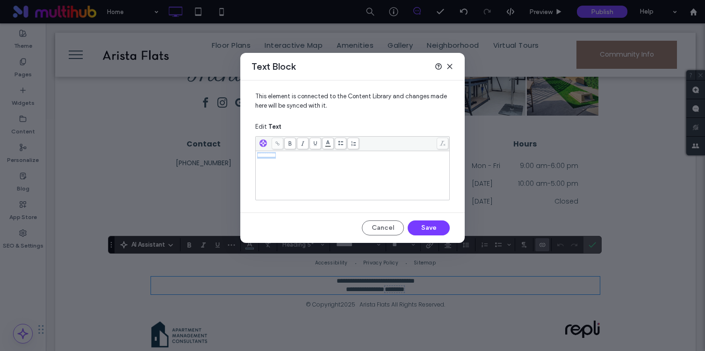
drag, startPoint x: 311, startPoint y: 155, endPoint x: 246, endPoint y: 155, distance: 65.0
click at [246, 155] on div "This element is connected to the Content Library and changes made here will be …" at bounding box center [352, 142] width 224 height 124
click at [260, 156] on span "*******" at bounding box center [267, 155] width 20 height 6
click at [418, 223] on button "Save" at bounding box center [429, 227] width 42 height 15
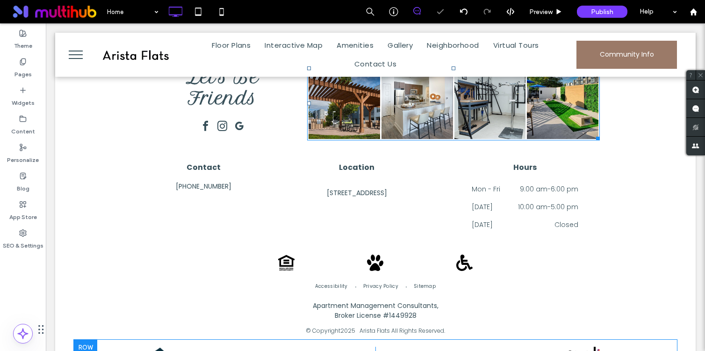
scroll to position [1590, 0]
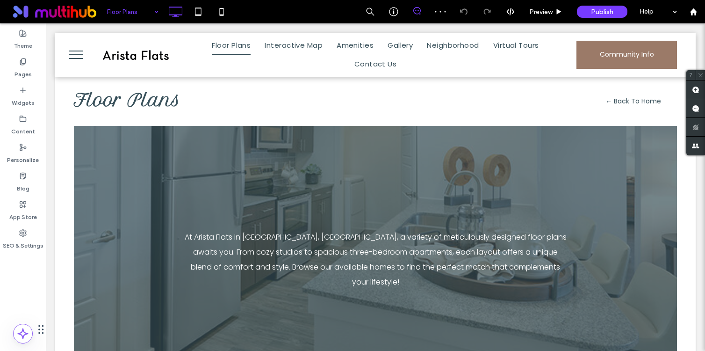
scroll to position [240, 0]
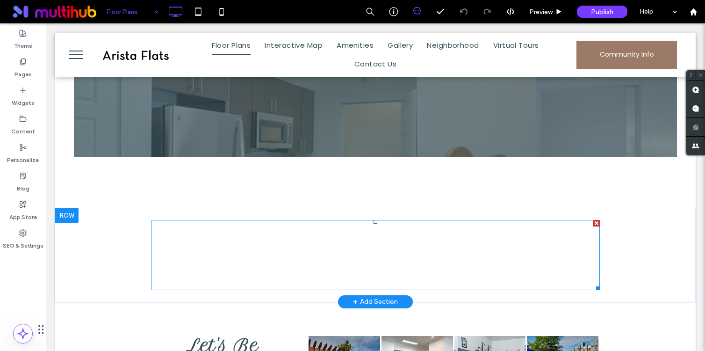
click at [324, 236] on span at bounding box center [375, 255] width 449 height 70
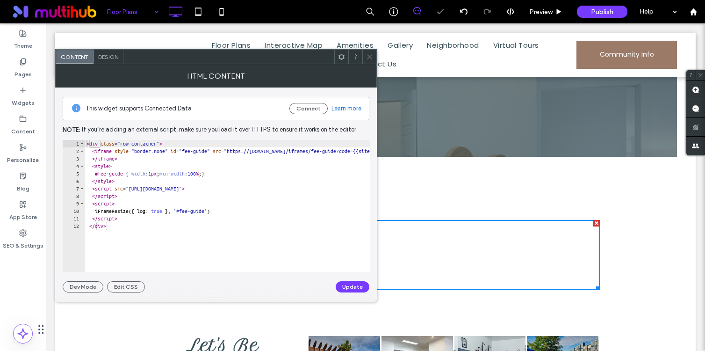
click at [369, 57] on use at bounding box center [369, 56] width 5 height 5
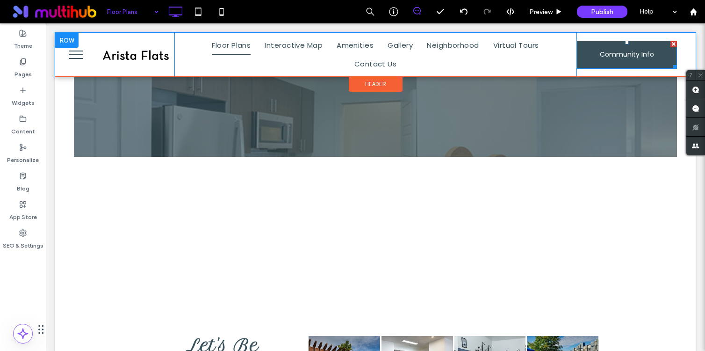
click at [645, 45] on span "Community Info" at bounding box center [627, 54] width 54 height 25
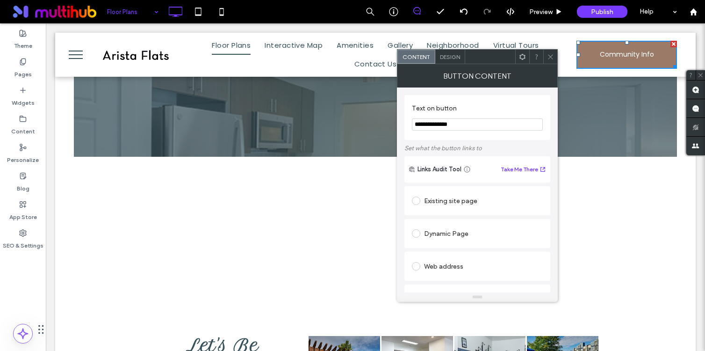
click at [453, 58] on span "Design" at bounding box center [450, 56] width 20 height 7
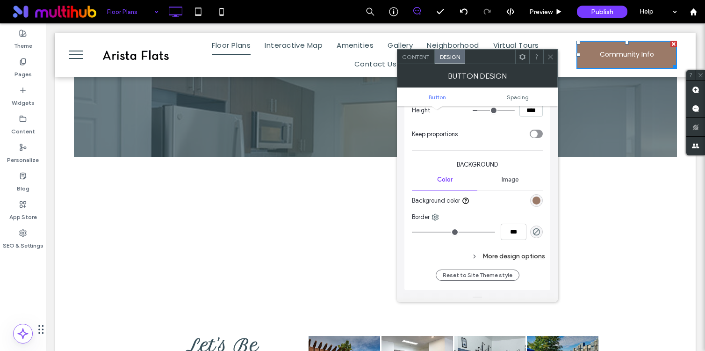
scroll to position [190, 0]
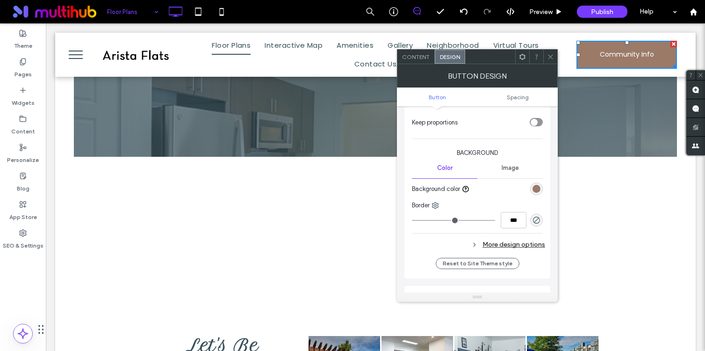
click at [534, 189] on div "rgb(155, 122, 104)" at bounding box center [537, 189] width 8 height 8
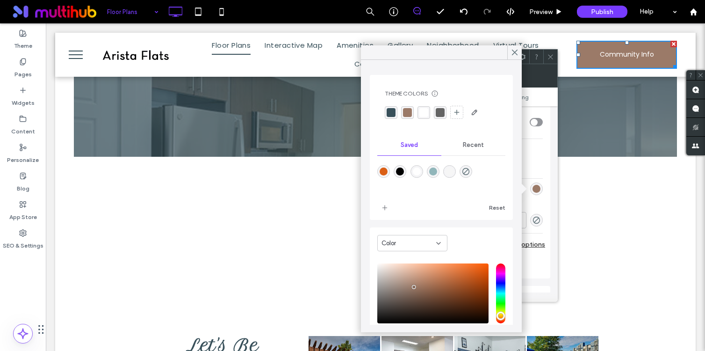
scroll to position [58, 0]
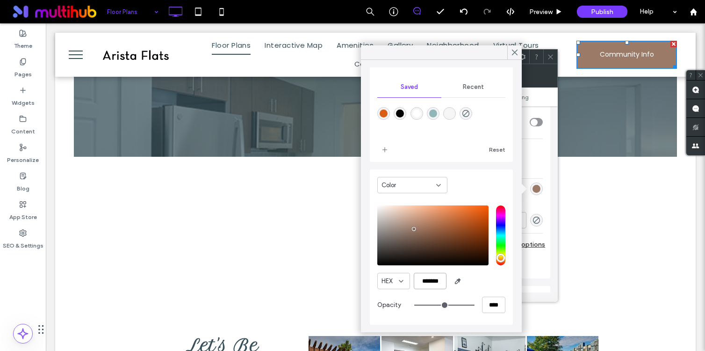
click at [430, 278] on input "*******" at bounding box center [430, 281] width 33 height 16
click at [553, 58] on icon at bounding box center [550, 56] width 7 height 7
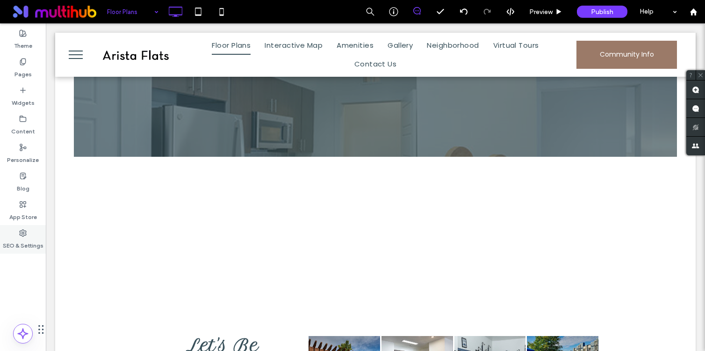
click at [20, 229] on icon at bounding box center [22, 232] width 7 height 7
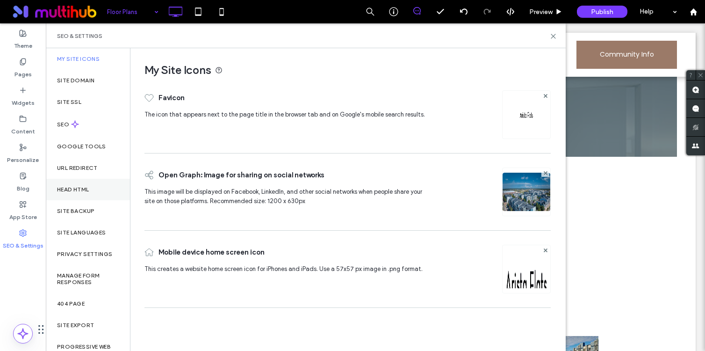
click at [88, 184] on div "Head HTML" at bounding box center [88, 190] width 84 height 22
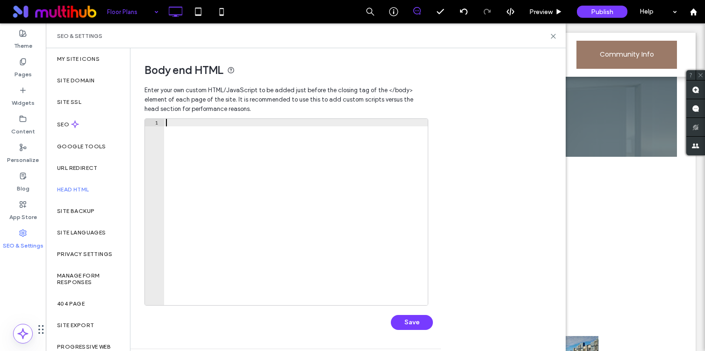
click at [249, 177] on div at bounding box center [296, 219] width 264 height 201
paste textarea "**********"
type textarea "**********"
click at [411, 324] on button "Save" at bounding box center [412, 322] width 42 height 15
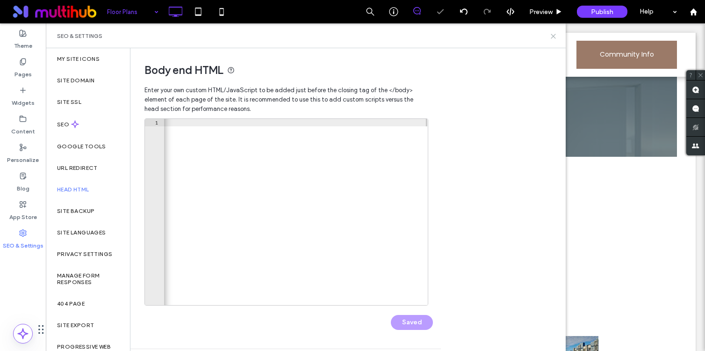
click at [555, 34] on use at bounding box center [553, 36] width 4 height 4
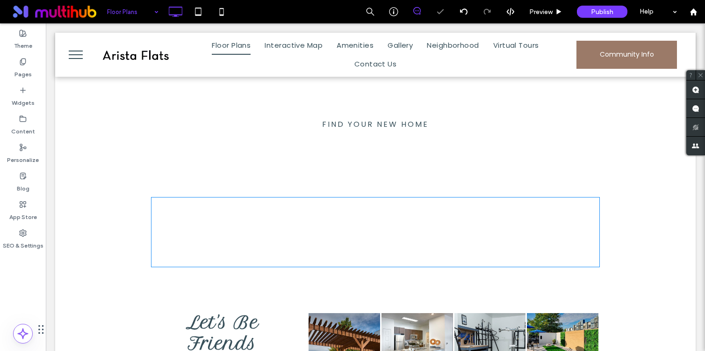
scroll to position [338, 0]
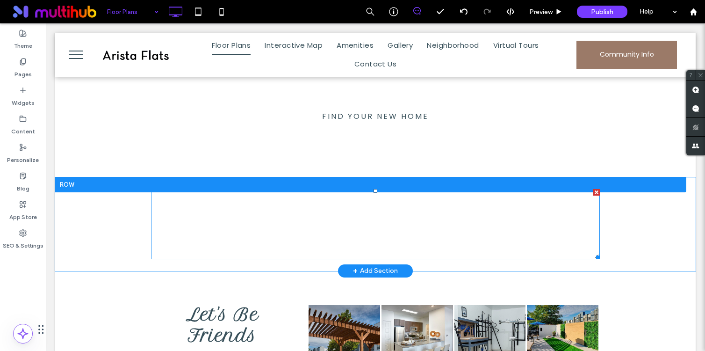
click at [395, 210] on span at bounding box center [375, 224] width 449 height 70
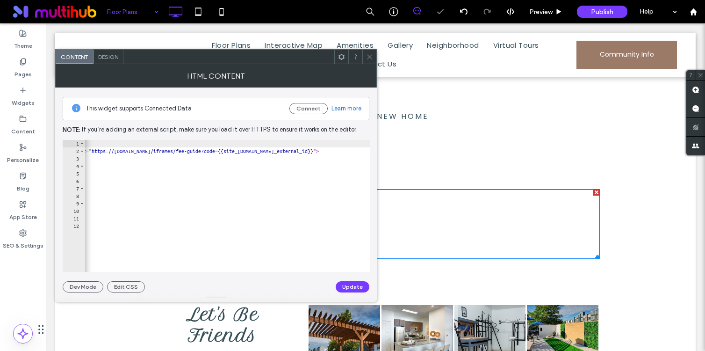
scroll to position [0, 176]
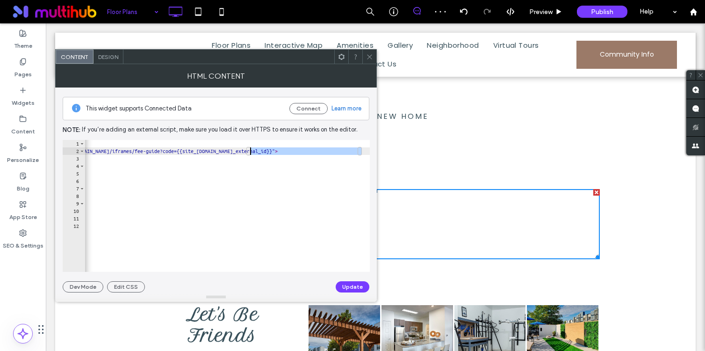
drag, startPoint x: 362, startPoint y: 153, endPoint x: 249, endPoint y: 152, distance: 113.2
click at [249, 152] on div "< div class = "row container" > < iframe style = "border:none" id = "fee-guide"…" at bounding box center [139, 213] width 462 height 147
paste textarea "Cursor at row 2"
click at [341, 152] on div "< div class = "row container" > < iframe style = "border:none" id = "fee-guide"…" at bounding box center [184, 213] width 371 height 147
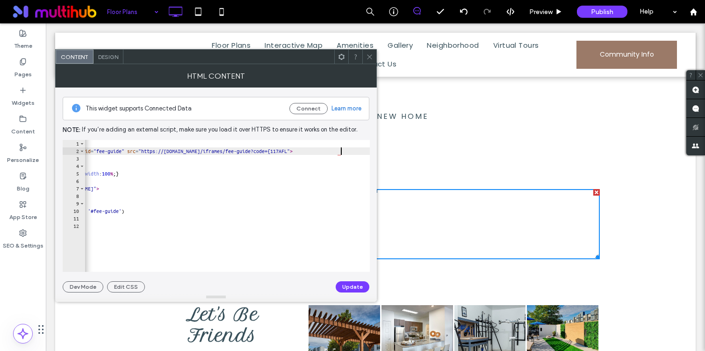
type textarea "**********"
click at [358, 285] on button "Update" at bounding box center [353, 286] width 34 height 11
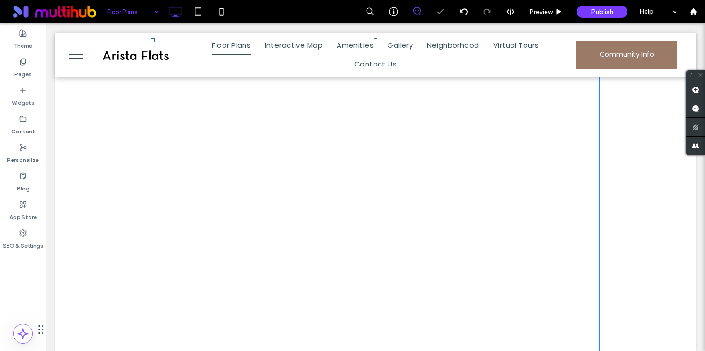
scroll to position [491, 0]
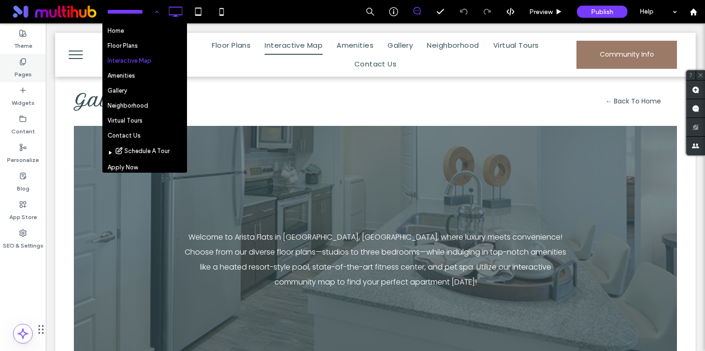
click at [30, 77] on label "Pages" at bounding box center [22, 71] width 17 height 13
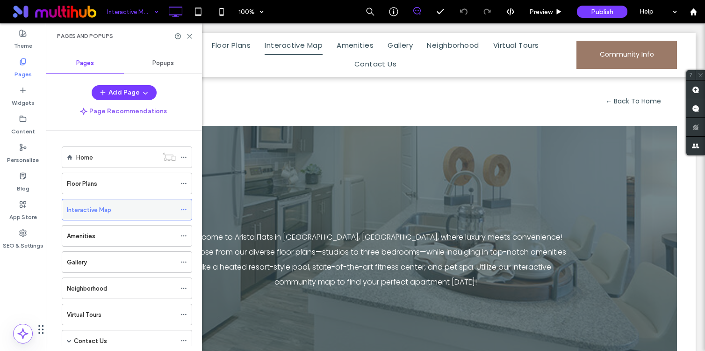
click at [182, 206] on icon at bounding box center [184, 209] width 7 height 7
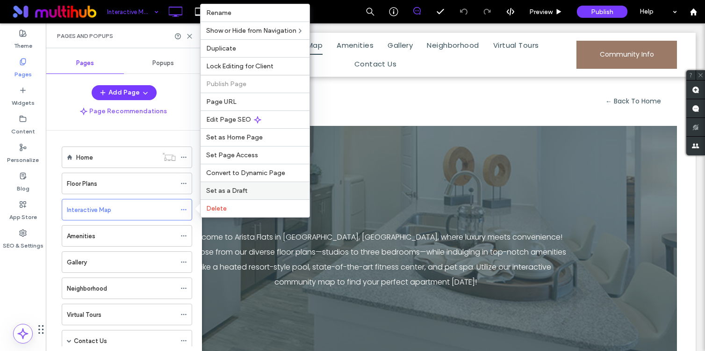
click at [237, 193] on span "Set as a Draft" at bounding box center [226, 191] width 41 height 8
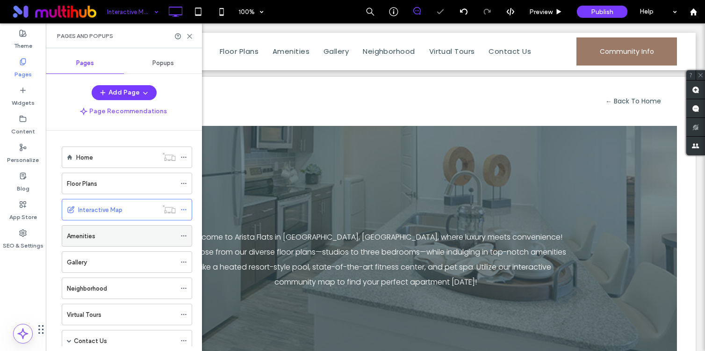
click at [118, 228] on div "Amenities" at bounding box center [121, 235] width 109 height 21
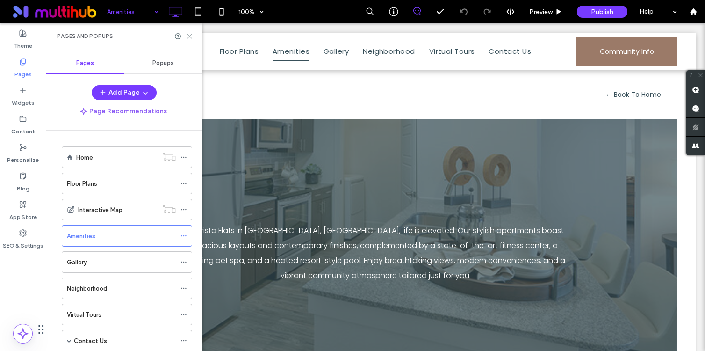
drag, startPoint x: 192, startPoint y: 34, endPoint x: 150, endPoint y: 28, distance: 42.1
click at [192, 34] on icon at bounding box center [189, 36] width 7 height 7
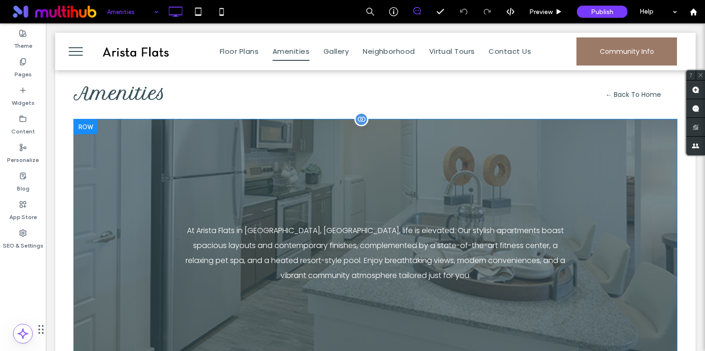
click at [250, 216] on div "At Arista Flats in Broomfield, CO, life is elevated. Our stylish apartments boa…" at bounding box center [375, 255] width 449 height 178
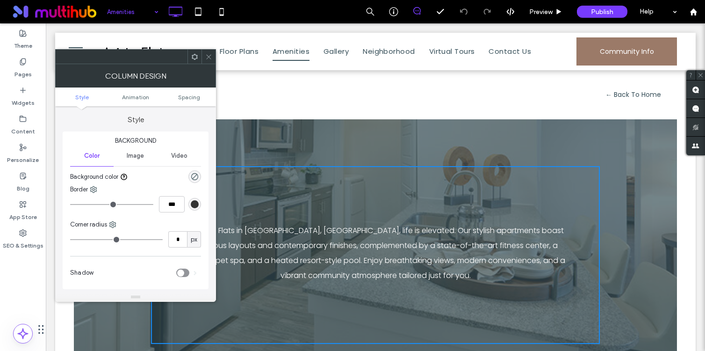
click at [207, 59] on icon at bounding box center [208, 56] width 7 height 7
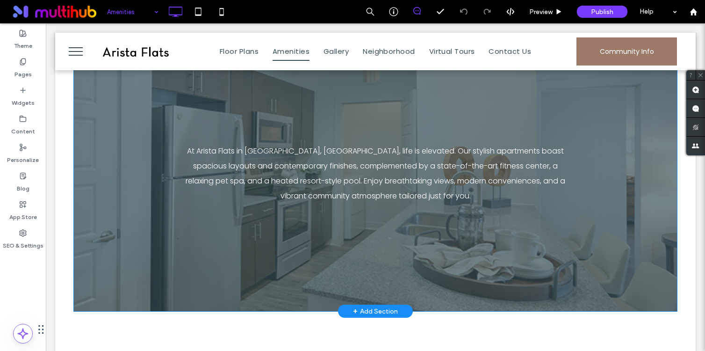
scroll to position [84, 0]
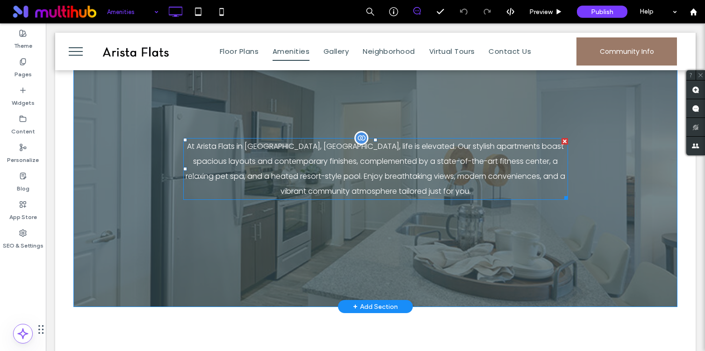
click at [420, 164] on p "At Arista Flats in Broomfield, CO, life is elevated. Our stylish apartments boa…" at bounding box center [375, 169] width 385 height 60
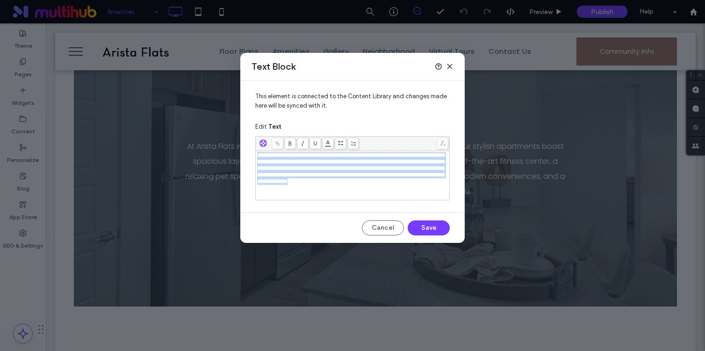
drag, startPoint x: 336, startPoint y: 192, endPoint x: 236, endPoint y: 148, distance: 109.3
click at [236, 148] on div "**********" at bounding box center [352, 175] width 705 height 351
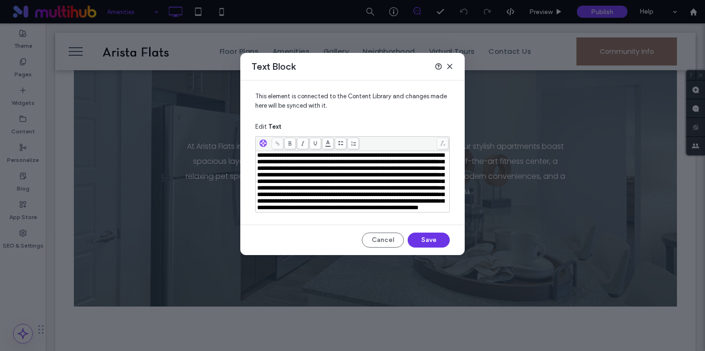
click at [431, 247] on button "Save" at bounding box center [429, 239] width 42 height 15
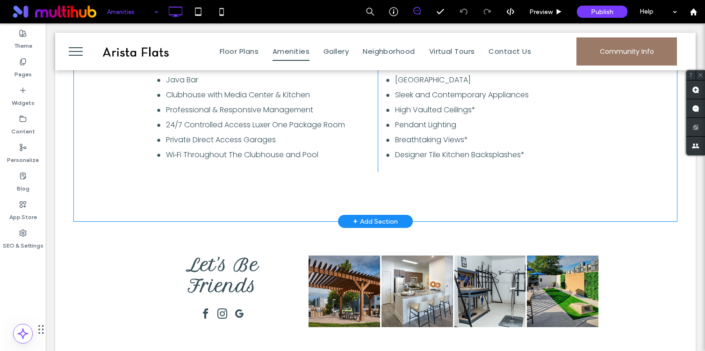
scroll to position [716, 0]
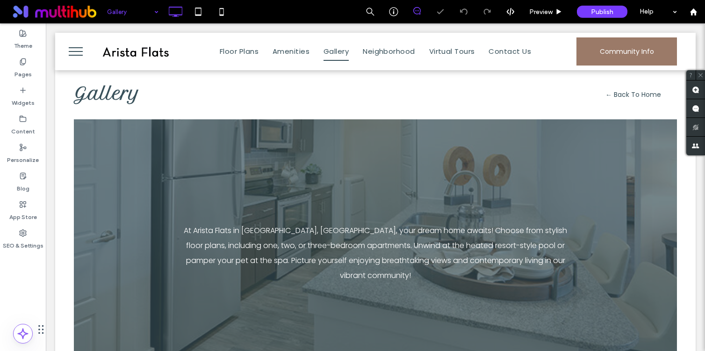
click at [147, 22] on input at bounding box center [130, 11] width 47 height 23
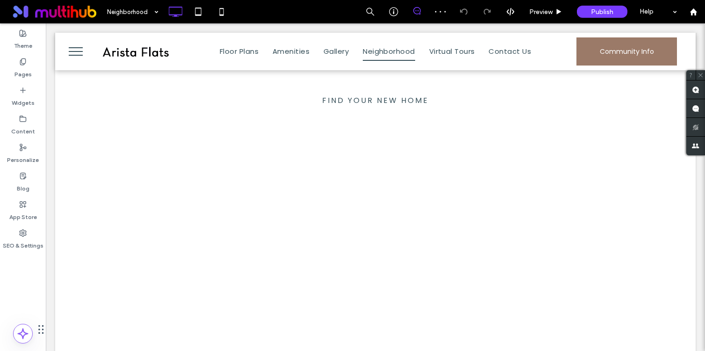
scroll to position [356, 0]
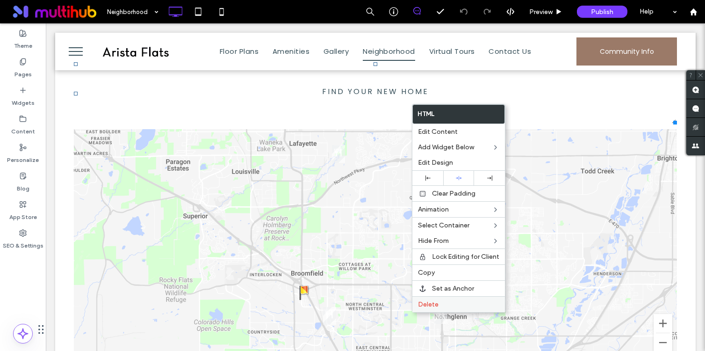
click at [439, 300] on div "Delete" at bounding box center [458, 304] width 93 height 16
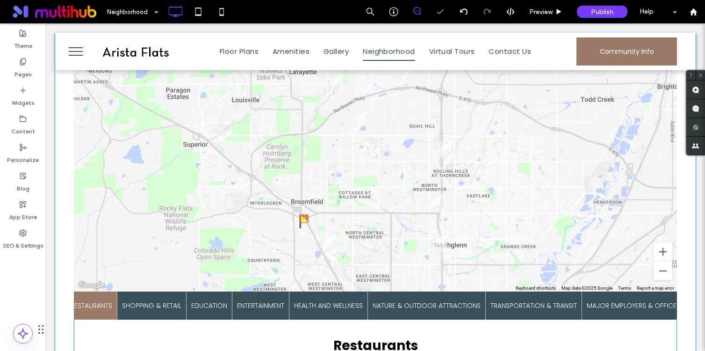
click at [444, 181] on span at bounding box center [375, 264] width 603 height 413
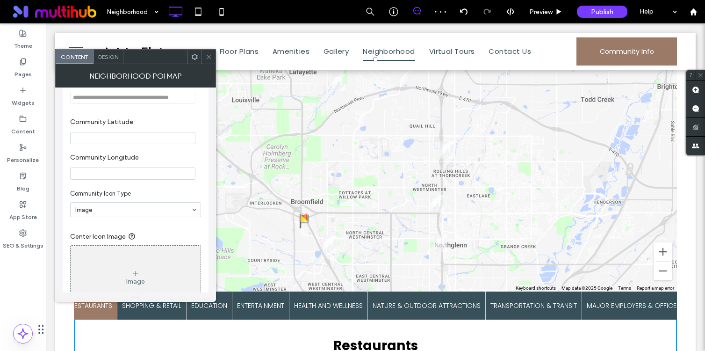
scroll to position [583, 0]
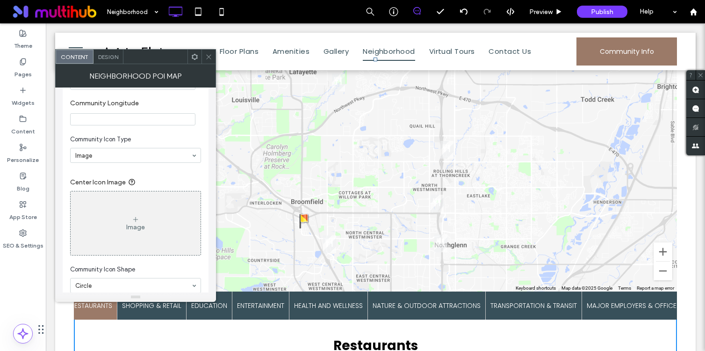
scroll to position [613, 0]
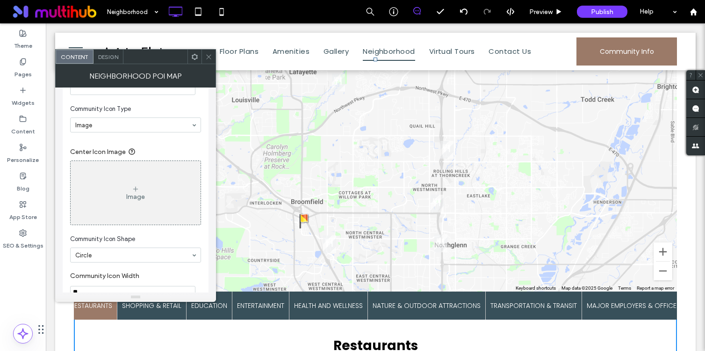
click at [143, 195] on div "Image" at bounding box center [136, 193] width 130 height 62
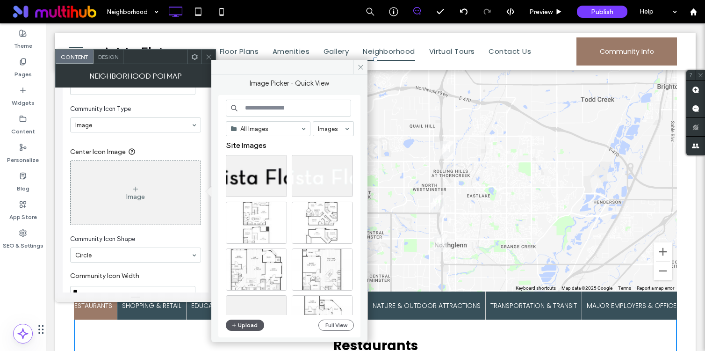
click at [246, 321] on button "Upload" at bounding box center [245, 324] width 38 height 11
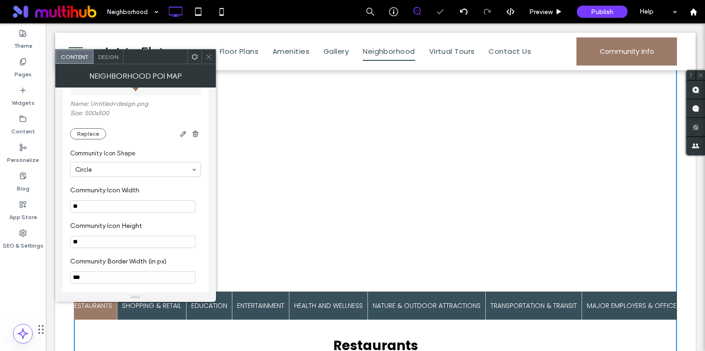
scroll to position [755, 0]
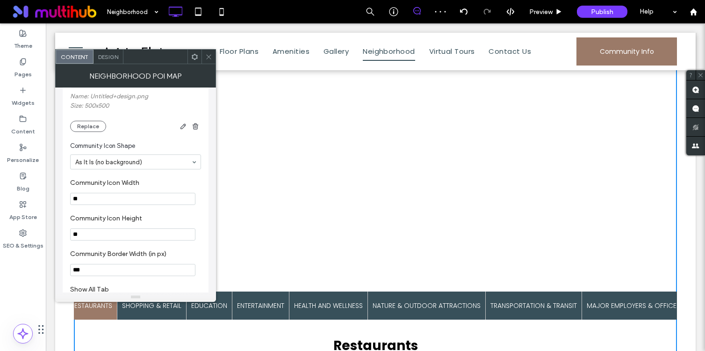
click at [206, 57] on icon at bounding box center [208, 56] width 7 height 7
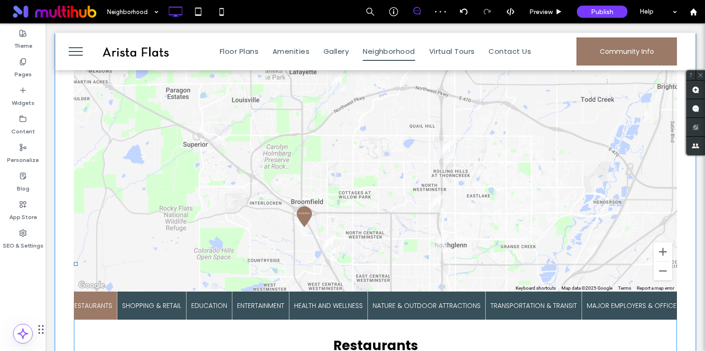
click at [291, 205] on span at bounding box center [375, 264] width 603 height 413
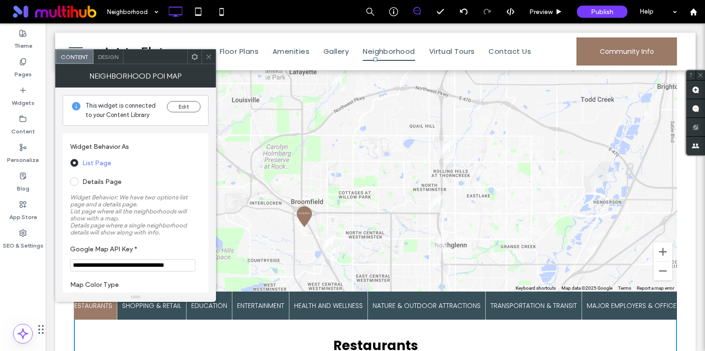
click at [102, 58] on span "Design" at bounding box center [108, 56] width 20 height 7
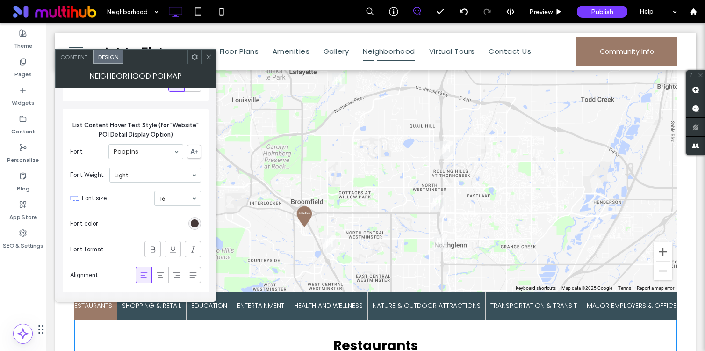
scroll to position [1869, 0]
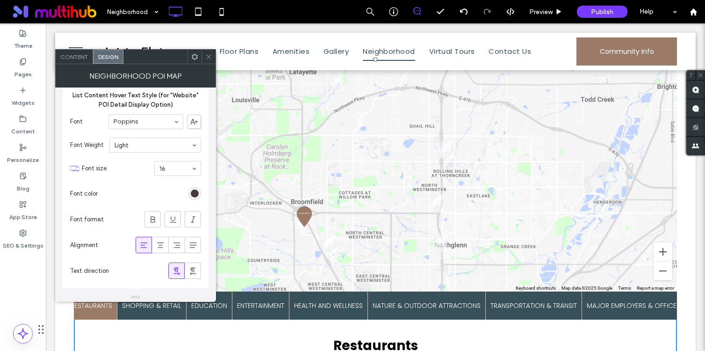
click at [191, 194] on div "rgb(70, 57, 57)" at bounding box center [195, 193] width 8 height 8
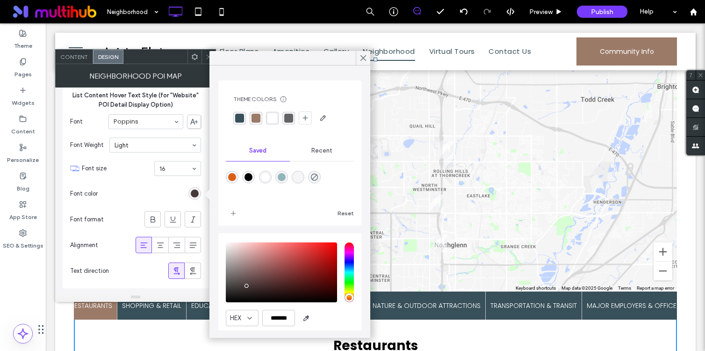
click at [261, 122] on div "rgba(155, 122, 104, 1)" at bounding box center [256, 118] width 13 height 13
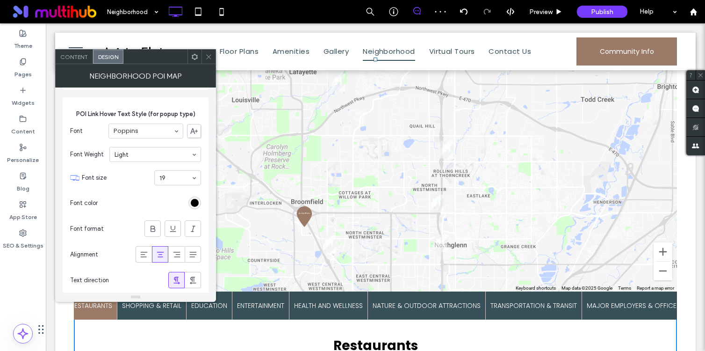
scroll to position [2277, 0]
click at [196, 199] on div "rgb(0, 0, 0)" at bounding box center [195, 200] width 8 height 8
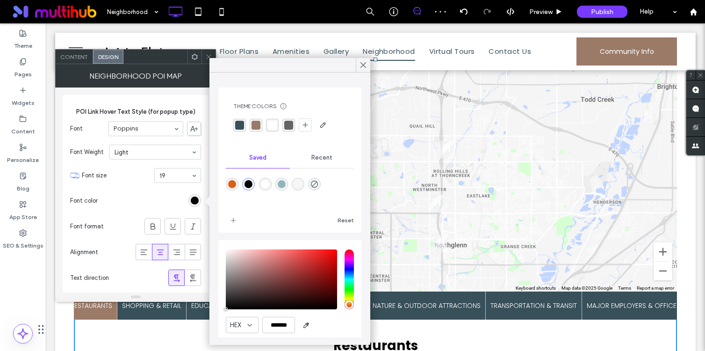
click at [258, 126] on div "rgba(155, 122, 104, 1)" at bounding box center [256, 125] width 9 height 9
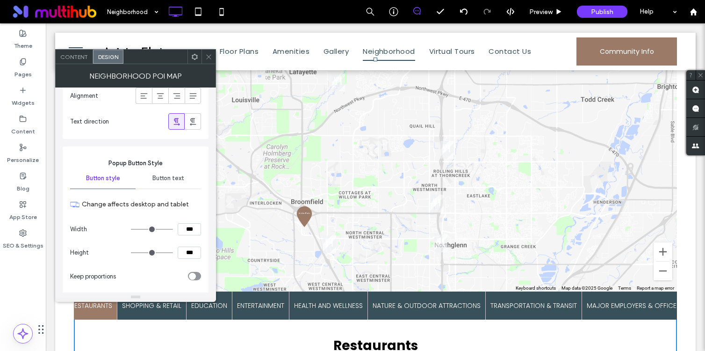
scroll to position [3142, 0]
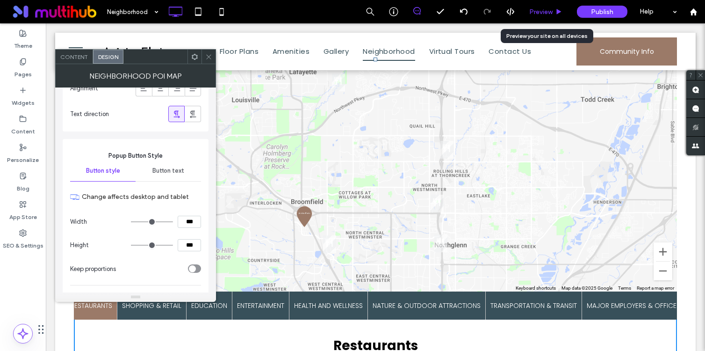
click at [541, 11] on span "Preview" at bounding box center [540, 12] width 23 height 8
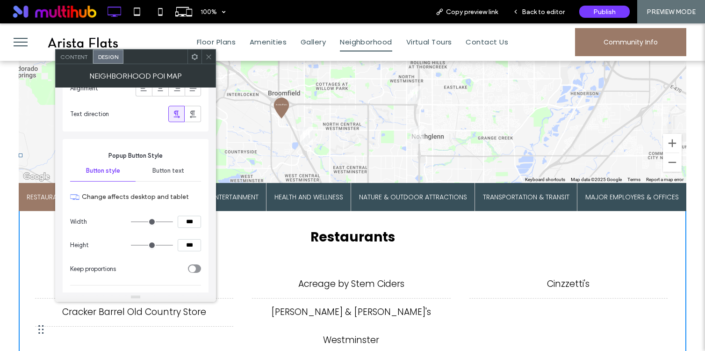
scroll to position [549, 0]
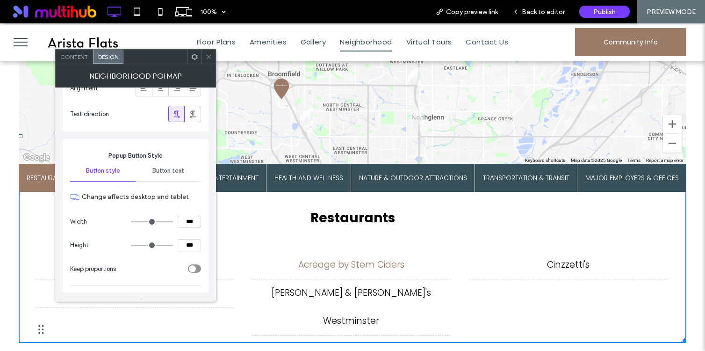
click at [368, 266] on li "Acreage by Stem Ciders" at bounding box center [351, 265] width 198 height 29
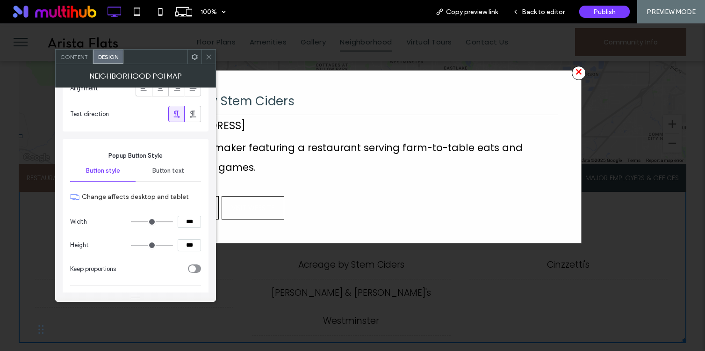
click at [579, 77] on span "×" at bounding box center [579, 73] width 14 height 14
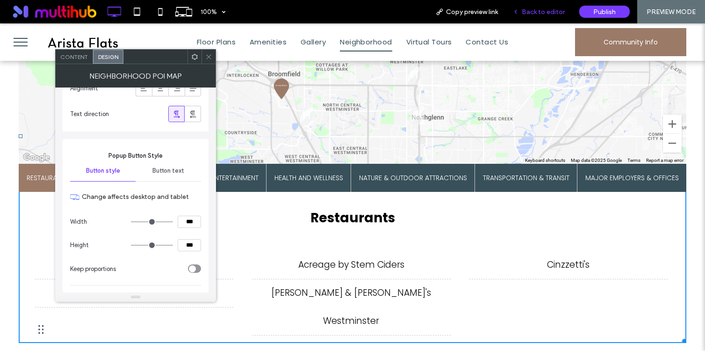
click at [536, 14] on span "Back to editor" at bounding box center [543, 12] width 43 height 8
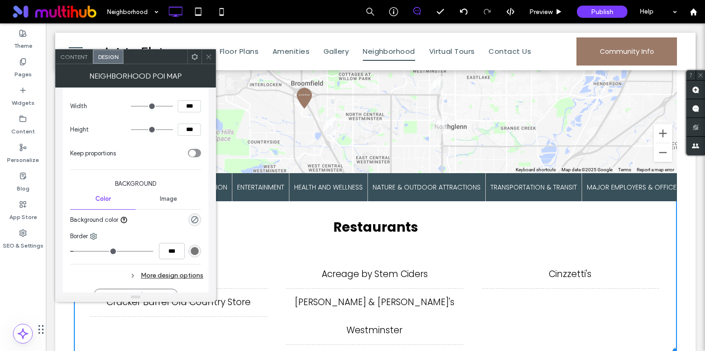
scroll to position [3262, 0]
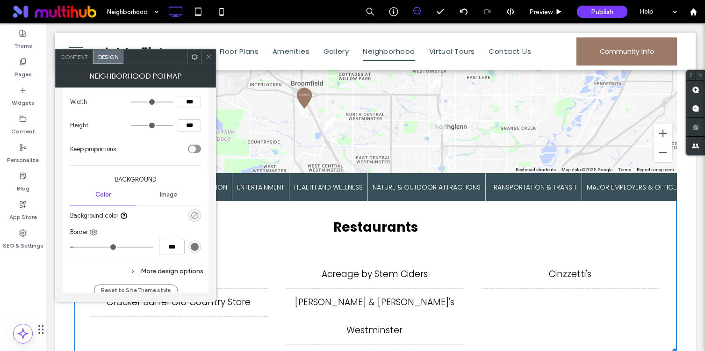
click at [195, 213] on use "rgba(0, 0, 0, 0)" at bounding box center [194, 215] width 7 height 7
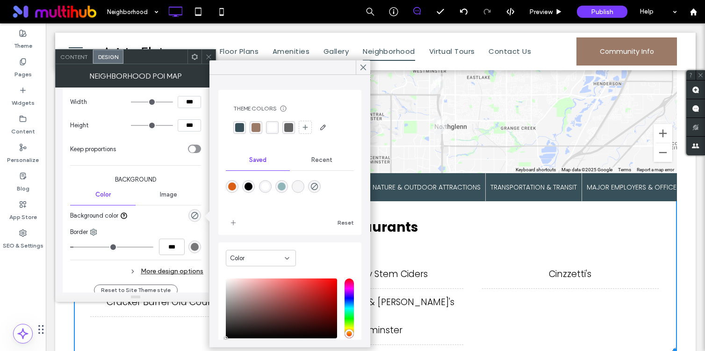
click at [256, 128] on div "rgba(155, 122, 104, 1)" at bounding box center [256, 127] width 9 height 9
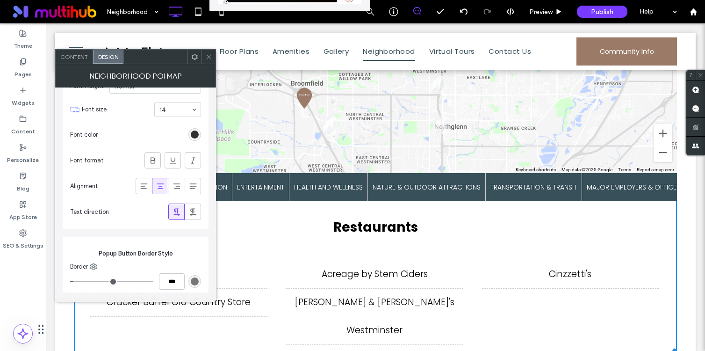
scroll to position [3751, 0]
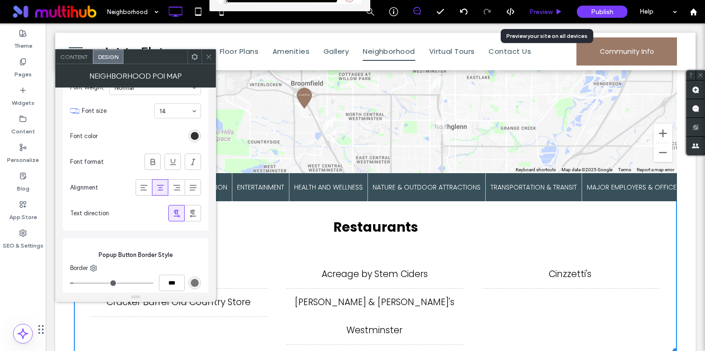
click at [538, 10] on span "Preview" at bounding box center [540, 12] width 23 height 8
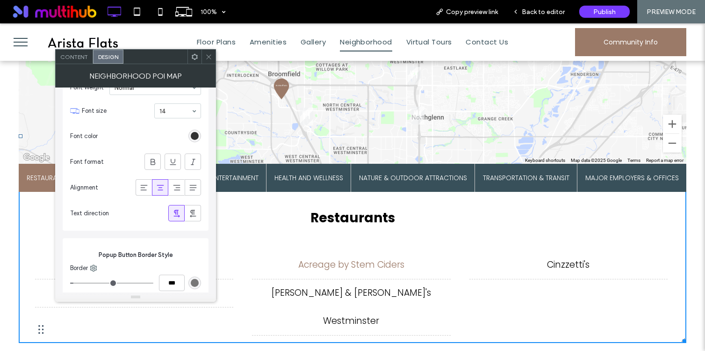
click at [376, 264] on li "Acreage by Stem Ciders" at bounding box center [351, 265] width 198 height 29
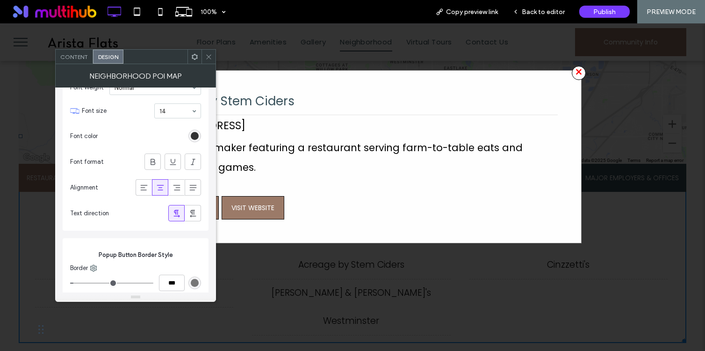
click at [584, 77] on span "×" at bounding box center [579, 73] width 14 height 14
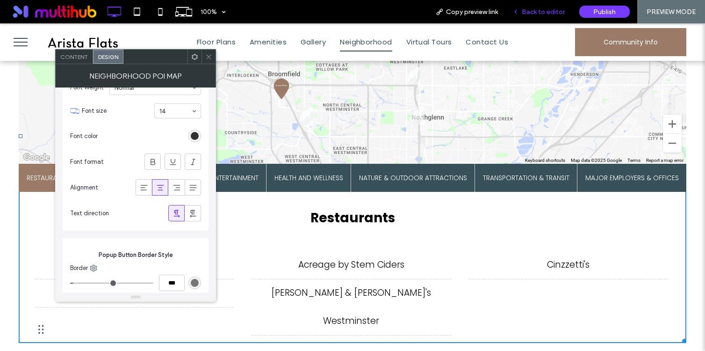
click at [540, 9] on span "Back to editor" at bounding box center [543, 12] width 43 height 8
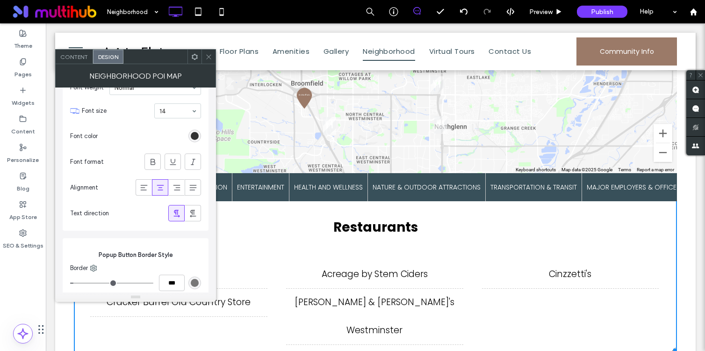
click at [201, 54] on div at bounding box center [195, 57] width 14 height 14
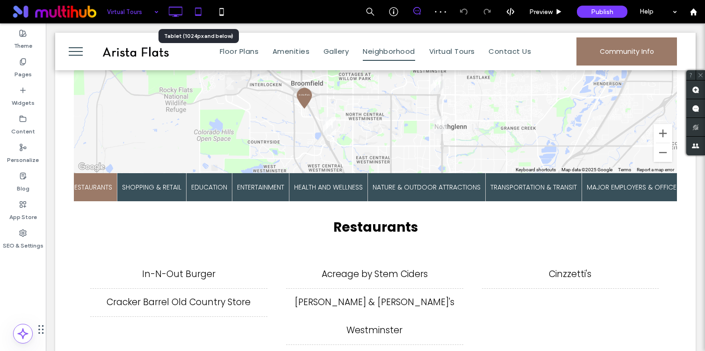
click at [199, 17] on icon at bounding box center [198, 11] width 19 height 19
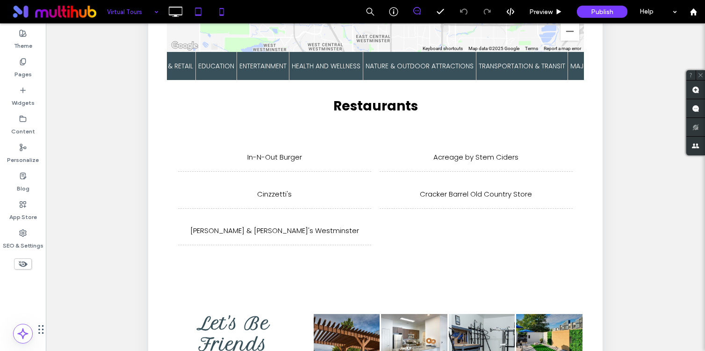
scroll to position [141, 0]
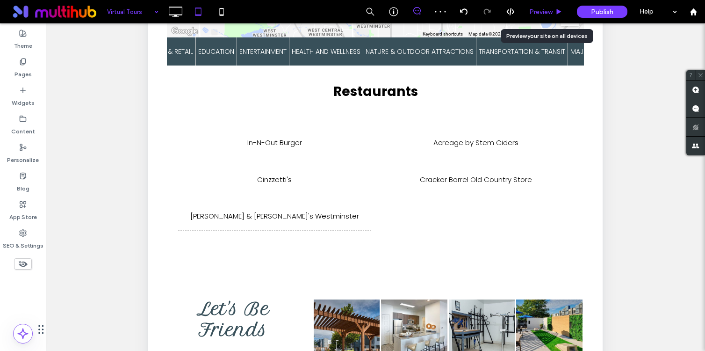
click at [554, 12] on div "Preview" at bounding box center [545, 12] width 47 height 8
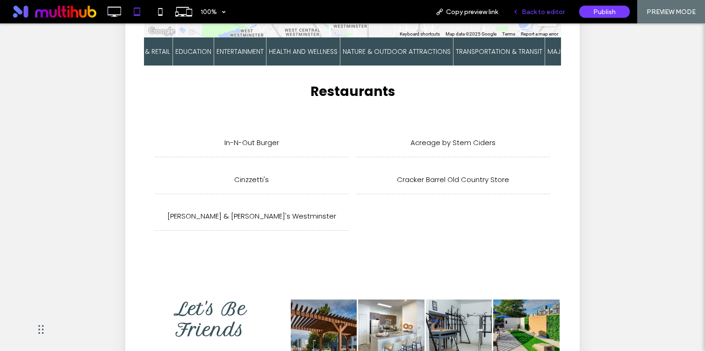
click at [528, 12] on span "Back to editor" at bounding box center [543, 12] width 43 height 8
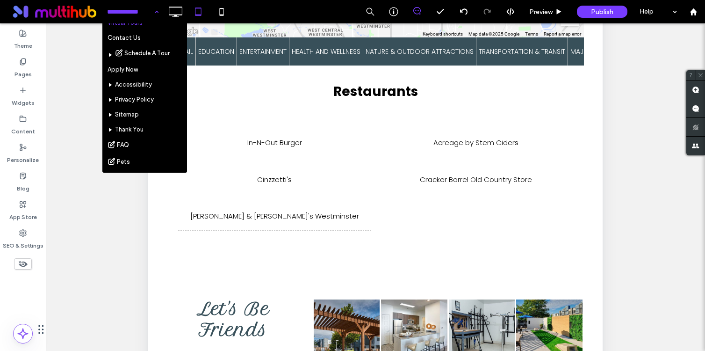
scroll to position [103, 0]
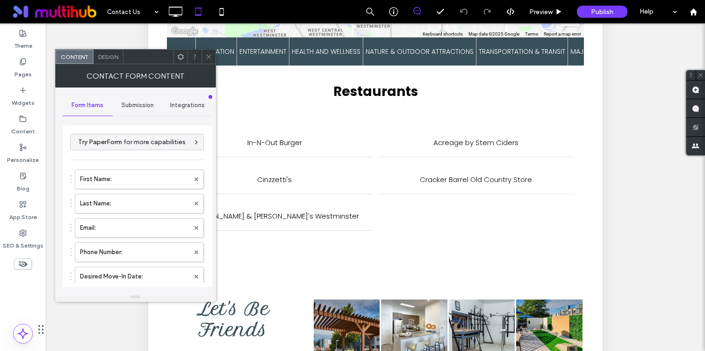
click at [181, 55] on icon at bounding box center [180, 56] width 7 height 7
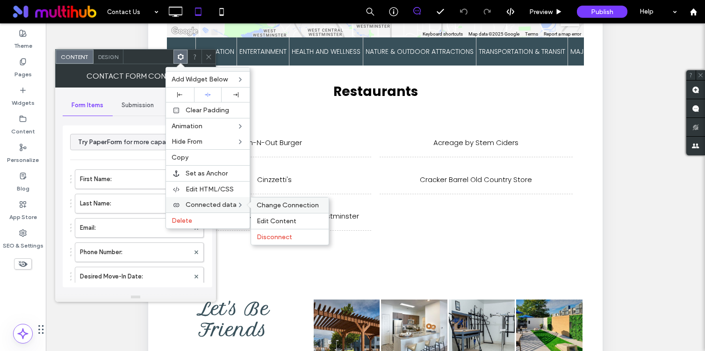
click at [284, 208] on span "Change Connection" at bounding box center [288, 205] width 62 height 8
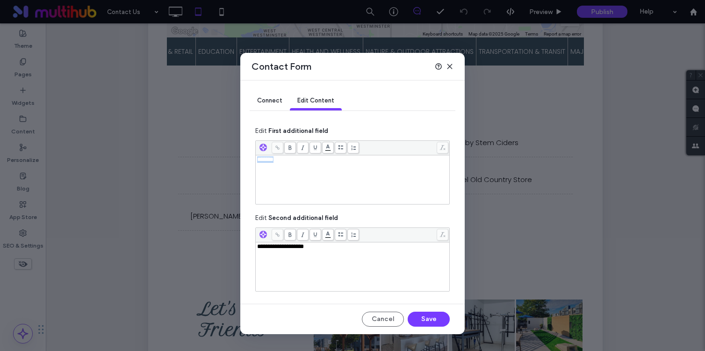
drag, startPoint x: 286, startPoint y: 165, endPoint x: 220, endPoint y: 157, distance: 66.4
click at [220, 157] on div "**********" at bounding box center [352, 175] width 705 height 351
drag, startPoint x: 323, startPoint y: 251, endPoint x: 205, endPoint y: 249, distance: 118.3
click at [205, 249] on div "**********" at bounding box center [352, 175] width 705 height 351
click at [427, 321] on button "Save" at bounding box center [429, 318] width 42 height 15
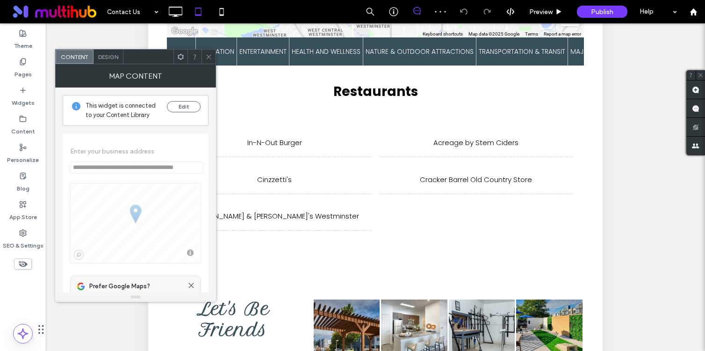
click at [212, 56] on div at bounding box center [209, 57] width 14 height 14
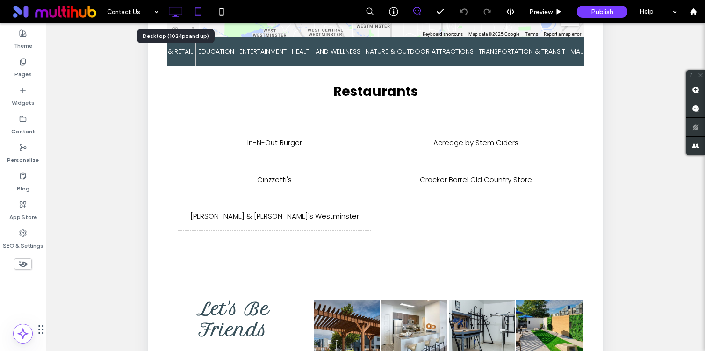
click at [174, 15] on use at bounding box center [176, 12] width 14 height 10
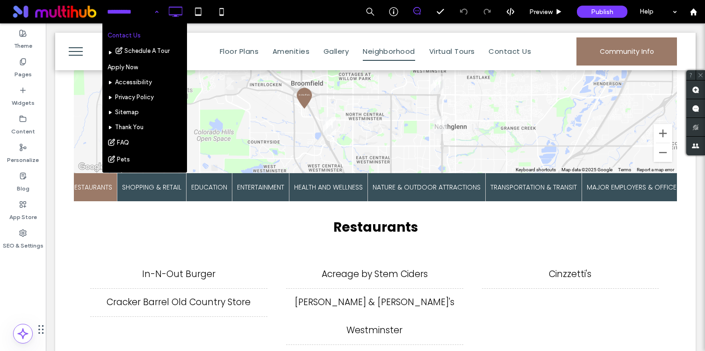
scroll to position [112, 0]
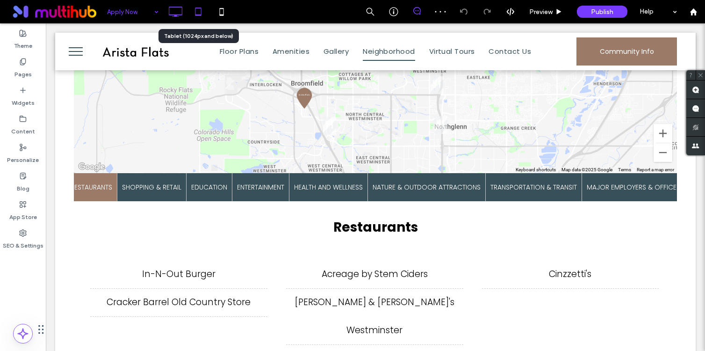
click at [194, 14] on icon at bounding box center [198, 11] width 19 height 19
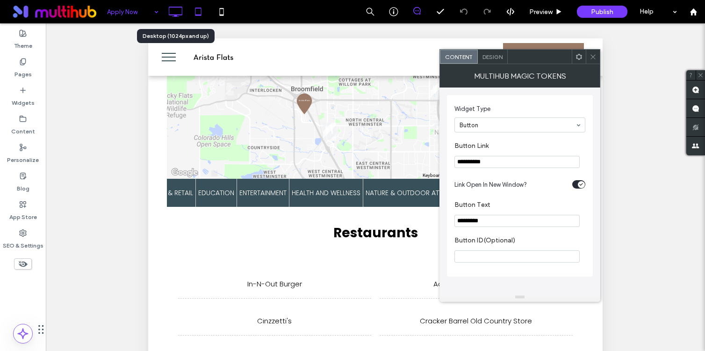
click at [176, 12] on icon at bounding box center [175, 11] width 19 height 19
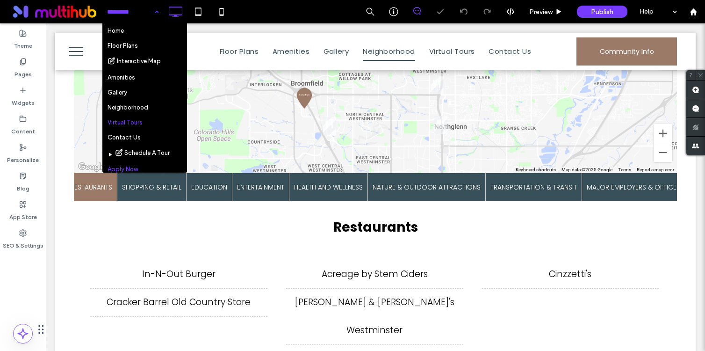
scroll to position [120, 0]
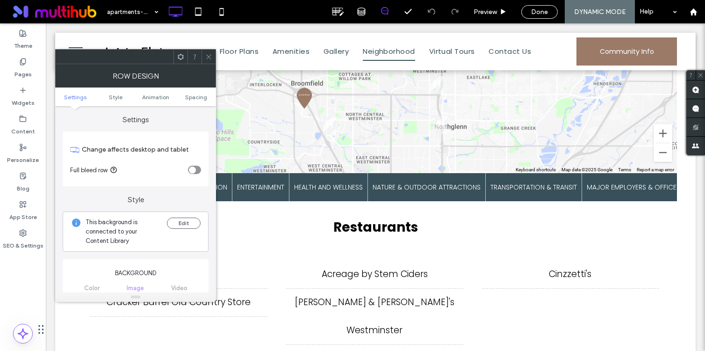
click at [181, 57] on icon at bounding box center [180, 56] width 7 height 7
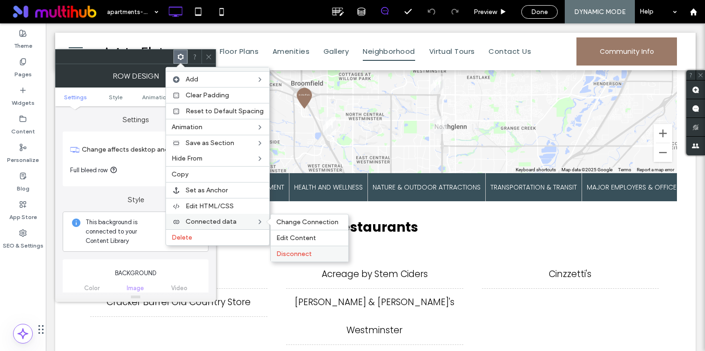
click at [285, 258] on div "Disconnect" at bounding box center [310, 254] width 78 height 16
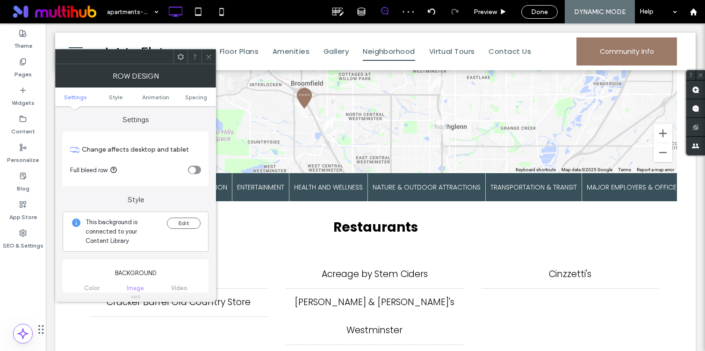
click at [209, 52] on span at bounding box center [208, 57] width 7 height 14
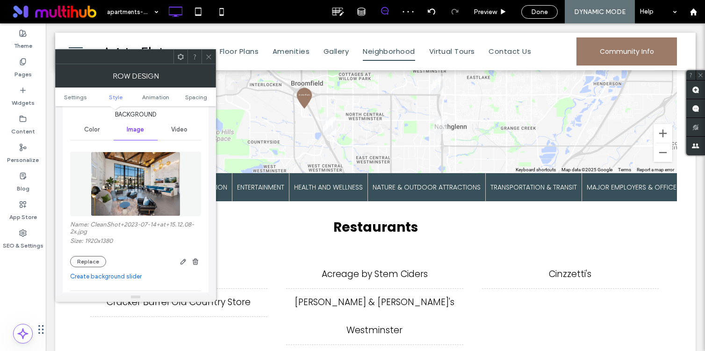
scroll to position [120, 0]
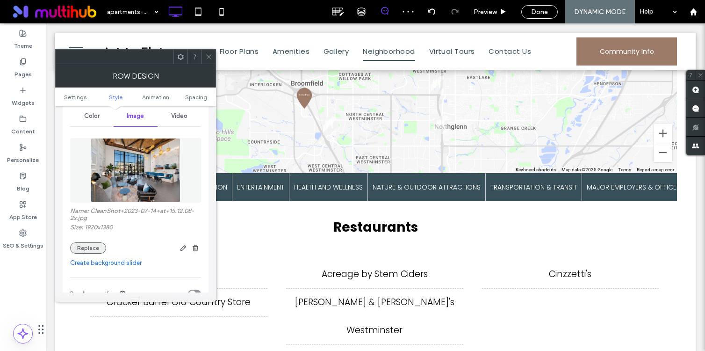
click at [82, 253] on button "Replace" at bounding box center [88, 247] width 36 height 11
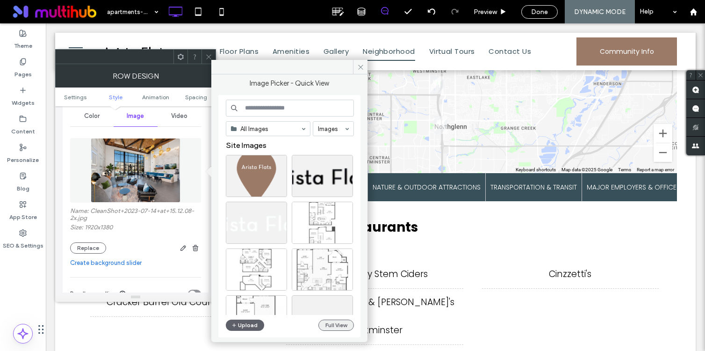
click at [334, 324] on button "Full View" at bounding box center [336, 324] width 36 height 11
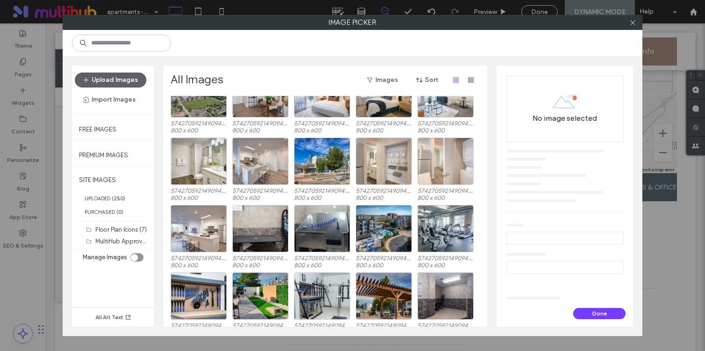
scroll to position [1661, 0]
click at [395, 235] on div "Select" at bounding box center [384, 228] width 56 height 47
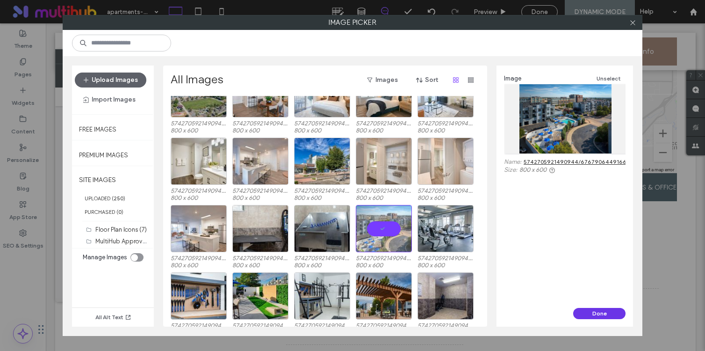
click at [584, 309] on button "Done" at bounding box center [599, 313] width 52 height 11
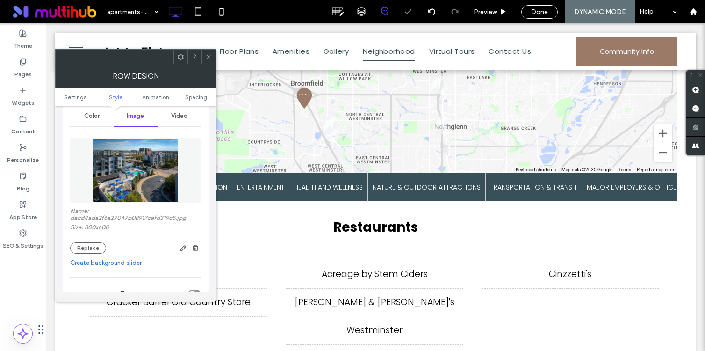
click at [207, 56] on icon at bounding box center [208, 56] width 7 height 7
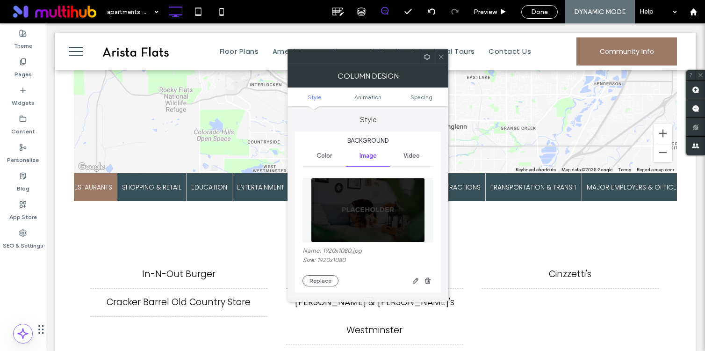
scroll to position [70, 0]
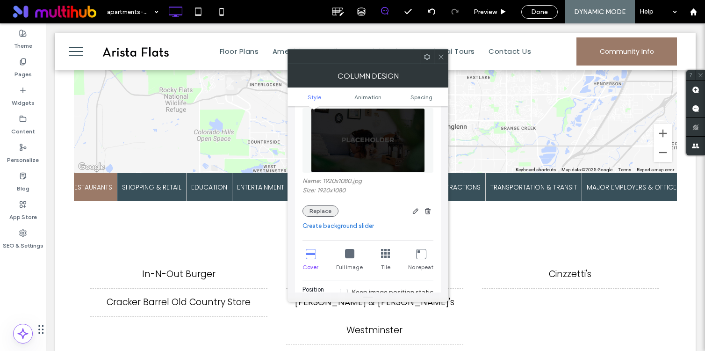
click at [320, 213] on button "Replace" at bounding box center [321, 210] width 36 height 11
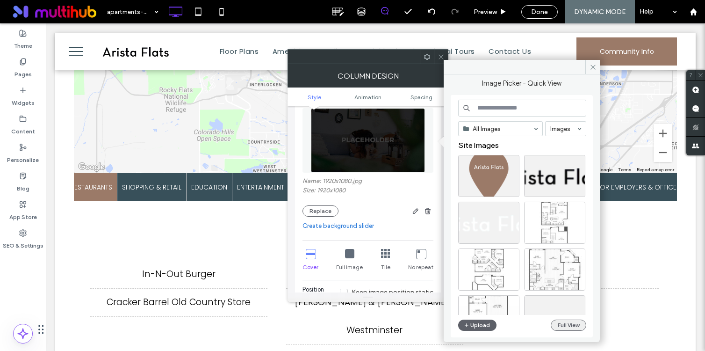
click at [574, 328] on button "Full View" at bounding box center [569, 324] width 36 height 11
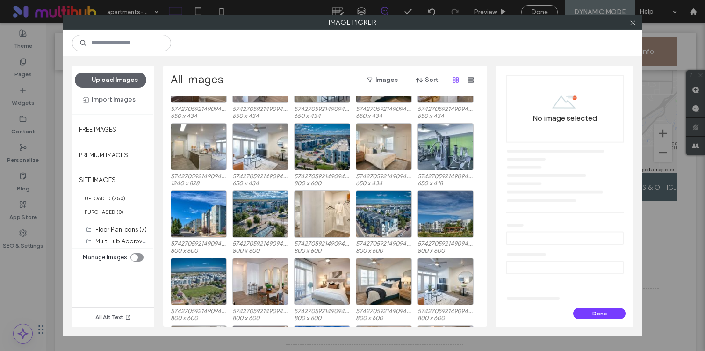
scroll to position [1451, 0]
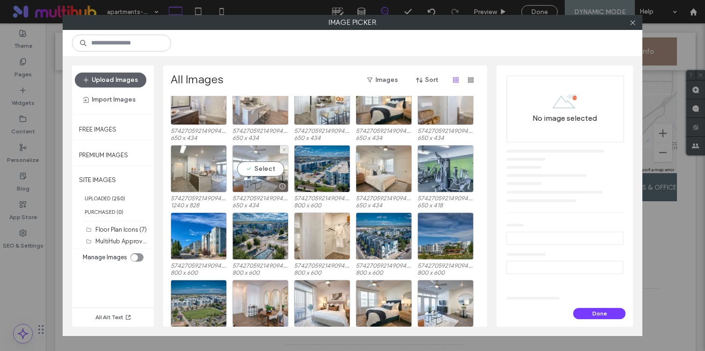
click at [264, 181] on div at bounding box center [260, 186] width 55 height 11
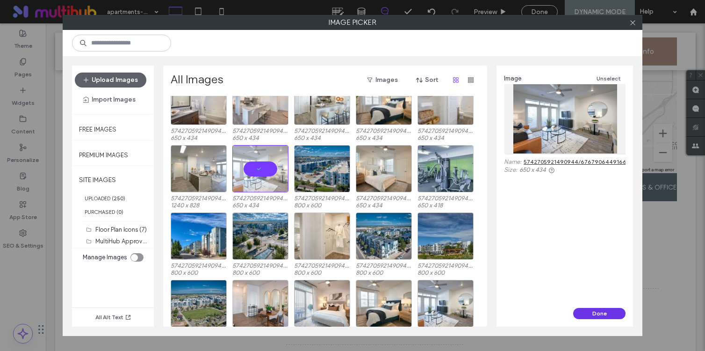
click at [589, 313] on button "Done" at bounding box center [599, 313] width 52 height 11
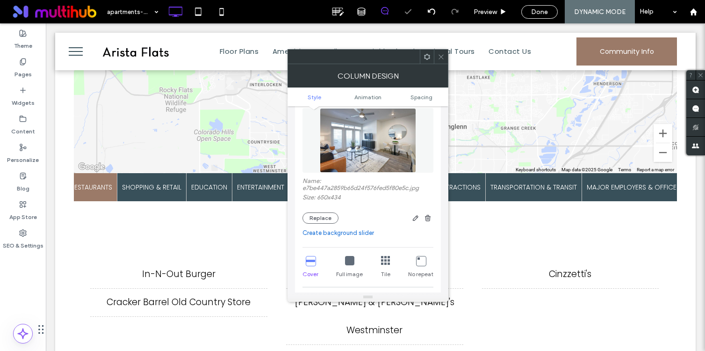
click at [441, 55] on icon at bounding box center [441, 56] width 7 height 7
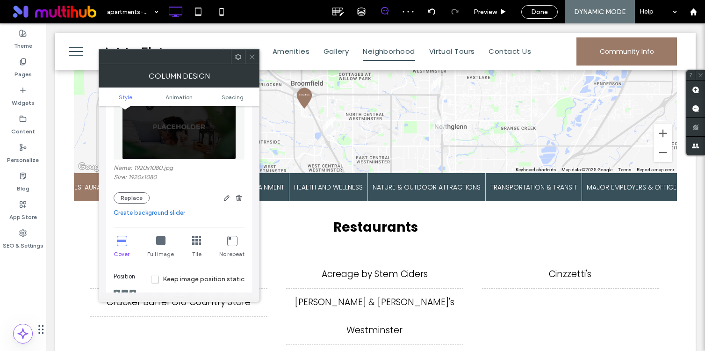
scroll to position [85, 0]
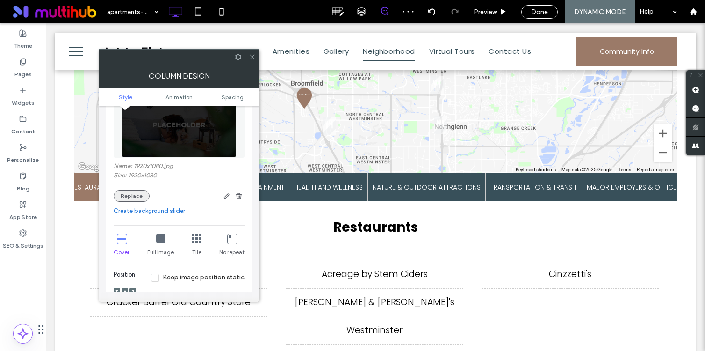
click at [136, 197] on button "Replace" at bounding box center [132, 195] width 36 height 11
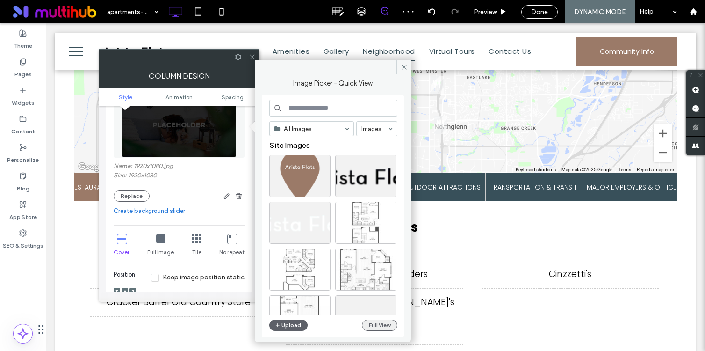
click at [386, 324] on button "Full View" at bounding box center [380, 324] width 36 height 11
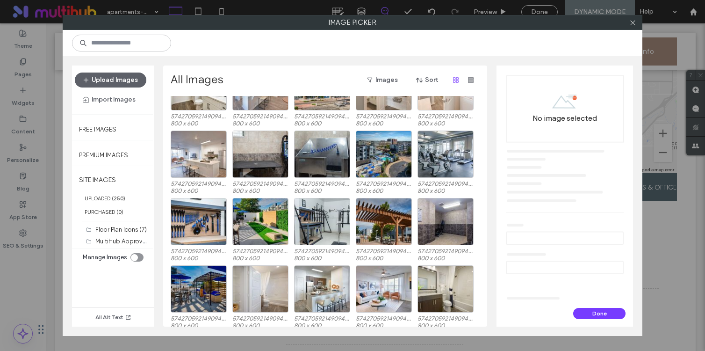
scroll to position [1737, 0]
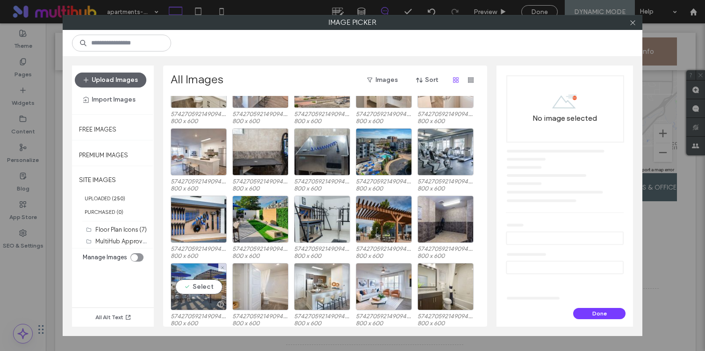
click at [195, 282] on div "Select" at bounding box center [199, 286] width 56 height 47
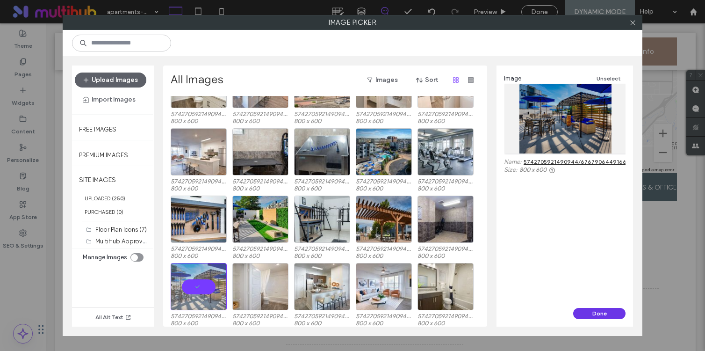
click at [590, 310] on button "Done" at bounding box center [599, 313] width 52 height 11
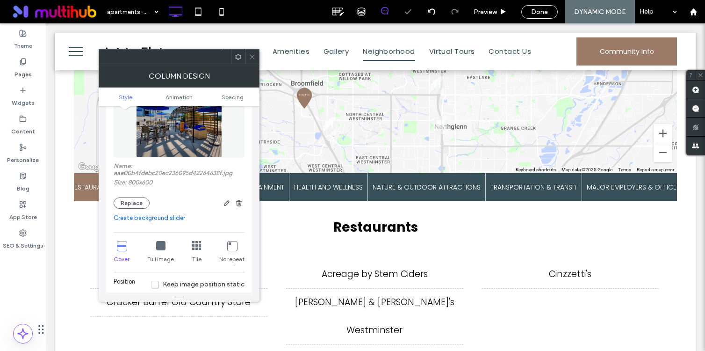
click at [250, 56] on icon at bounding box center [252, 56] width 7 height 7
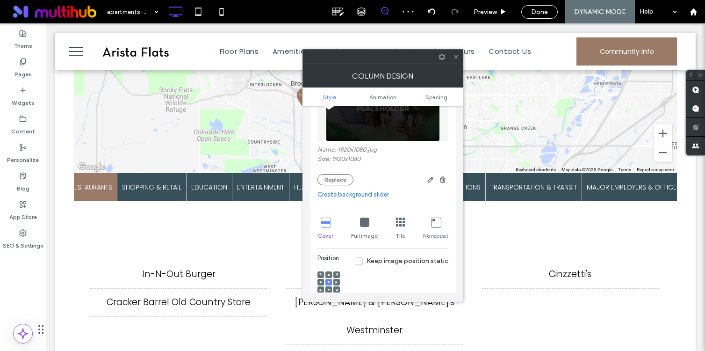
scroll to position [101, 0]
click at [339, 176] on button "Replace" at bounding box center [336, 179] width 36 height 11
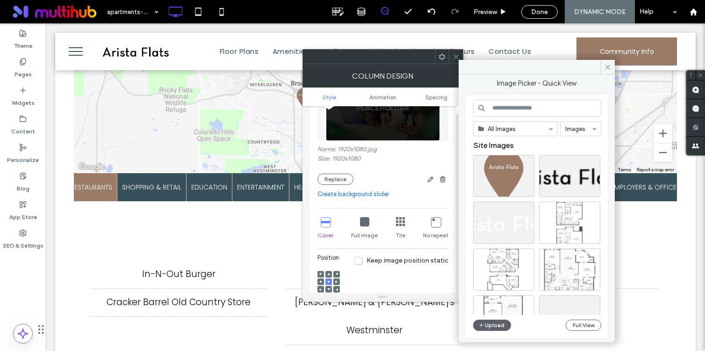
click at [584, 318] on div "All Images Images Site Images Upload Full View" at bounding box center [537, 216] width 128 height 233
click at [584, 322] on button "Full View" at bounding box center [584, 324] width 36 height 11
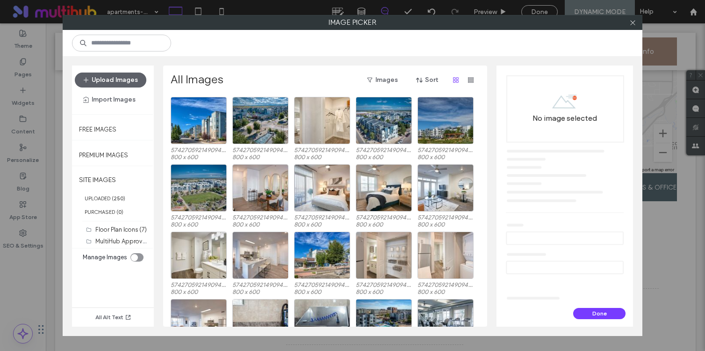
scroll to position [1683, 0]
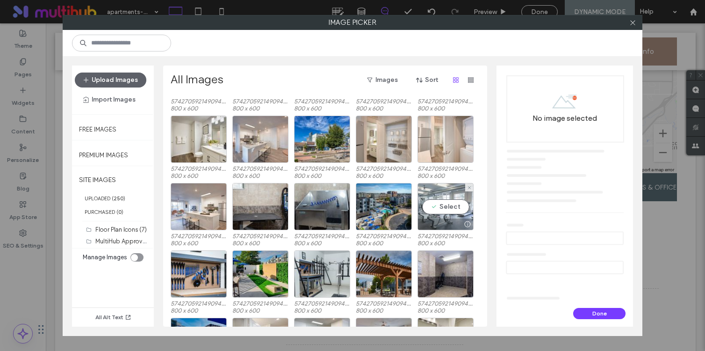
click at [445, 214] on div "Select" at bounding box center [446, 206] width 56 height 47
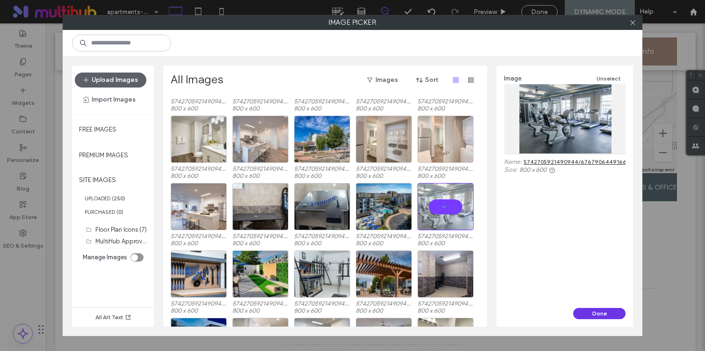
click at [609, 309] on button "Done" at bounding box center [599, 313] width 52 height 11
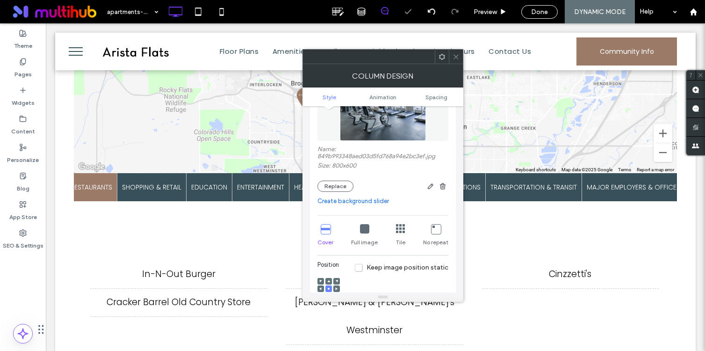
click at [452, 58] on div at bounding box center [456, 57] width 14 height 14
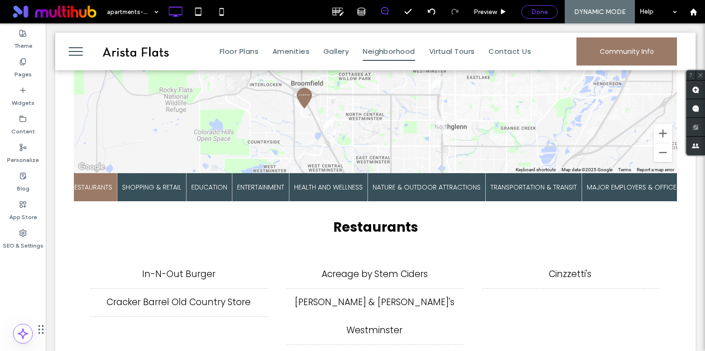
click at [542, 14] on span "Done" at bounding box center [539, 12] width 17 height 8
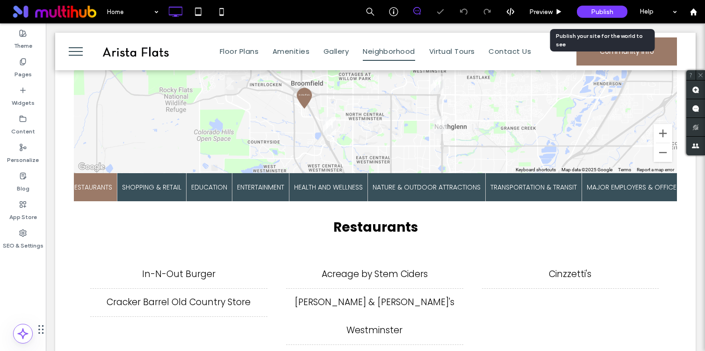
click at [609, 13] on span "Publish" at bounding box center [602, 12] width 22 height 8
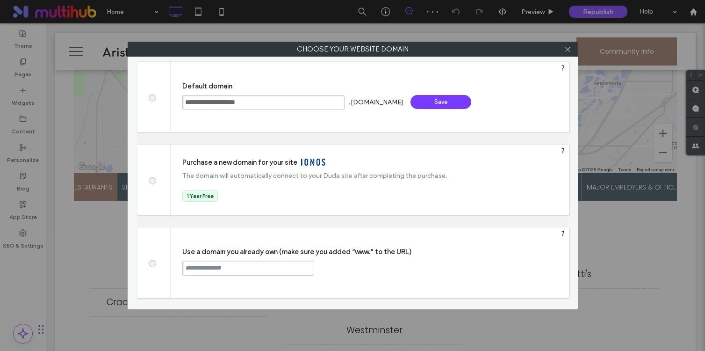
click at [450, 100] on div "Save" at bounding box center [441, 102] width 61 height 14
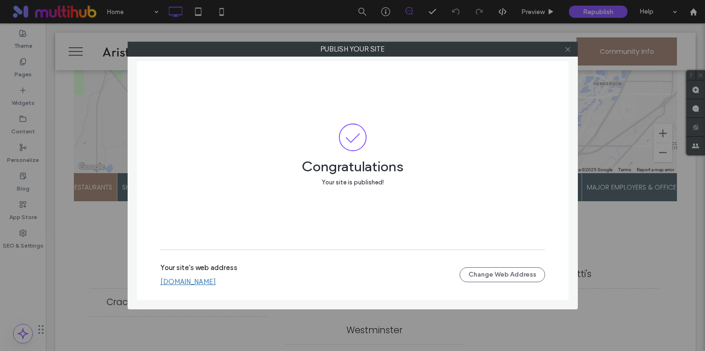
click at [567, 51] on icon at bounding box center [567, 49] width 7 height 7
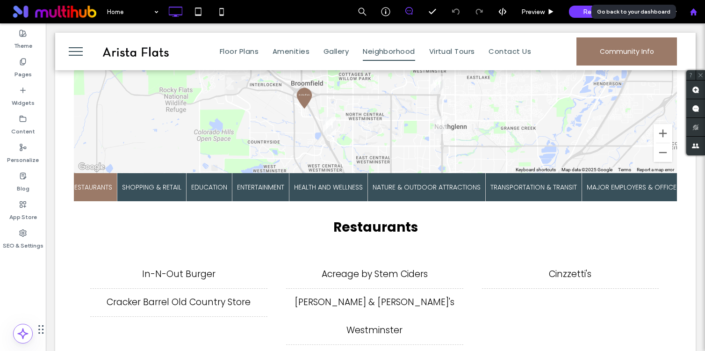
click at [692, 12] on use at bounding box center [693, 11] width 7 height 7
